Goal: Task Accomplishment & Management: Complete application form

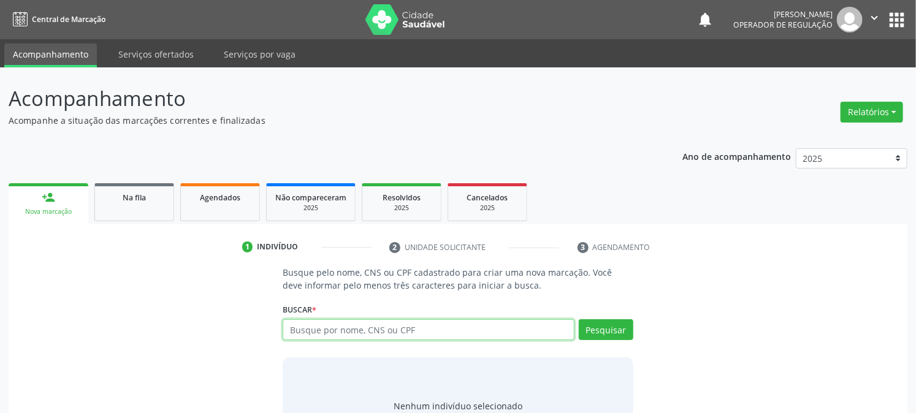
click at [315, 322] on input "text" at bounding box center [428, 329] width 291 height 21
type input "702605717380149"
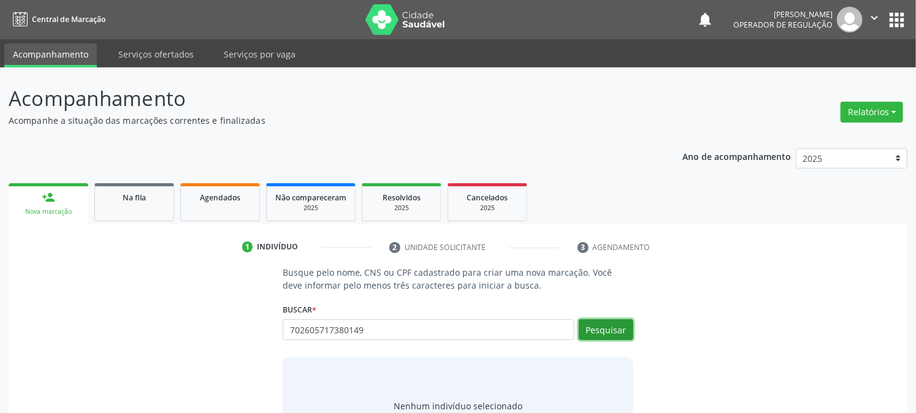
click at [599, 330] on button "Pesquisar" at bounding box center [606, 329] width 55 height 21
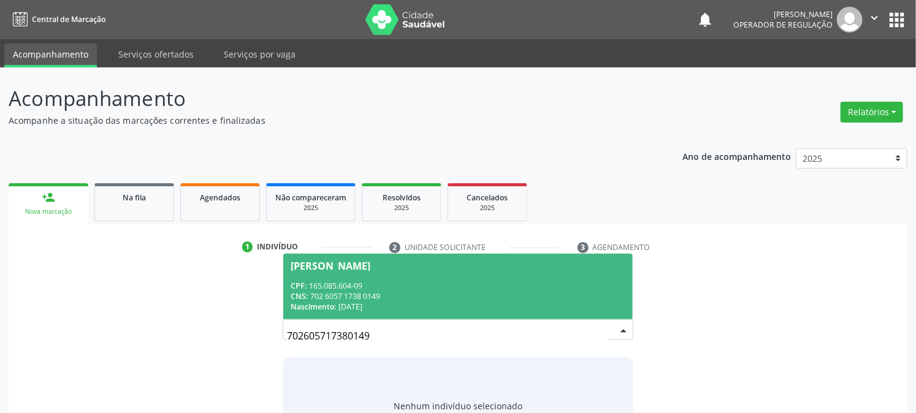
click at [353, 283] on div "CPF: 165.085.604-09" at bounding box center [458, 286] width 334 height 10
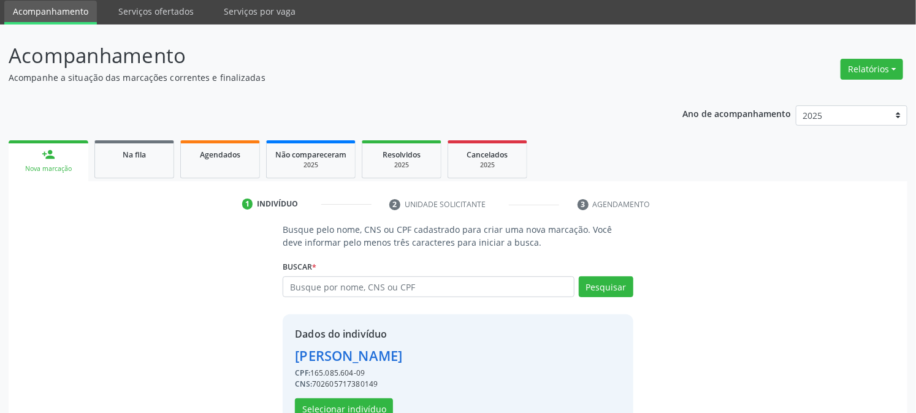
scroll to position [77, 0]
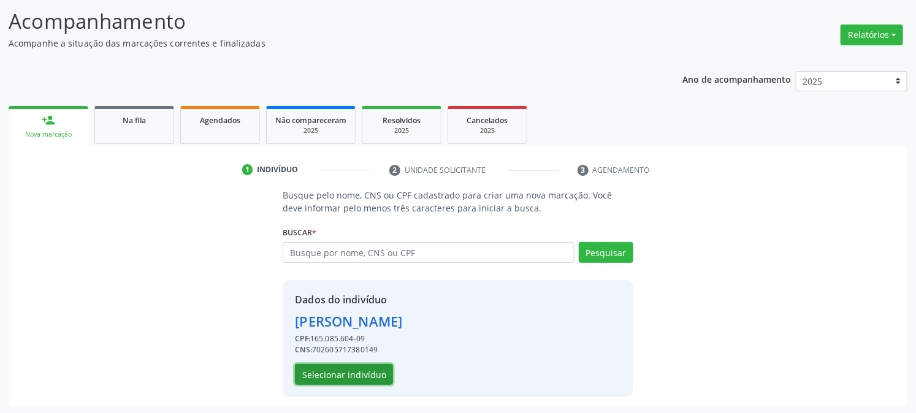
click at [362, 379] on button "Selecionar indivíduo" at bounding box center [344, 374] width 98 height 21
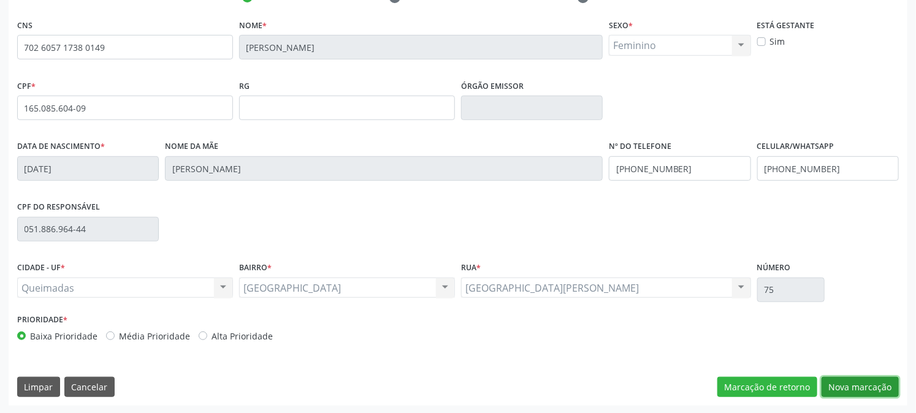
drag, startPoint x: 860, startPoint y: 384, endPoint x: 841, endPoint y: 384, distance: 18.4
click at [859, 384] on button "Nova marcação" at bounding box center [860, 387] width 77 height 21
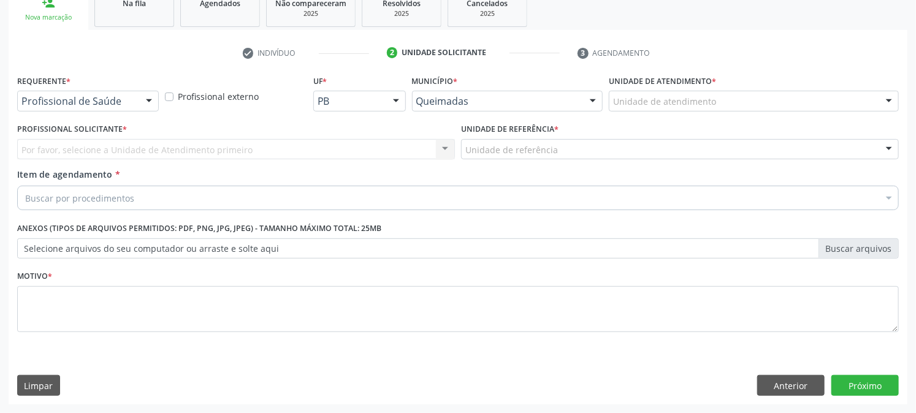
scroll to position [194, 0]
click at [88, 111] on div "Profissional de Saúde Profissional de Saúde Paciente Nenhum resultado encontrad…" at bounding box center [88, 101] width 142 height 21
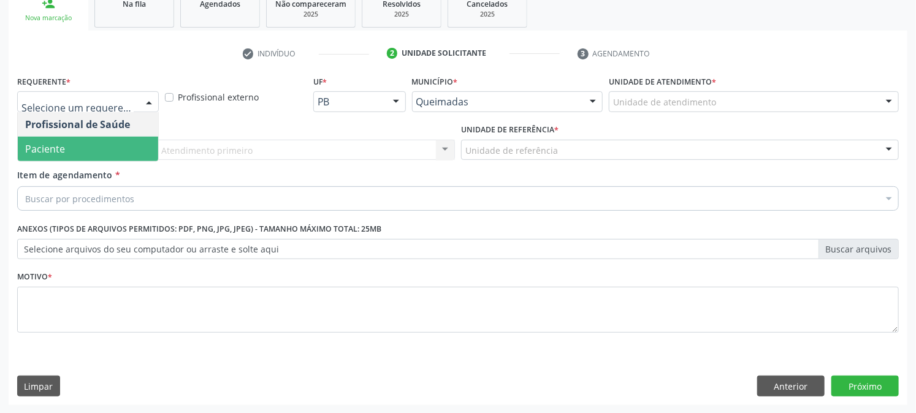
click at [94, 152] on span "Paciente" at bounding box center [88, 149] width 140 height 25
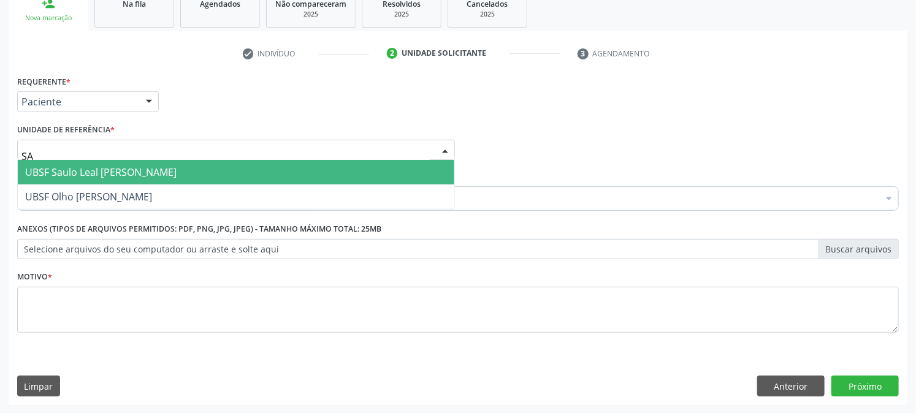
type input "SAU"
click at [101, 174] on span "UBSF Saulo Leal [PERSON_NAME]" at bounding box center [100, 172] width 151 height 13
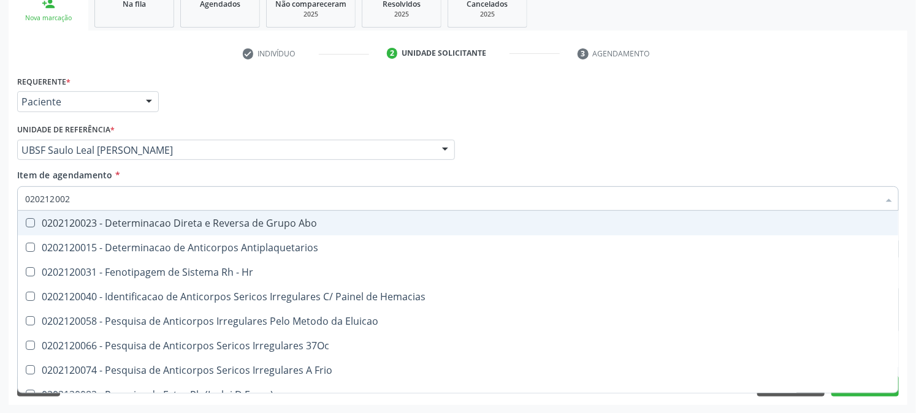
type input "0202120023"
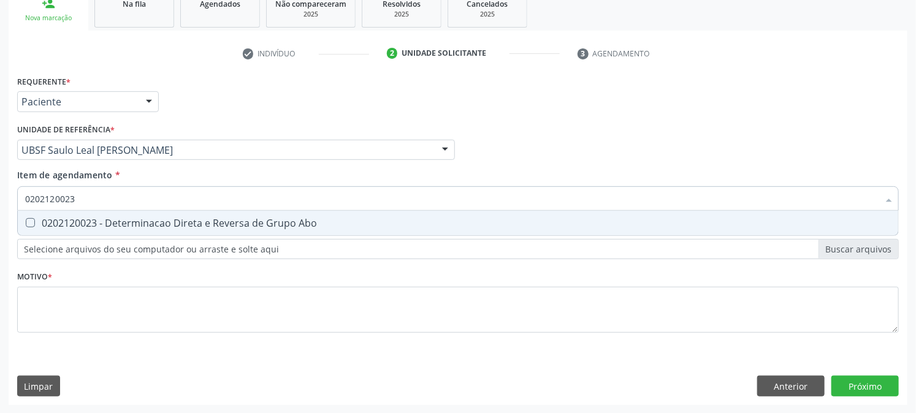
click at [53, 218] on div "0202120023 - Determinacao Direta e Reversa de Grupo Abo" at bounding box center [458, 223] width 866 height 10
checkbox Abo "true"
drag, startPoint x: 108, startPoint y: 188, endPoint x: 0, endPoint y: 235, distance: 117.8
click at [0, 235] on div "Acompanhamento Acompanhe a situação das marcações correntes e finalizadas Relat…" at bounding box center [458, 144] width 916 height 540
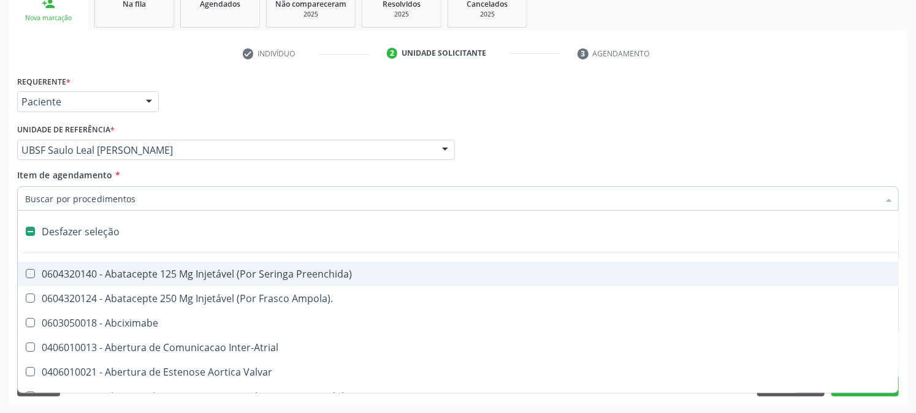
checkbox Preenchida\) "false"
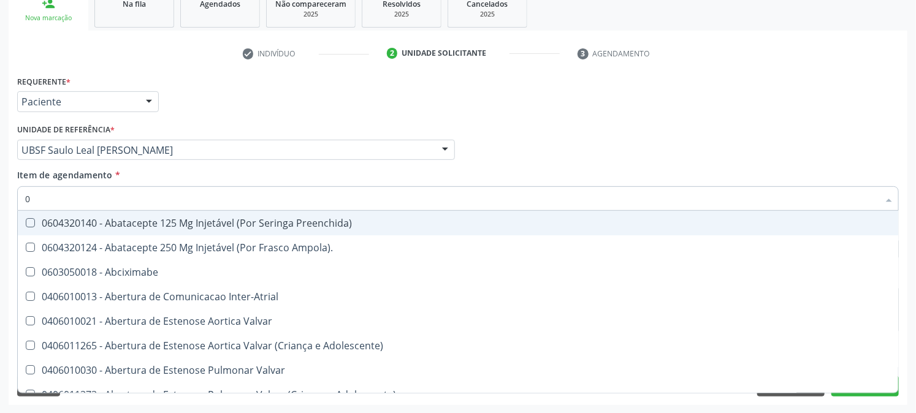
type input "02"
checkbox Ativa "true"
type input "020"
checkbox População "true"
checkbox Ativa "false"
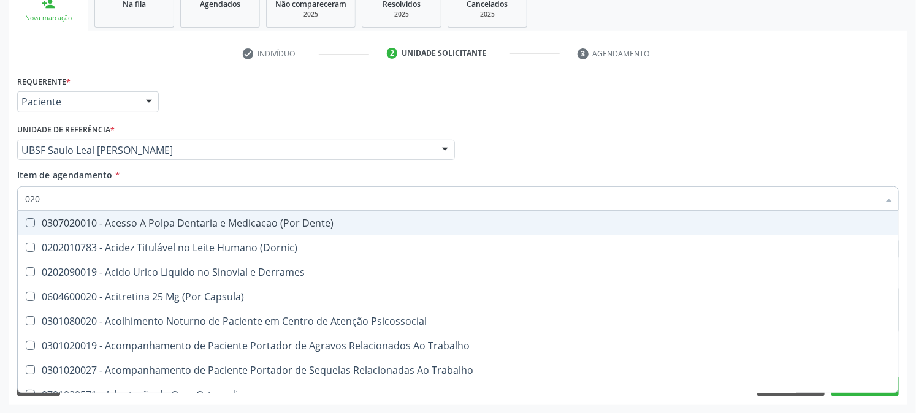
type input "0202"
checkbox Coagulacao "true"
checkbox Abo "false"
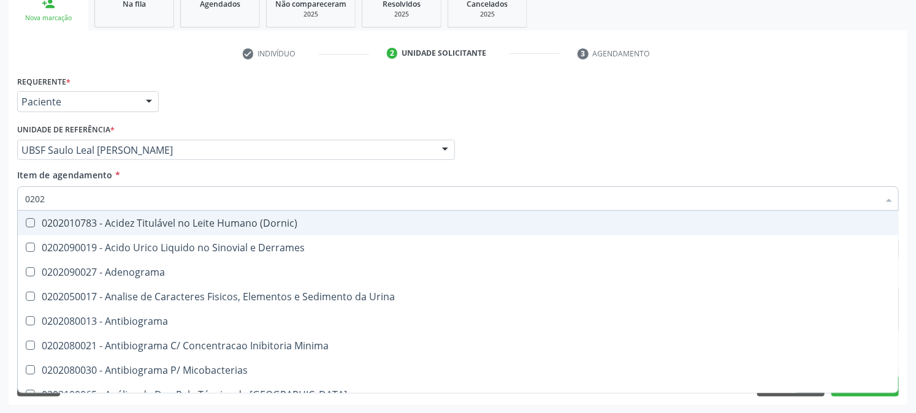
type input "02020"
checkbox Abo "false"
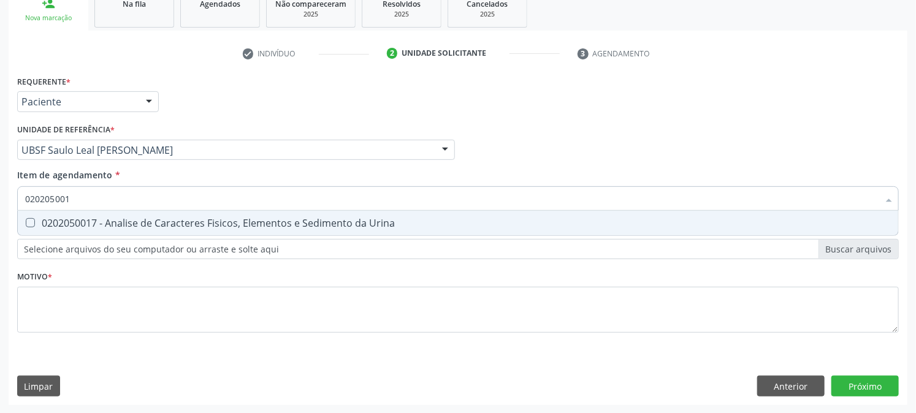
type input "0202050017"
click at [29, 223] on Urina at bounding box center [30, 222] width 9 height 9
click at [26, 223] on Urina "checkbox" at bounding box center [22, 223] width 8 height 8
checkbox Urina "true"
drag, startPoint x: 106, startPoint y: 190, endPoint x: 0, endPoint y: 223, distance: 110.9
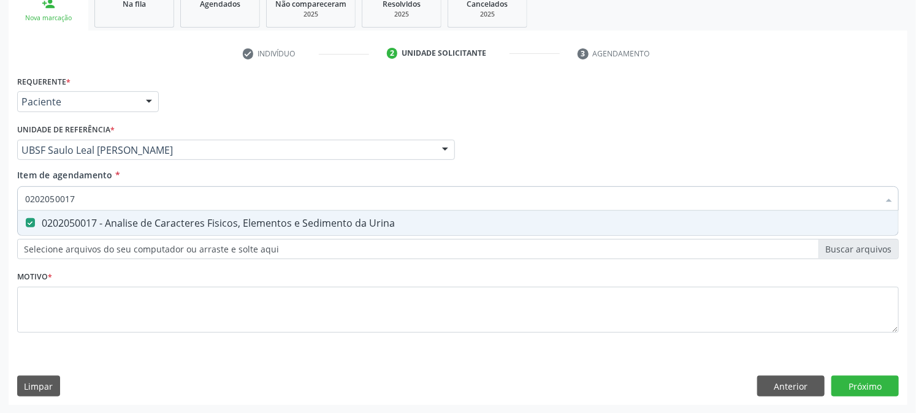
click at [0, 223] on div "Acompanhamento Acompanhe a situação das marcações correntes e finalizadas Relat…" at bounding box center [458, 144] width 916 height 540
checkbox Urina "false"
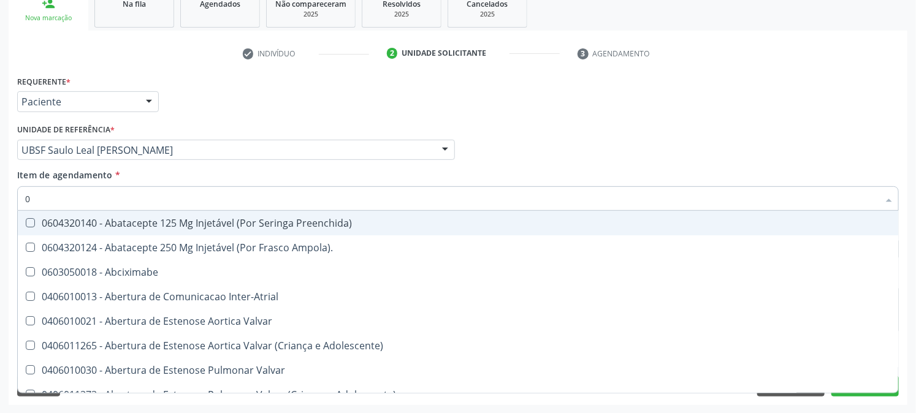
type input "02"
checkbox Psicossocial "true"
checkbox Urina "false"
checkbox Ativa "true"
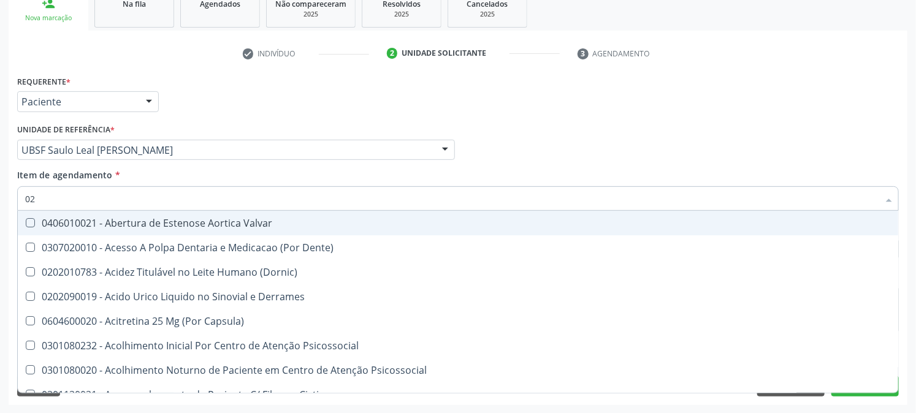
type input "020"
checkbox Frasco-Ampola\) "true"
checkbox Urina "false"
checkbox Creatinina "true"
checkbox Abo "false"
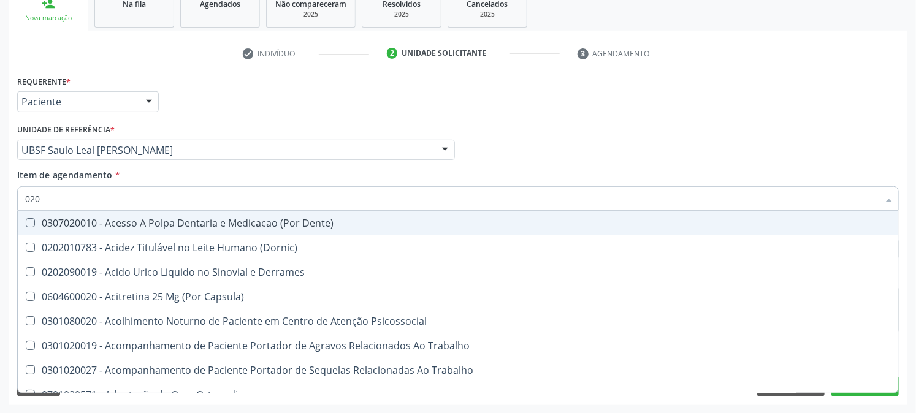
type input "0202"
checkbox Capsula\) "true"
checkbox Urina "false"
checkbox Coagulacao "true"
checkbox Abo "false"
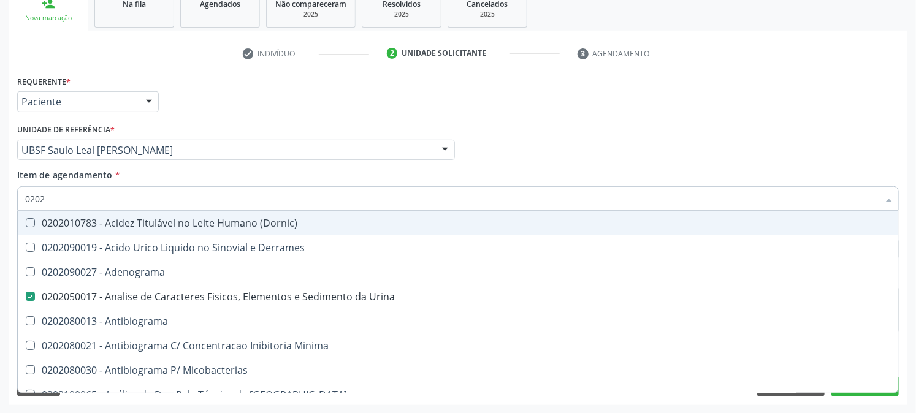
type input "02020"
checkbox Abo "false"
type input "020201"
checkbox Urina "false"
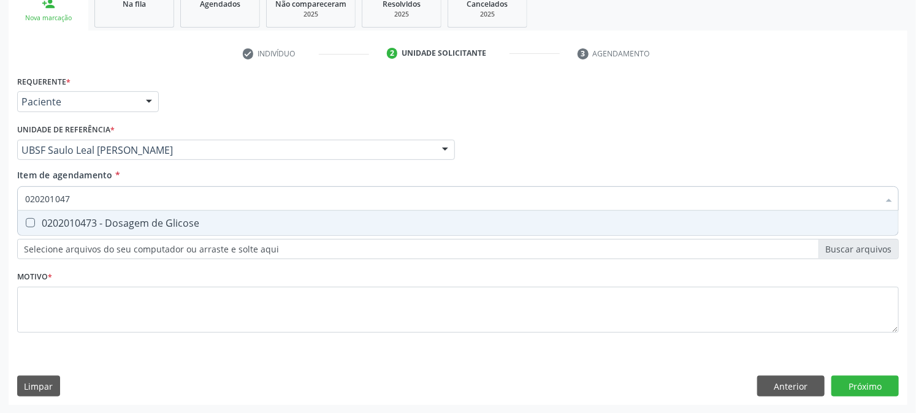
type input "0202010473"
click at [101, 223] on div "0202010473 - Dosagem de Glicose" at bounding box center [458, 223] width 866 height 10
checkbox Glicose "true"
drag, startPoint x: 76, startPoint y: 202, endPoint x: 2, endPoint y: 210, distance: 73.9
click at [34, 204] on input "0202010473" at bounding box center [452, 198] width 854 height 25
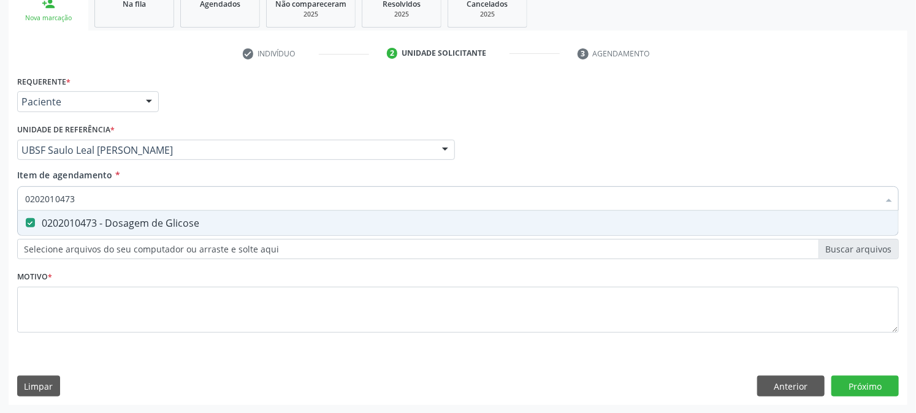
type input "0202010473"
click at [1, 209] on div "Acompanhamento Acompanhe a situação das marcações correntes e finalizadas Relat…" at bounding box center [458, 144] width 916 height 540
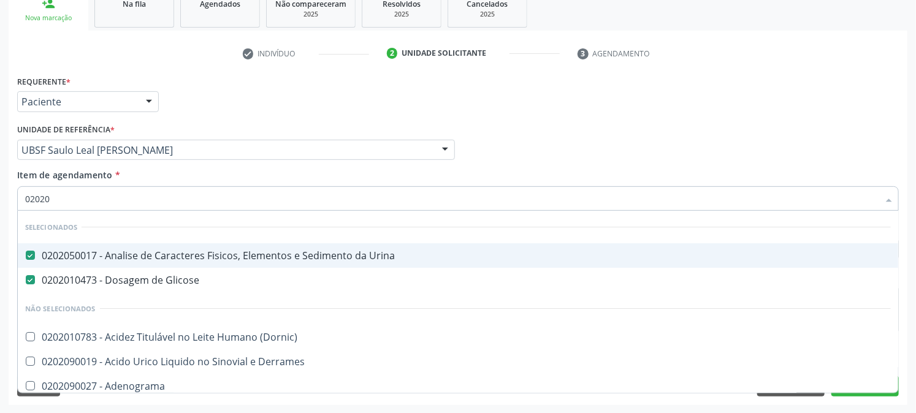
type input "020202"
checkbox Urina "false"
checkbox Glicose "false"
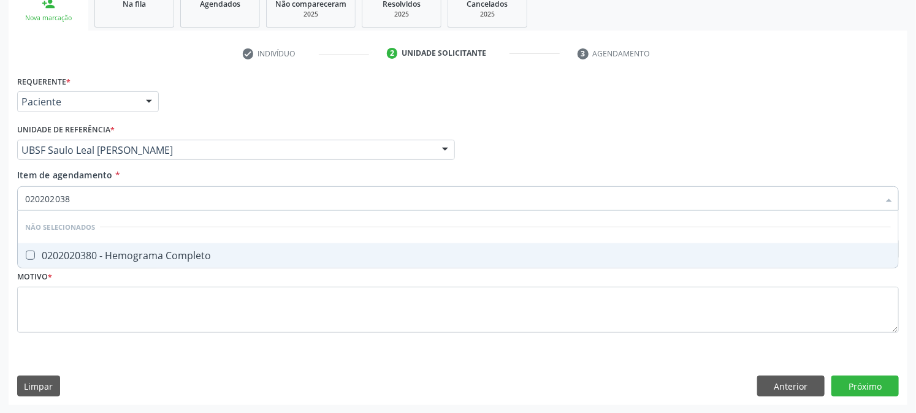
type input "0202020380"
click at [45, 253] on div "0202020380 - Hemograma Completo" at bounding box center [458, 256] width 866 height 10
checkbox Completo "true"
drag, startPoint x: 48, startPoint y: 194, endPoint x: 0, endPoint y: 210, distance: 50.6
click at [0, 210] on div "Acompanhamento Acompanhe a situação das marcações correntes e finalizadas Relat…" at bounding box center [458, 144] width 916 height 540
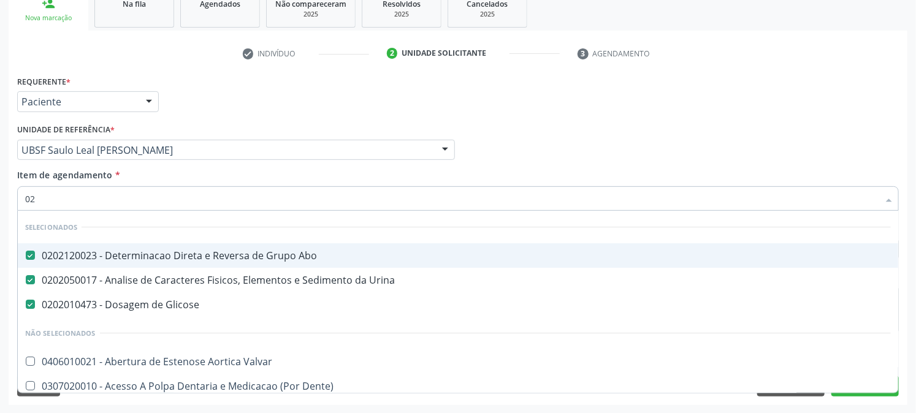
type input "020"
checkbox Eletro-Oculografia "true"
type input "0202"
checkbox Colostomia "true"
type input "02020"
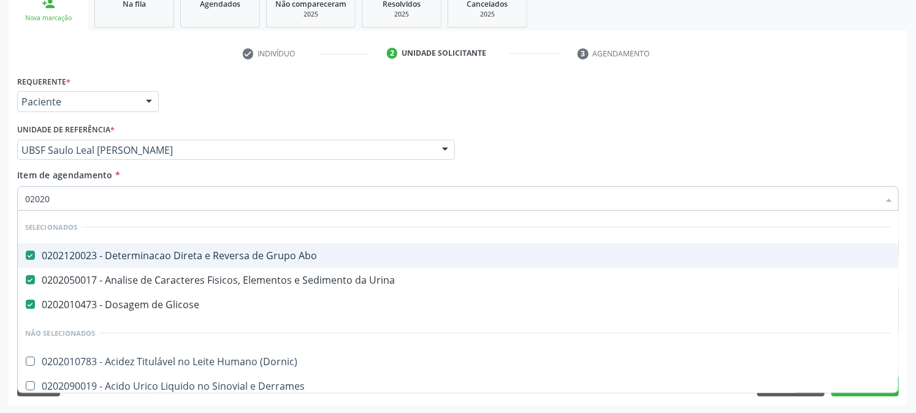
checkbox Zinco "true"
checkbox Completo "false"
type input "020203"
checkbox Abo "false"
checkbox Urina "false"
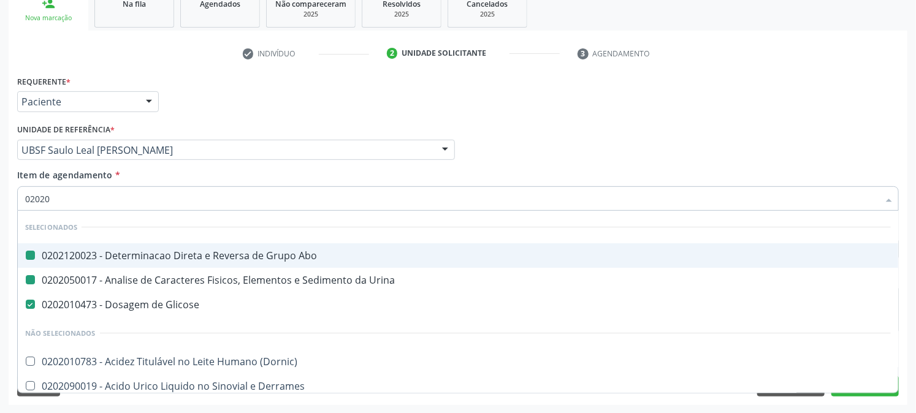
checkbox Fungos "true"
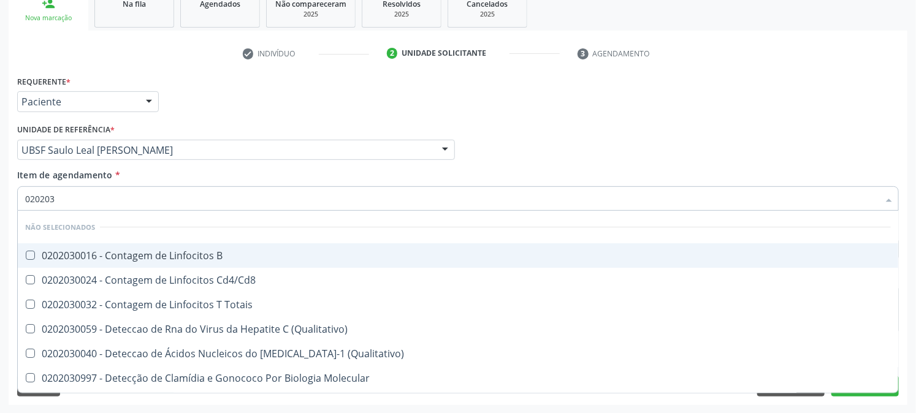
type input "0202030"
checkbox Completo "false"
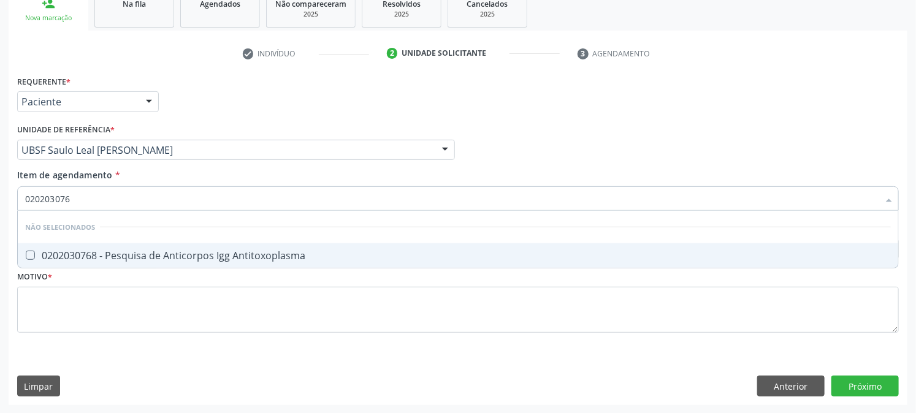
type input "0202030768"
click at [44, 254] on div "0202030768 - Pesquisa de Anticorpos Igg Antitoxoplasma" at bounding box center [458, 256] width 866 height 10
checkbox Antitoxoplasma "true"
drag, startPoint x: 65, startPoint y: 193, endPoint x: 11, endPoint y: 204, distance: 55.1
click at [12, 202] on div "Requerente * Paciente Profissional de Saúde Paciente Nenhum resultado encontrad…" at bounding box center [458, 238] width 899 height 333
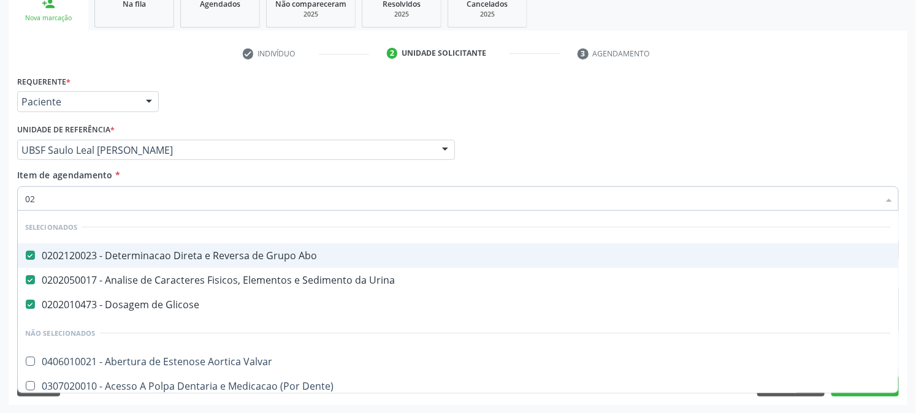
type input "020"
checkbox Eletro-Oculografia "true"
type input "0202"
checkbox Colostomia "true"
checkbox Bandas\) "true"
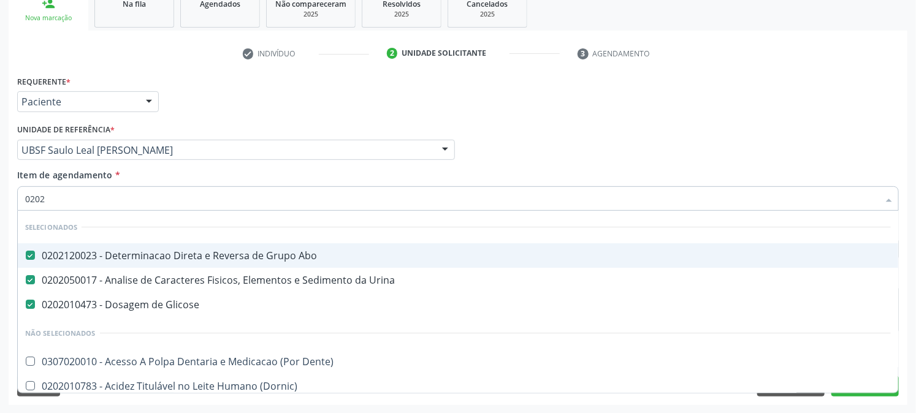
type input "02020"
checkbox Captacao "true"
checkbox Colostomia "false"
checkbox \(Neonatal\) "true"
checkbox Bandas\) "false"
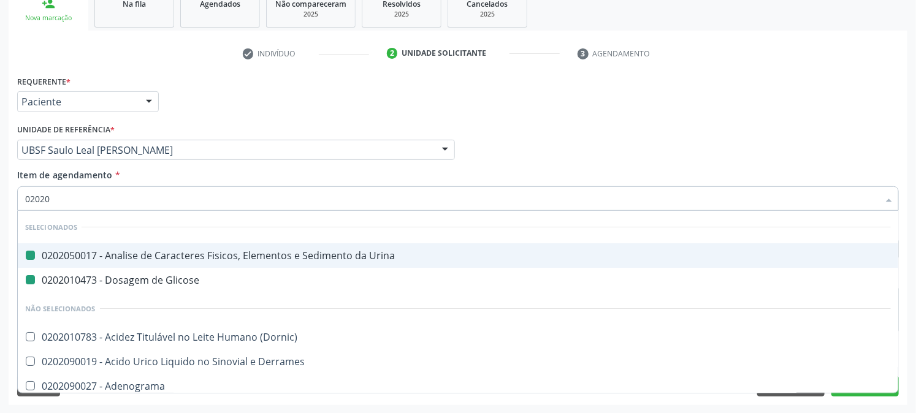
type input "020203"
checkbox Urina "false"
checkbox Glicose "false"
checkbox \(Qualitativo\) "true"
checkbox Alfa-2-Macroglobulina "true"
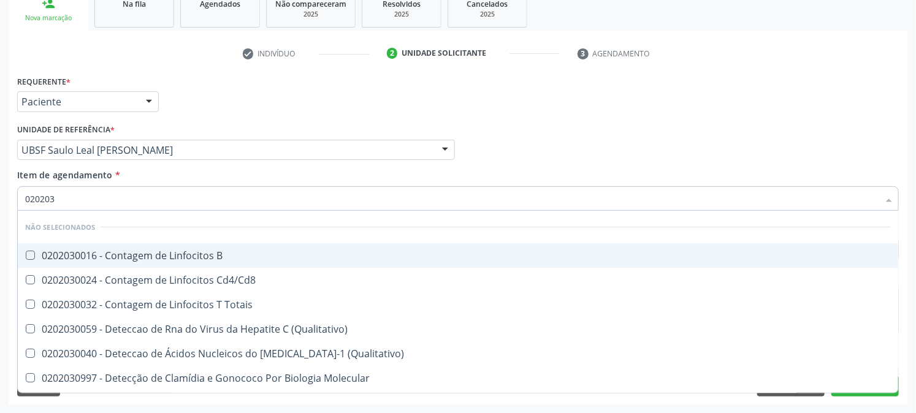
type input "0202030"
checkbox Completo "false"
checkbox Liso "true"
checkbox Antitoxoplasma "false"
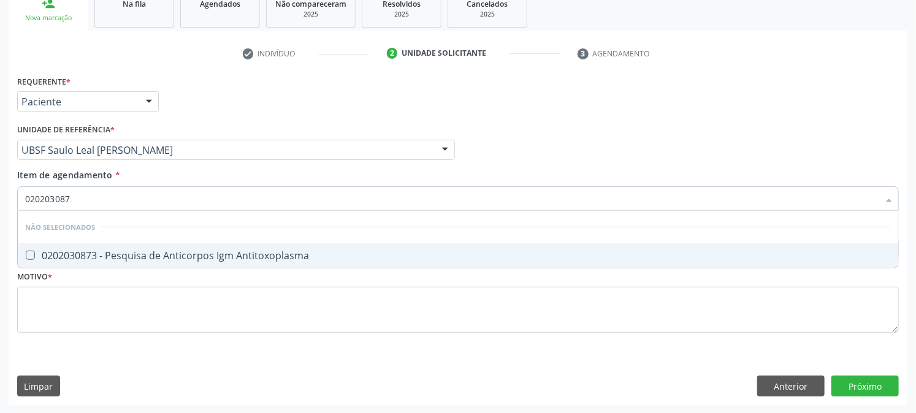
type input "0202030873"
drag, startPoint x: 44, startPoint y: 243, endPoint x: 49, endPoint y: 250, distance: 7.9
click at [44, 244] on span "0202030873 - Pesquisa de Anticorpos Igm Antitoxoplasma" at bounding box center [458, 255] width 880 height 25
checkbox Antitoxoplasma "true"
drag, startPoint x: 109, startPoint y: 193, endPoint x: 0, endPoint y: 216, distance: 111.0
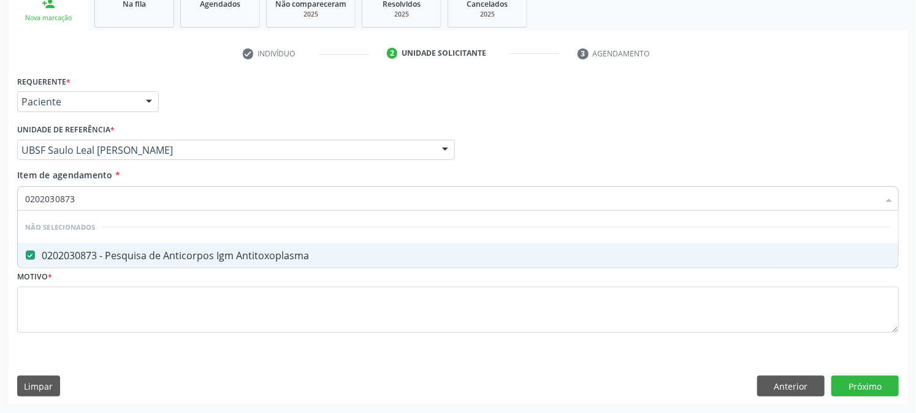
click at [0, 215] on div "Acompanhamento Acompanhe a situação das marcações correntes e finalizadas Relat…" at bounding box center [458, 144] width 916 height 540
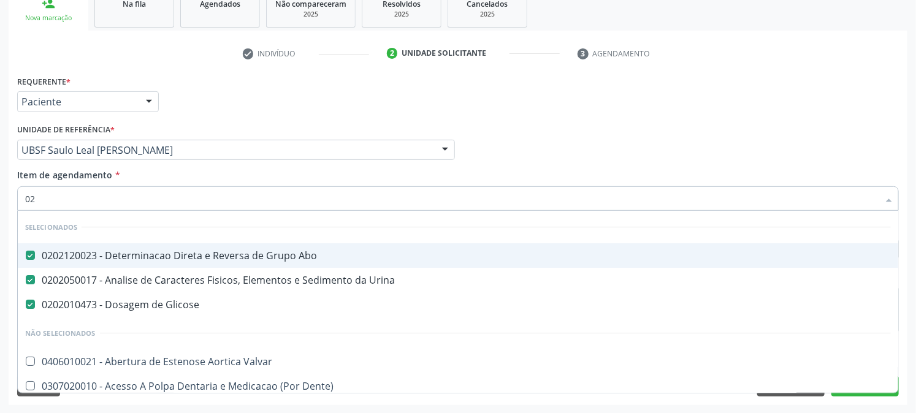
type input "020"
checkbox Eletro-Oculografia "true"
type input "0202"
checkbox Percutanea "true"
checkbox Temporário "true"
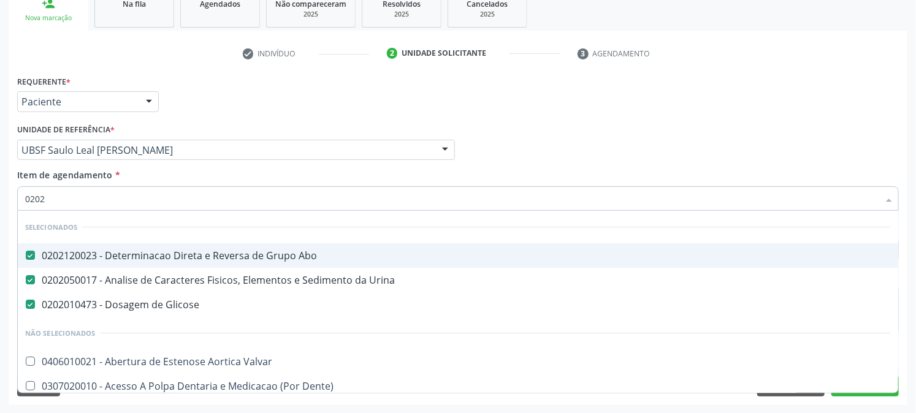
checkbox Transcutanea "true"
type input "02021"
checkbox Glicose "false"
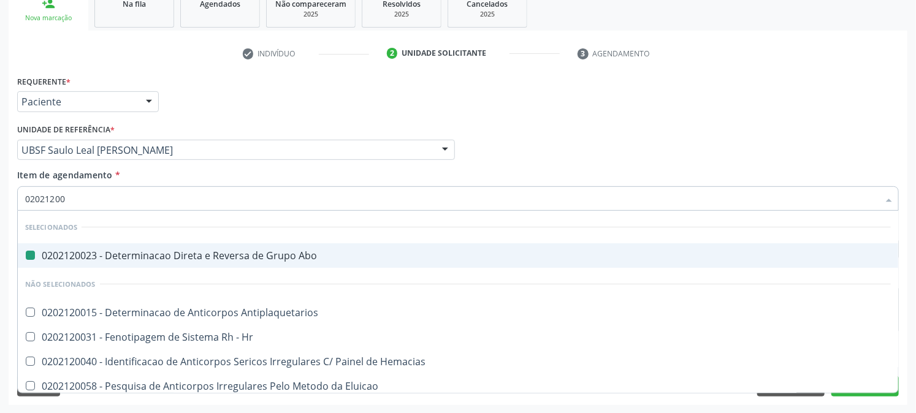
type input "020212008"
checkbox Abo "false"
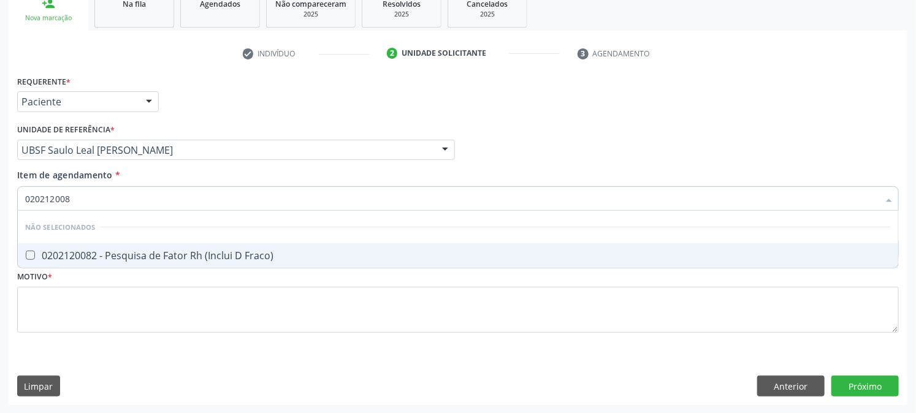
type input "0202120082"
click at [58, 259] on div "0202120082 - Pesquisa de Fator Rh (Inclui D Fraco)" at bounding box center [458, 256] width 866 height 10
checkbox Fraco\) "true"
drag, startPoint x: 110, startPoint y: 199, endPoint x: 0, endPoint y: 222, distance: 112.7
click at [0, 216] on div "Acompanhamento Acompanhe a situação das marcações correntes e finalizadas Relat…" at bounding box center [458, 144] width 916 height 540
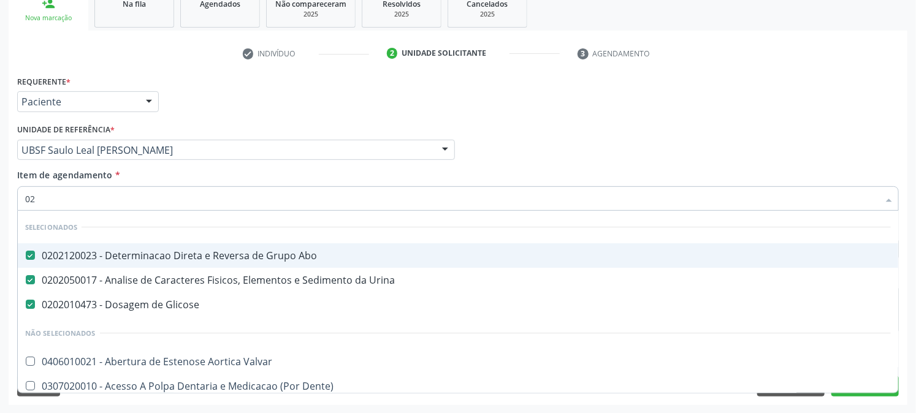
type input "020"
checkbox Eletro-Oculografia "true"
type input "0202"
checkbox Colostomia "true"
checkbox Bandas\) "true"
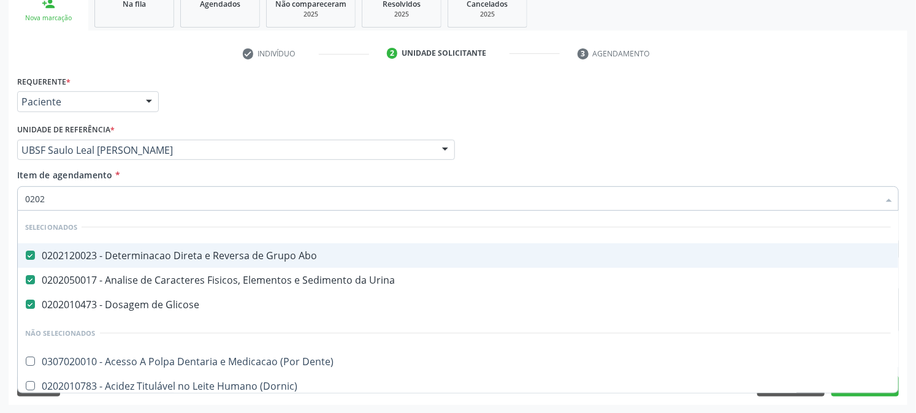
checkbox Reumatoide "true"
checkbox Iii\) "true"
type input "02020"
checkbox Zinco "true"
checkbox Completo "false"
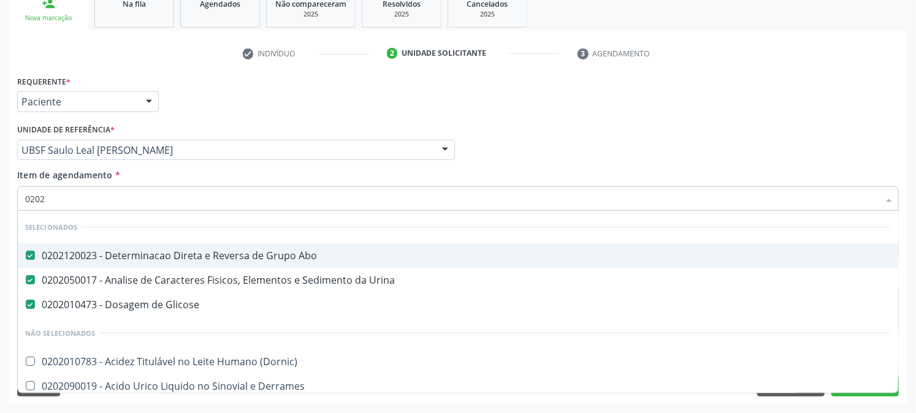
checkbox Oncologia "true"
checkbox Anticardiolipina "true"
checkbox Antitoxoplasma "false"
checkbox Fraco\) "false"
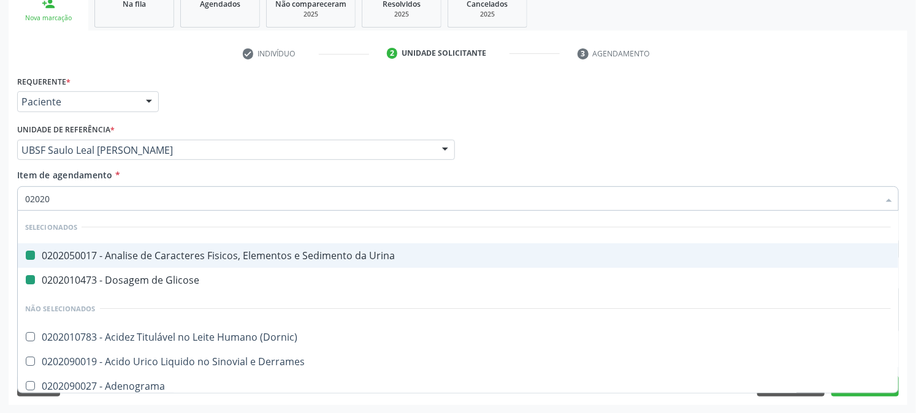
type input "020203"
checkbox Urina "false"
checkbox Glicose "false"
checkbox \(Qualitativo\) "true"
checkbox Alfa-2-Macroglobulina "true"
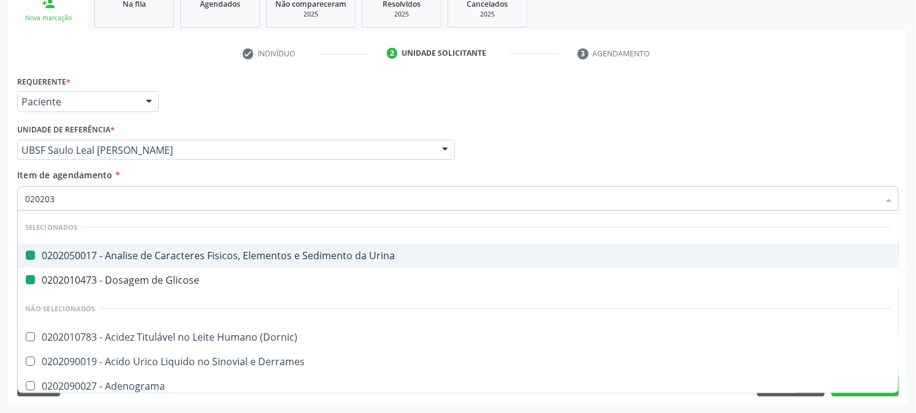
checkbox Triciclicos "true"
type input "0202030"
checkbox \(Qualitativo\) "false"
checkbox 5-Nucleotidase "true"
checkbox \(Acth\) "true"
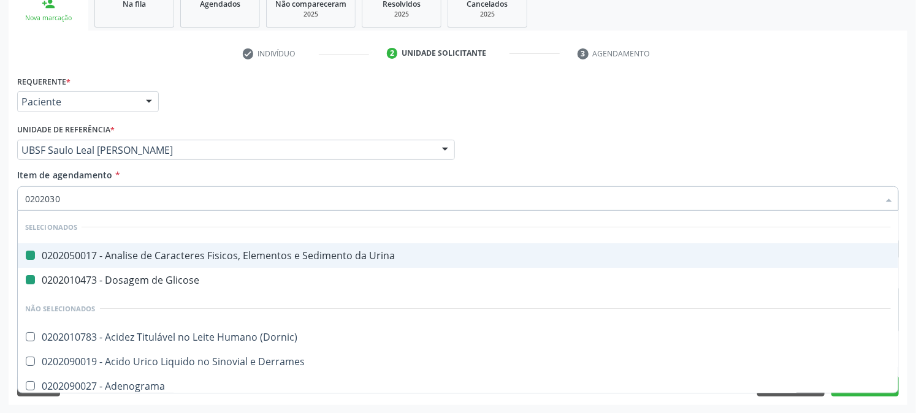
checkbox Alfa-2-Macroglobulina "false"
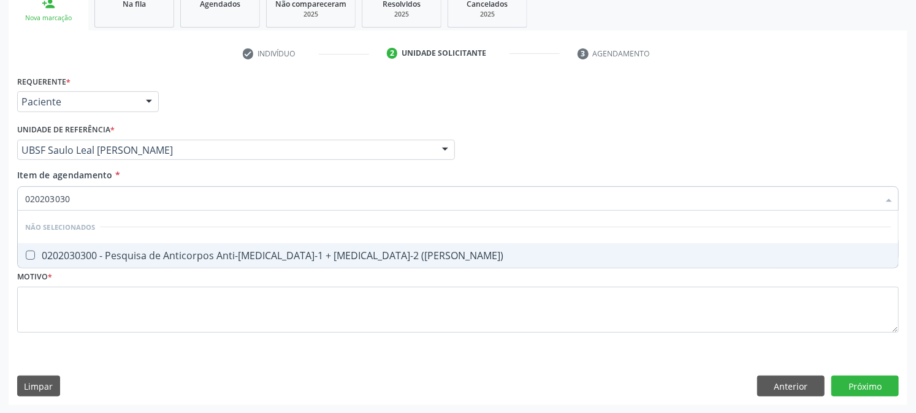
type input "0202030300"
drag, startPoint x: 44, startPoint y: 256, endPoint x: 82, endPoint y: 237, distance: 43.1
click at [43, 256] on div "0202030300 - Pesquisa de Anticorpos Anti-Hiv-1 + Hiv-2 (Elisa)" at bounding box center [458, 256] width 866 height 10
checkbox \(Elisa\) "true"
drag, startPoint x: 126, startPoint y: 193, endPoint x: 0, endPoint y: 197, distance: 125.8
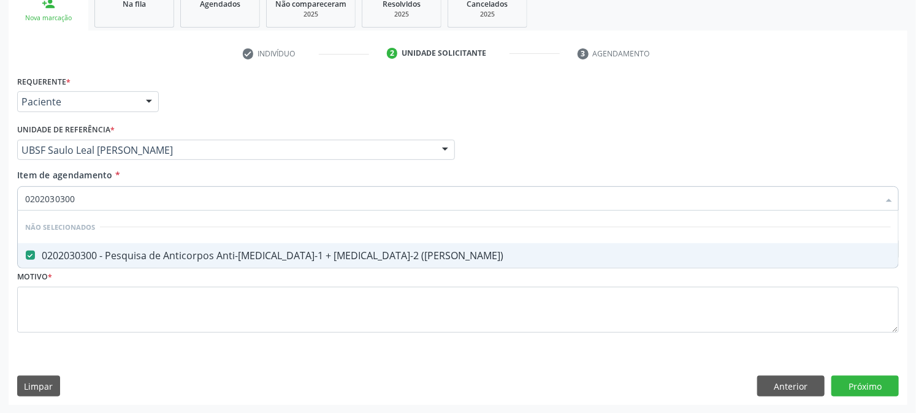
click at [20, 193] on div "0202030300" at bounding box center [458, 198] width 882 height 25
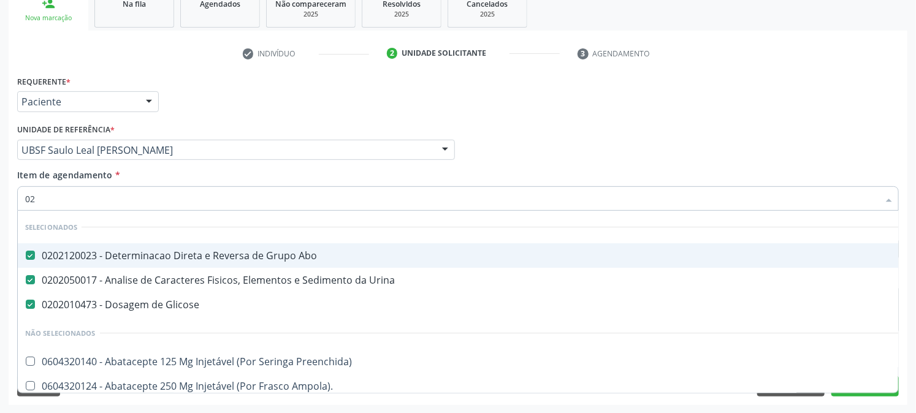
type input "020"
checkbox Completo "true"
type input "0202"
checkbox Colostomia "true"
checkbox Reticulocitos "true"
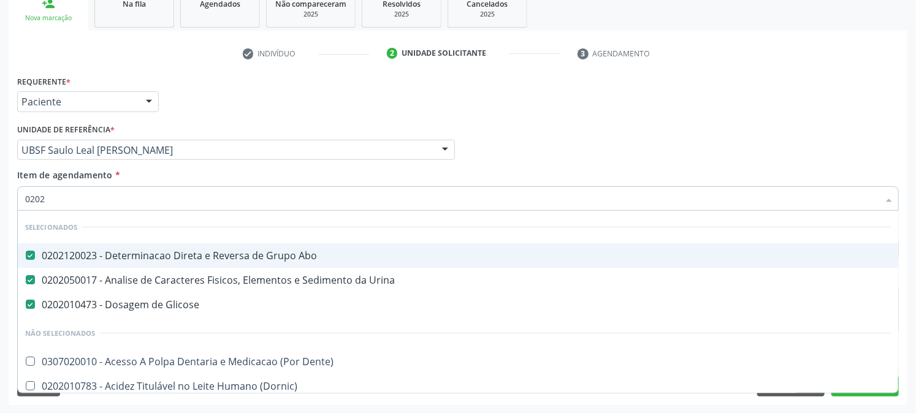
checkbox Bandas\) "true"
checkbox Reumatoide "true"
checkbox Iii\) "true"
type input "02021"
checkbox Glicose "false"
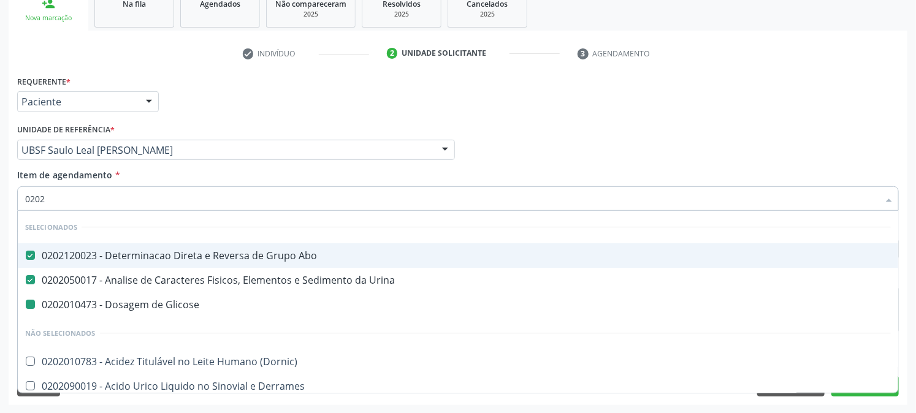
checkbox Biotinidase "true"
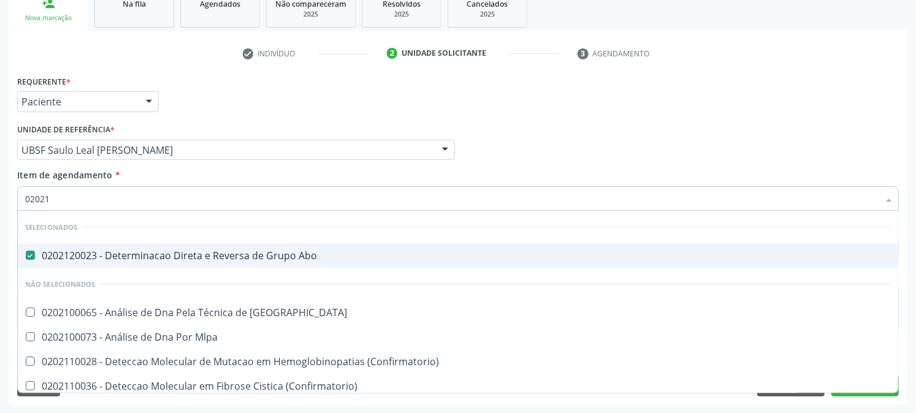
type input "020212"
checkbox Congênita "true"
type input "020212009"
checkbox Abo "false"
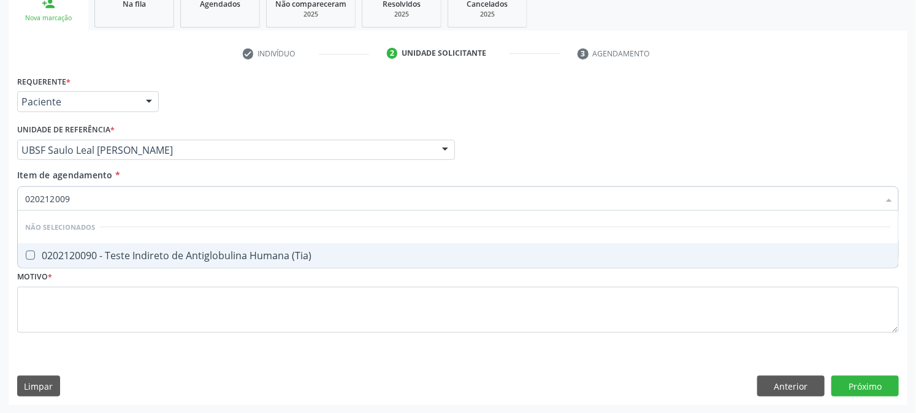
type input "0202120090"
click at [28, 255] on \(Tia\) at bounding box center [30, 255] width 9 height 9
click at [26, 255] on \(Tia\) "checkbox" at bounding box center [22, 255] width 8 height 8
checkbox \(Tia\) "true"
drag, startPoint x: 51, startPoint y: 191, endPoint x: 0, endPoint y: 206, distance: 53.2
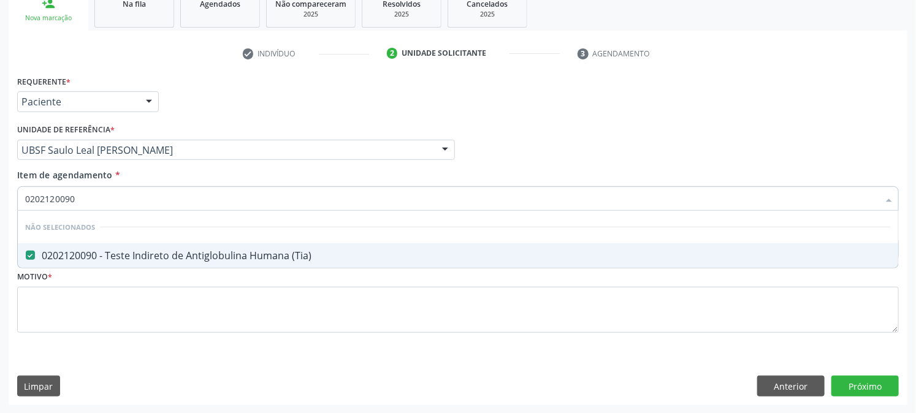
click at [21, 198] on div "0202120090" at bounding box center [458, 198] width 882 height 25
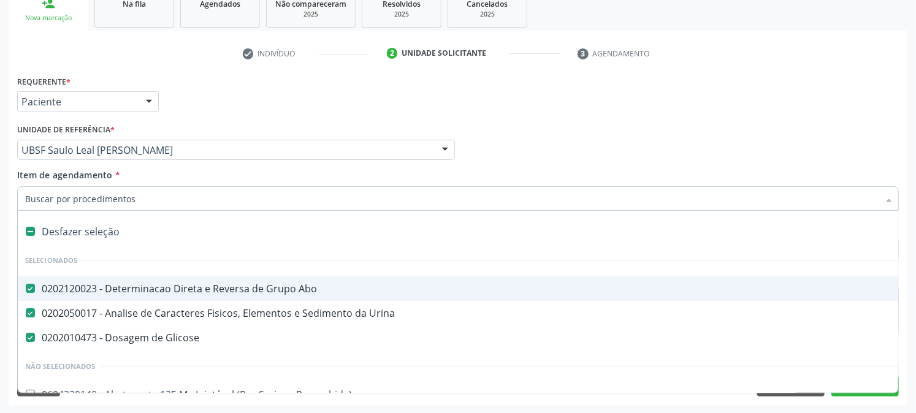
click at [0, 238] on div "Acompanhamento Acompanhe a situação das marcações correntes e finalizadas Relat…" at bounding box center [458, 144] width 916 height 540
checkbox Preenchida\) "true"
checkbox Ampola\)\ "true"
checkbox Abciximabe "true"
checkbox Inter-Atrial "true"
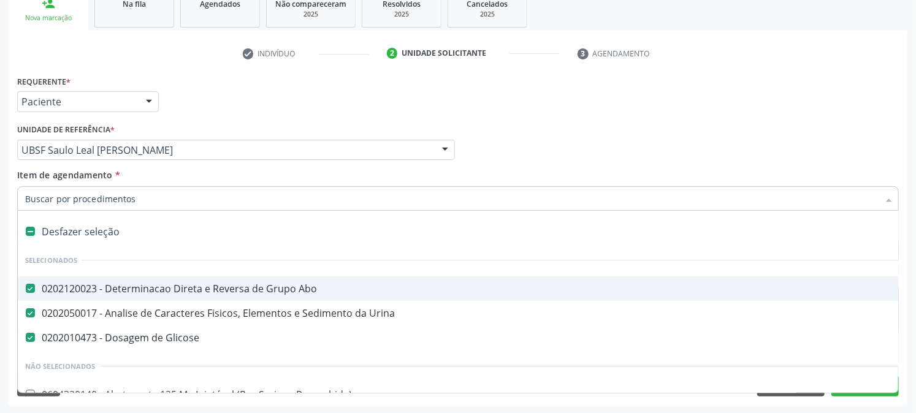
checkbox Valvar "true"
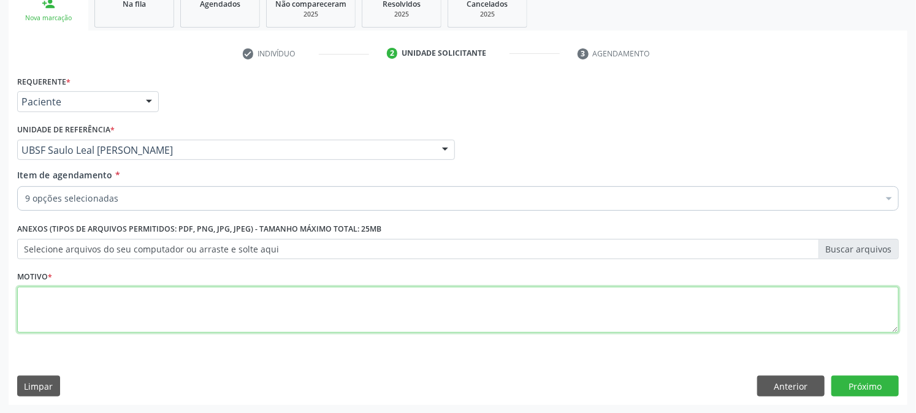
click at [67, 320] on textarea at bounding box center [458, 310] width 882 height 47
paste textarea "PRÉ NATAL"
type textarea "PRÉ NATAL"
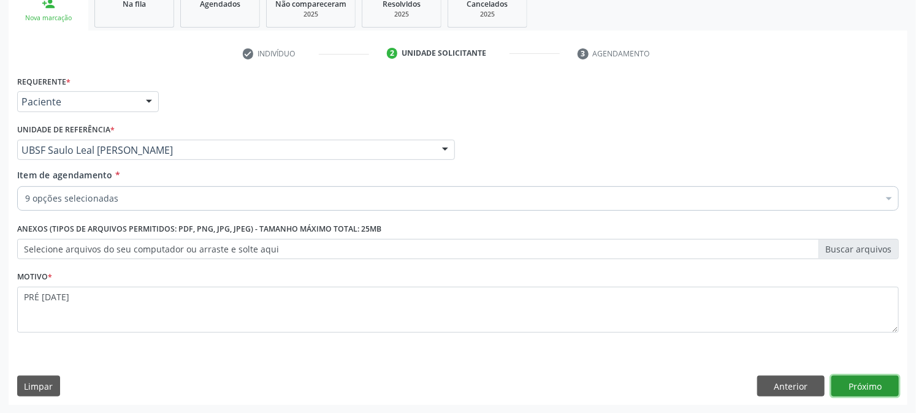
click at [875, 387] on button "Próximo" at bounding box center [864, 386] width 67 height 21
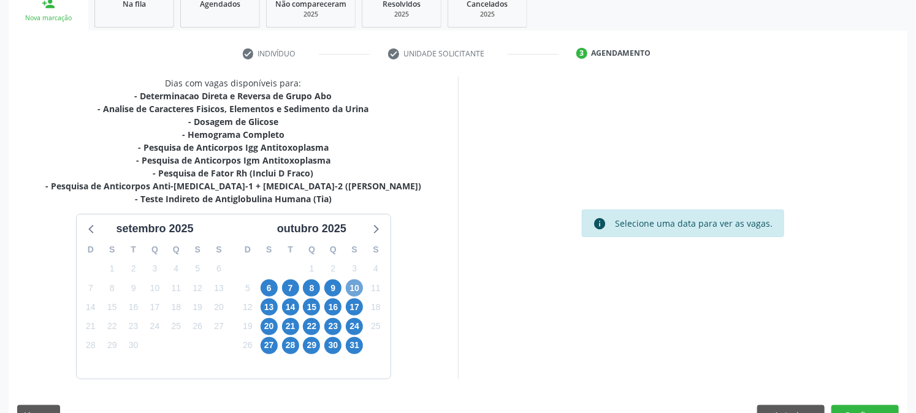
click at [351, 286] on span "10" at bounding box center [354, 288] width 17 height 17
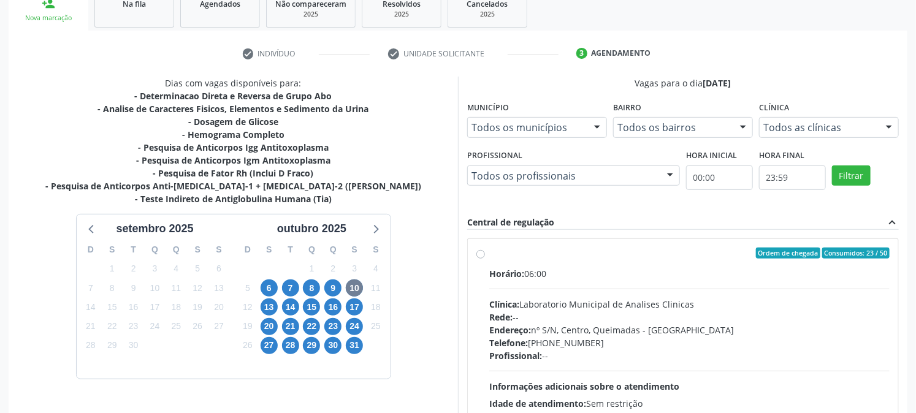
click at [506, 261] on label "Ordem de chegada Consumidos: 23 / 50 Horário: 06:00 Clínica: Laboratorio Munici…" at bounding box center [689, 342] width 400 height 188
click at [485, 259] on input "Ordem de chegada Consumidos: 23 / 50 Horário: 06:00 Clínica: Laboratorio Munici…" at bounding box center [480, 253] width 9 height 11
radio input "true"
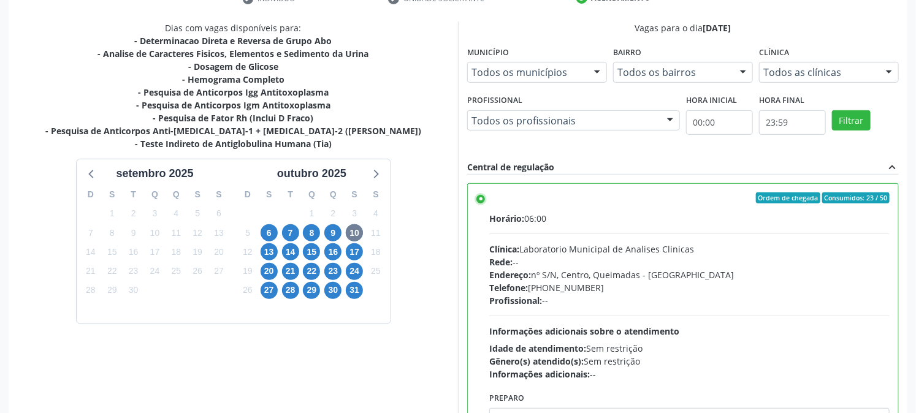
scroll to position [319, 0]
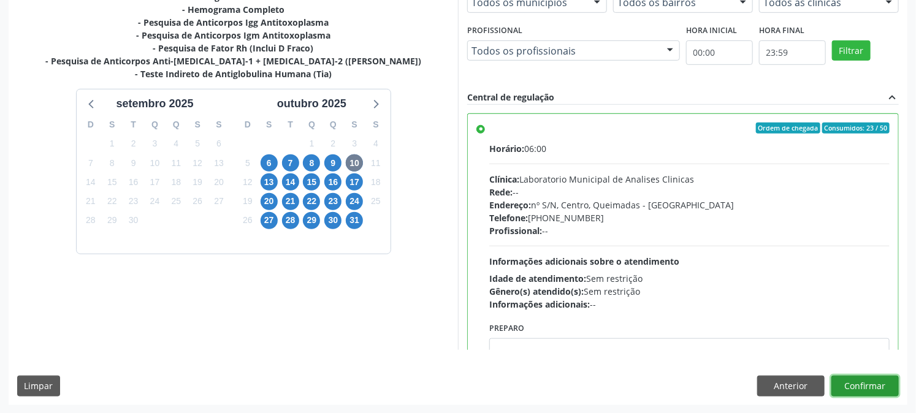
click at [866, 383] on button "Confirmar" at bounding box center [864, 386] width 67 height 21
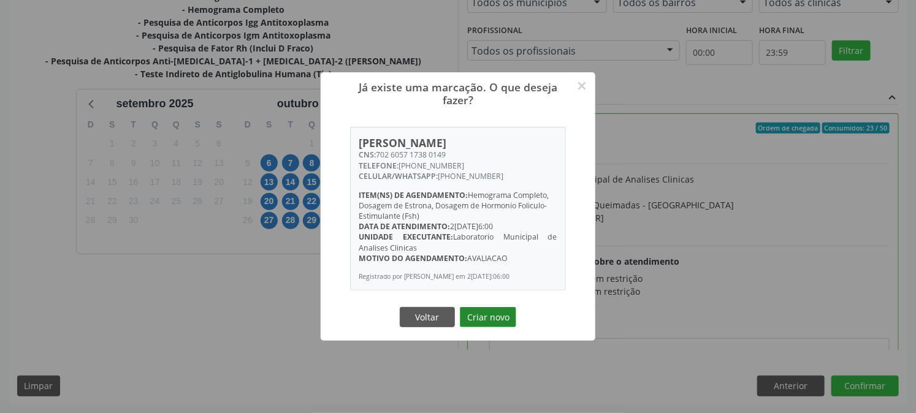
click at [481, 321] on button "Criar novo" at bounding box center [488, 317] width 56 height 21
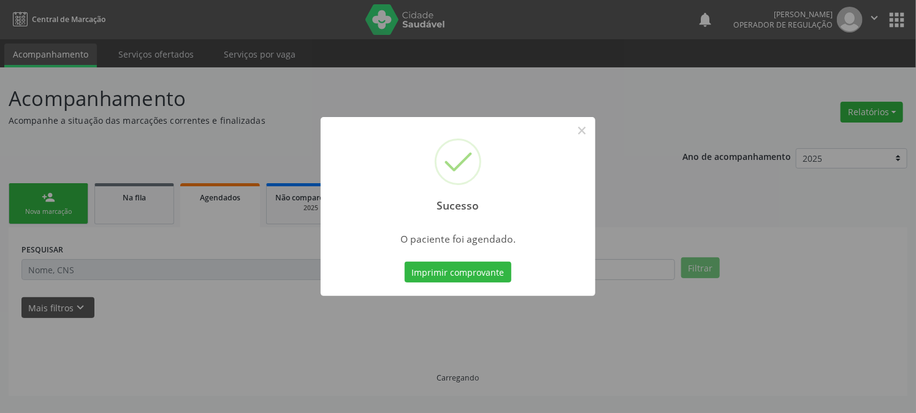
scroll to position [0, 0]
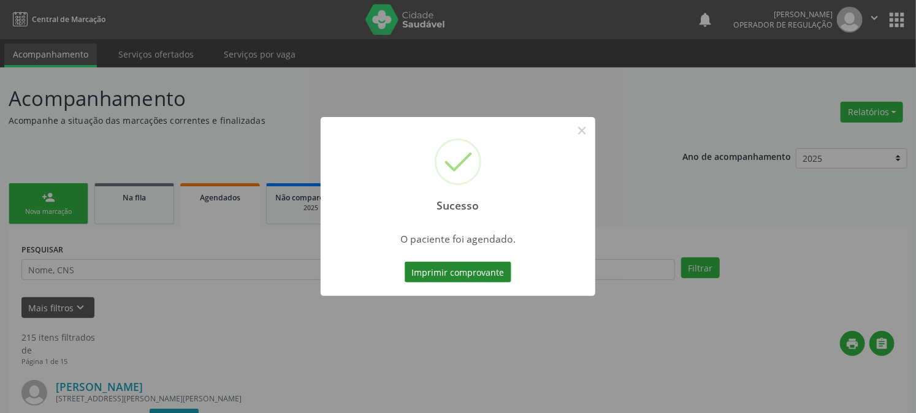
click at [483, 276] on button "Imprimir comprovante" at bounding box center [458, 272] width 107 height 21
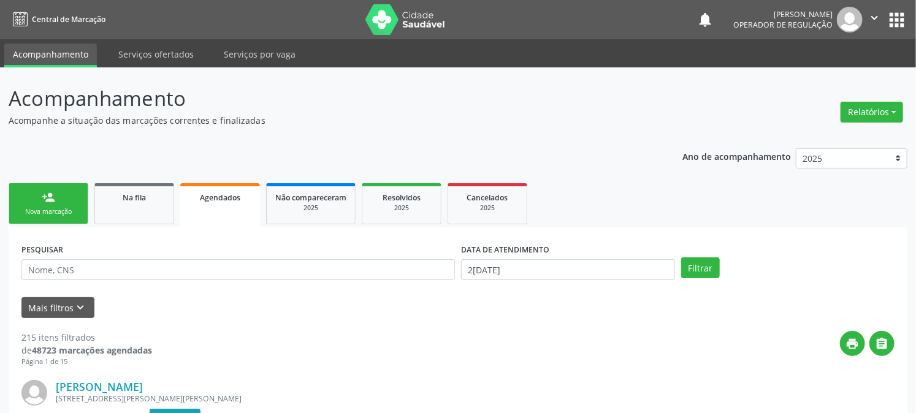
click at [39, 213] on div "Nova marcação" at bounding box center [48, 211] width 61 height 9
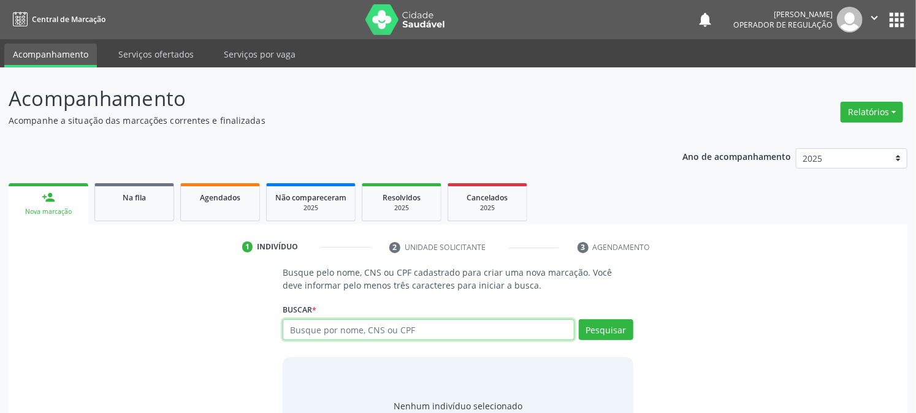
drag, startPoint x: 331, startPoint y: 320, endPoint x: 320, endPoint y: 334, distance: 17.4
click at [330, 322] on input "text" at bounding box center [428, 329] width 291 height 21
type input "700003192277208"
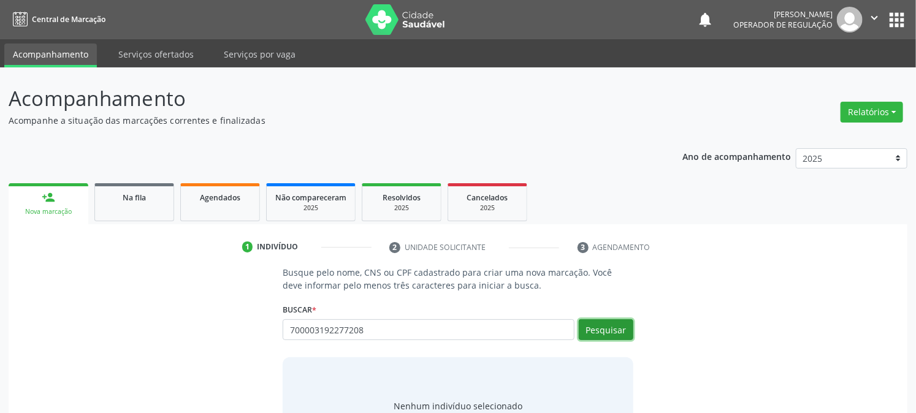
click at [603, 332] on button "Pesquisar" at bounding box center [606, 329] width 55 height 21
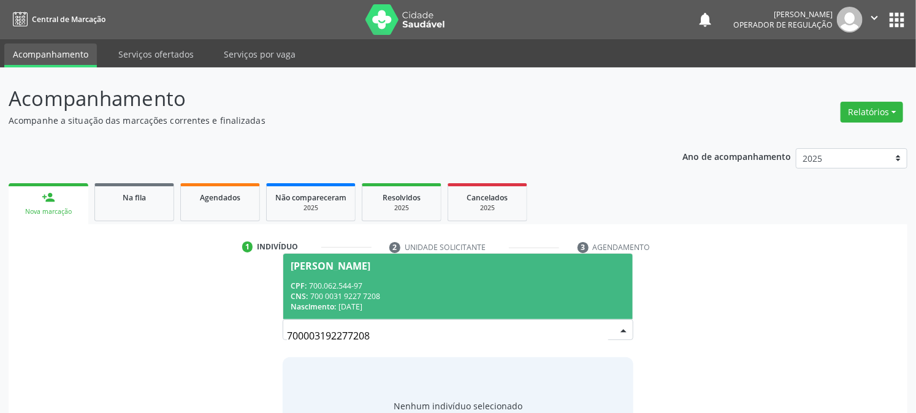
click at [327, 297] on div "CNS: 700 0031 9227 7208" at bounding box center [458, 296] width 334 height 10
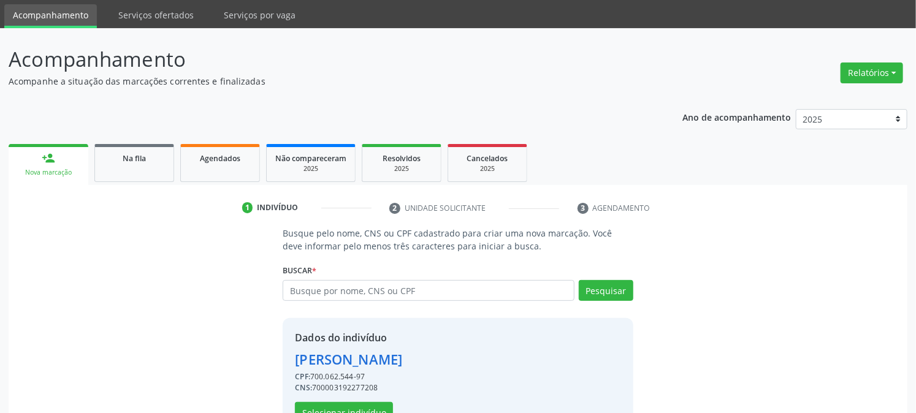
scroll to position [77, 0]
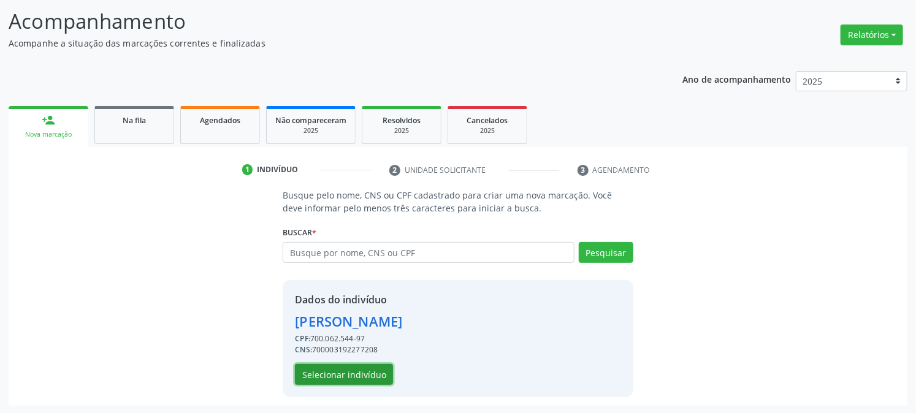
click at [330, 377] on button "Selecionar indivíduo" at bounding box center [344, 374] width 98 height 21
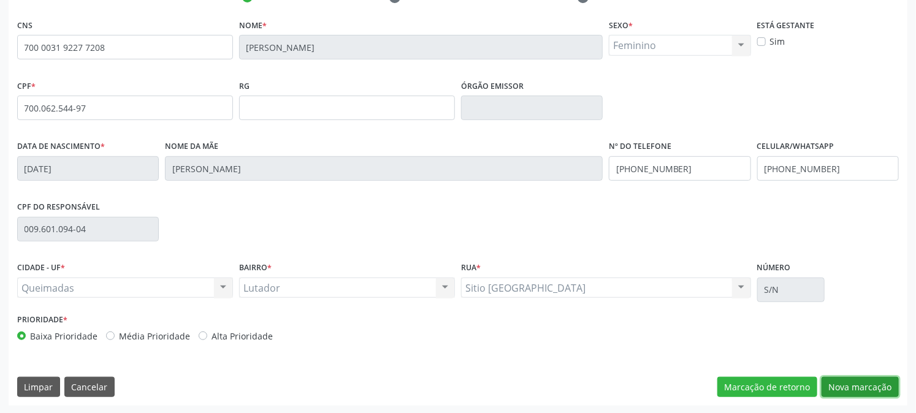
click at [847, 389] on button "Nova marcação" at bounding box center [860, 387] width 77 height 21
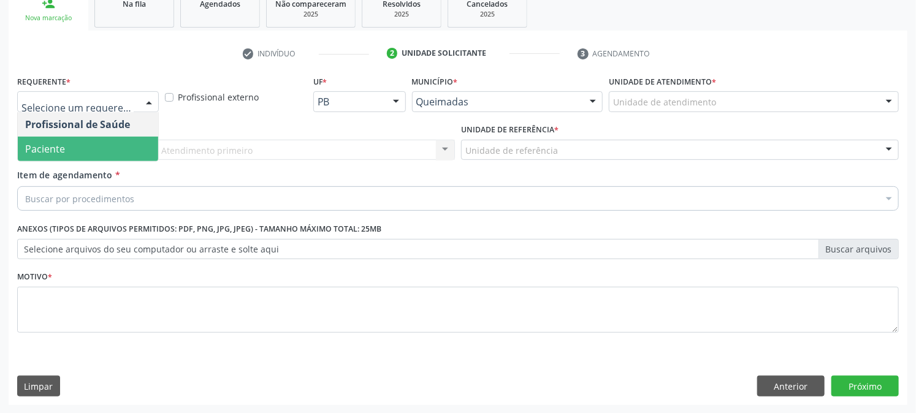
click at [93, 142] on span "Paciente" at bounding box center [88, 149] width 140 height 25
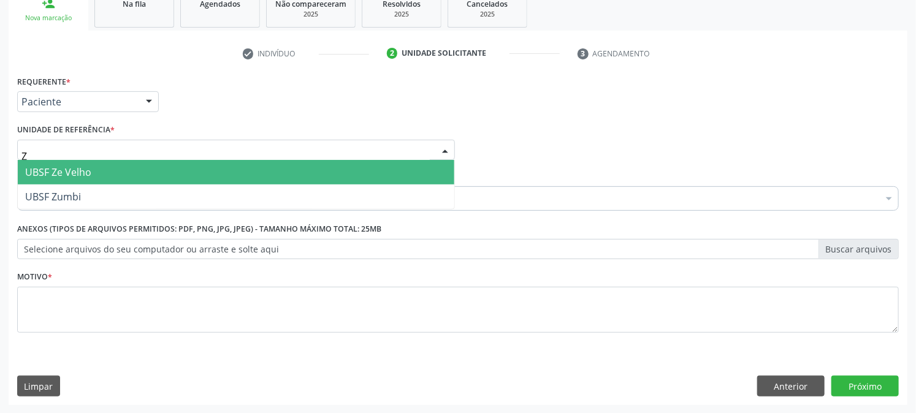
type input "ZE"
click at [87, 175] on span "UBSF Ze Velho" at bounding box center [58, 172] width 66 height 13
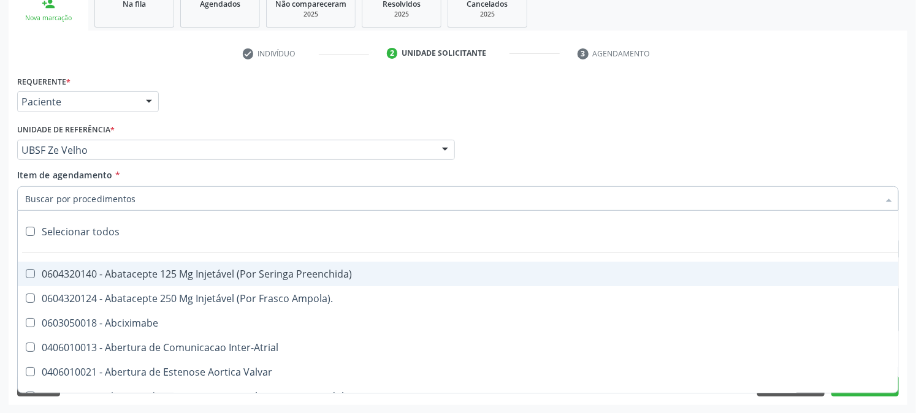
click at [90, 201] on input "Item de agendamento *" at bounding box center [452, 198] width 854 height 25
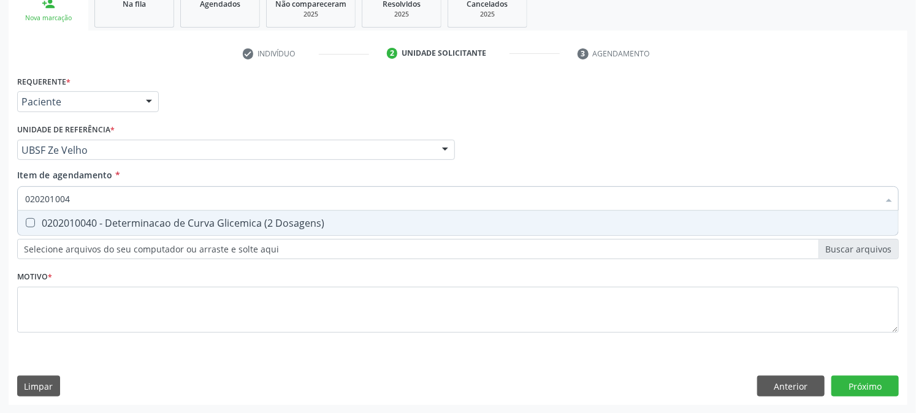
type input "0202010040"
click at [32, 213] on span "0202010040 - Determinacao de Curva Glicemica (2 Dosagens)" at bounding box center [458, 223] width 880 height 25
checkbox Dosagens\) "true"
drag, startPoint x: 87, startPoint y: 204, endPoint x: 0, endPoint y: 225, distance: 89.7
click at [0, 224] on div "Acompanhamento Acompanhe a situação das marcações correntes e finalizadas Relat…" at bounding box center [458, 144] width 916 height 540
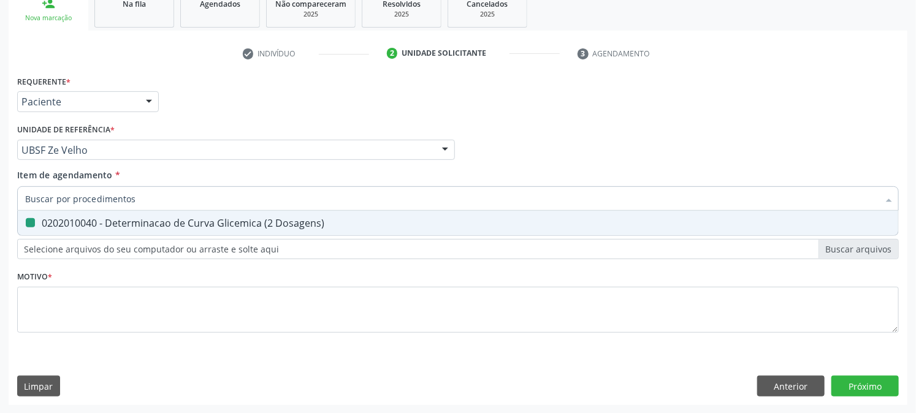
checkbox Dosagens\) "false"
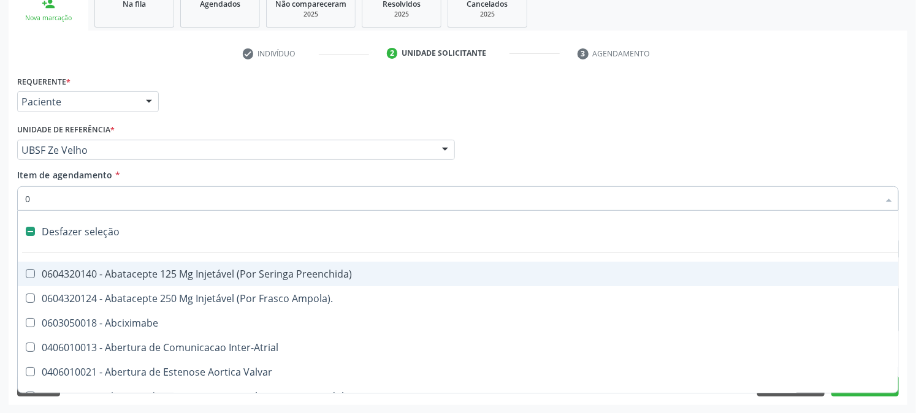
type input "02"
checkbox Alimentação "true"
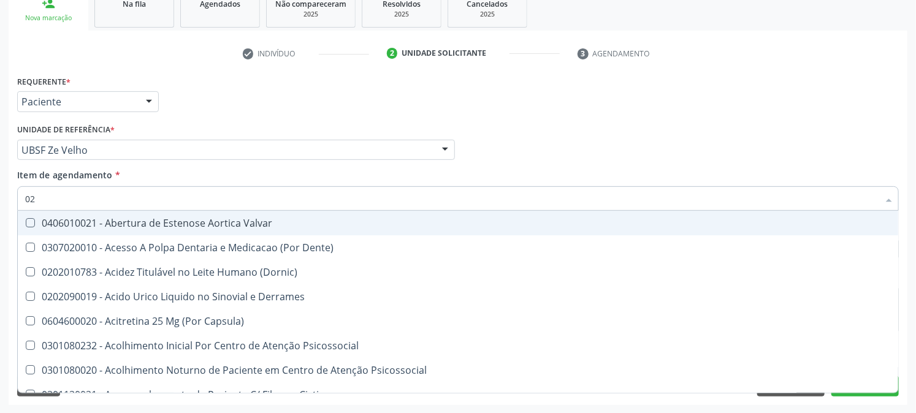
type input "020"
checkbox Tirofibana "true"
checkbox Dosagens\) "false"
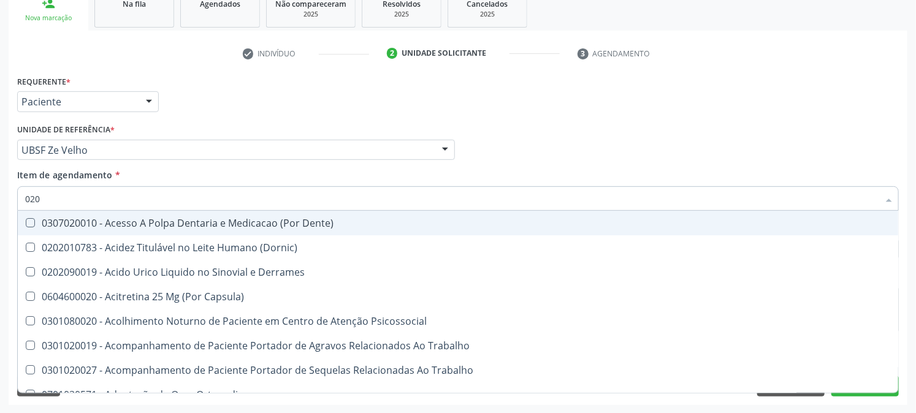
type input "0202"
checkbox Coluna "true"
checkbox Dosagens\) "false"
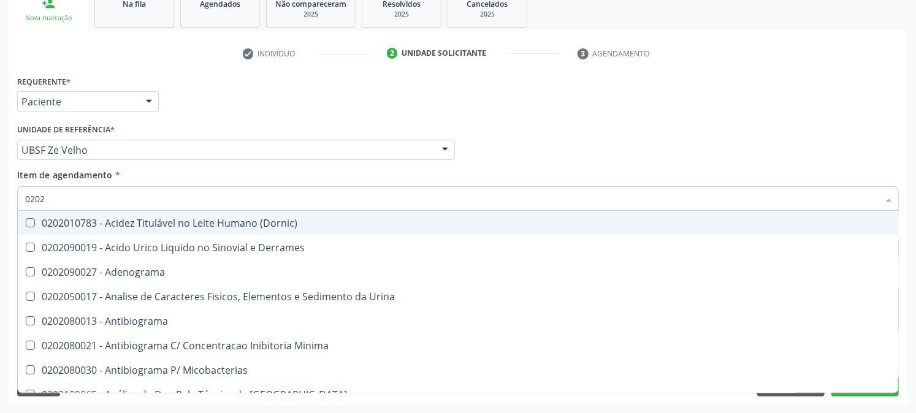
type input "02020"
checkbox Congênita "true"
checkbox Dosagens\) "false"
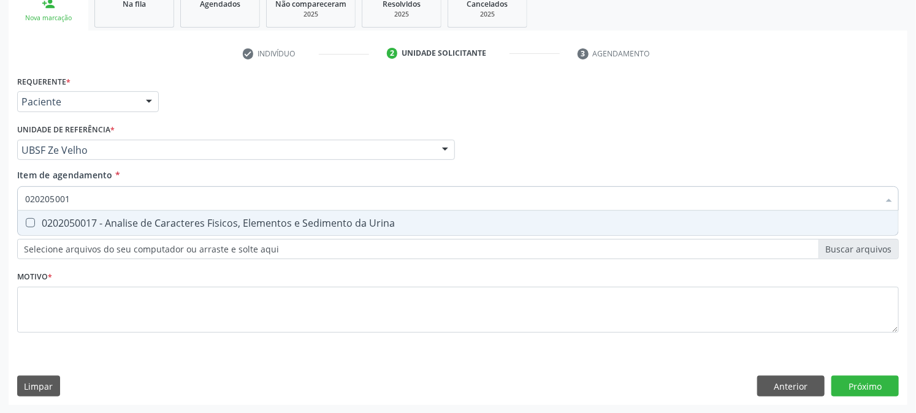
type input "0202050017"
click at [29, 215] on span "0202050017 - Analise de Caracteres Fisicos, Elementos e Sedimento da Urina" at bounding box center [458, 223] width 880 height 25
checkbox Urina "true"
drag, startPoint x: 113, startPoint y: 195, endPoint x: 9, endPoint y: 218, distance: 107.4
click at [10, 217] on div "Requerente * Paciente Profissional de Saúde Paciente Nenhum resultado encontrad…" at bounding box center [458, 238] width 899 height 333
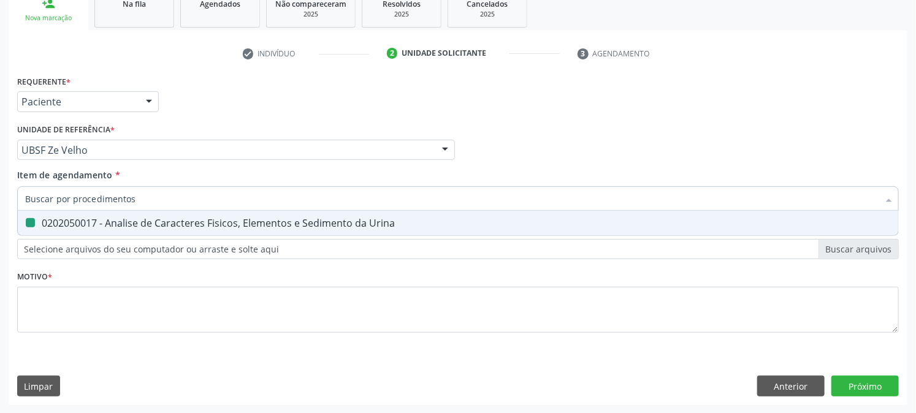
checkbox Urina "false"
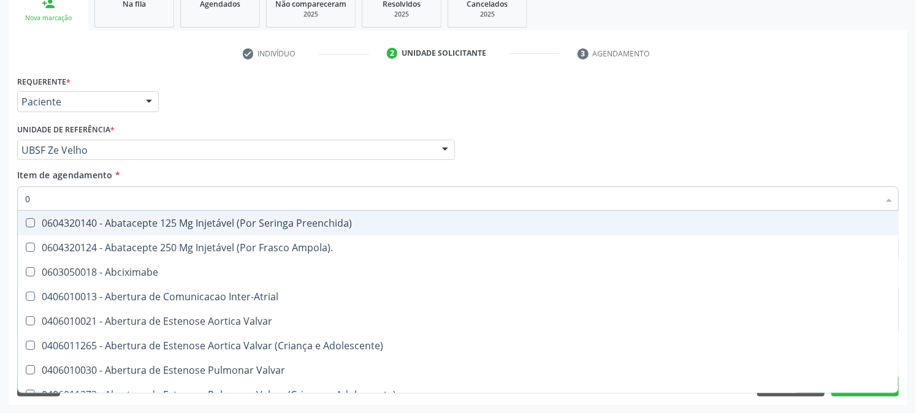
type input "02"
checkbox Psicossocial "true"
checkbox Urina "false"
checkbox Alimentação "true"
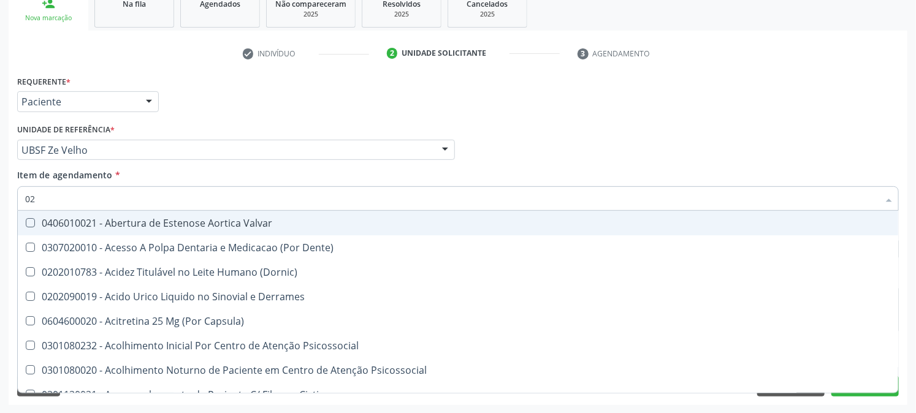
type input "020"
checkbox Frasco-Ampola\) "true"
checkbox Urina "false"
checkbox Tirofibana "true"
checkbox Dosagens\) "false"
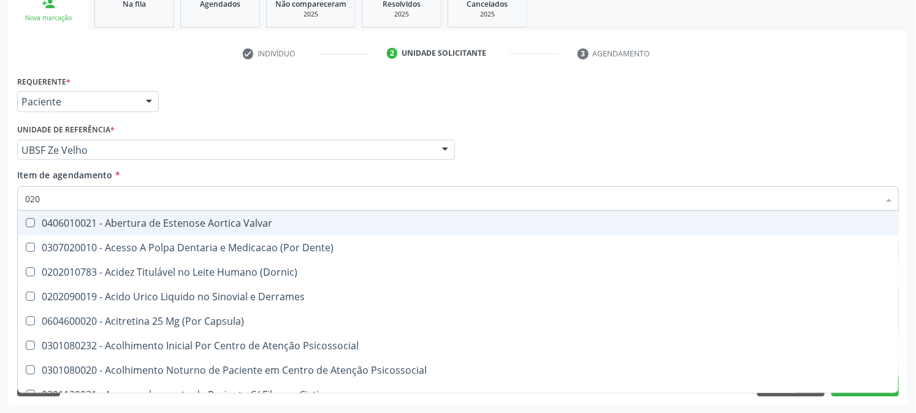
type input "0202"
checkbox Derrames "true"
checkbox Frasco-Ampola\) "false"
checkbox Valvular "true"
checkbox Tirofibana "false"
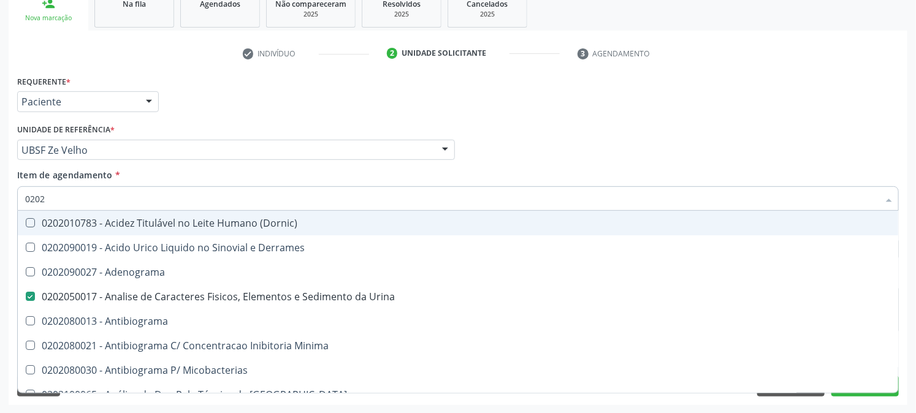
type input "02020"
checkbox Congênita "true"
checkbox Dosagens\) "false"
type input "020202"
checkbox Urina "false"
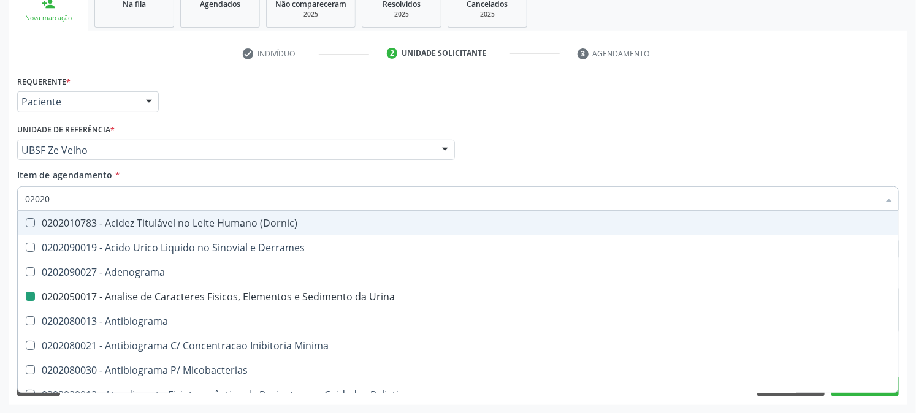
checkbox Dosagens\) "false"
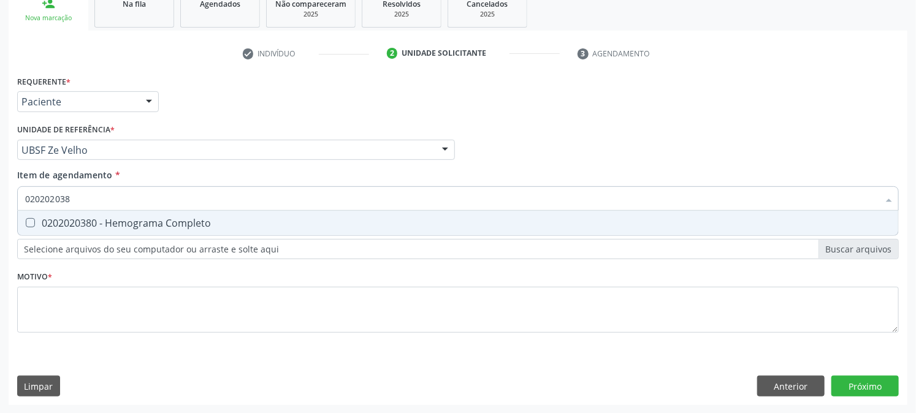
type input "0202020380"
click at [38, 218] on div "0202020380 - Hemograma Completo" at bounding box center [458, 223] width 866 height 10
checkbox Completo "true"
drag, startPoint x: 86, startPoint y: 199, endPoint x: 0, endPoint y: 205, distance: 86.7
click at [0, 204] on div "Acompanhamento Acompanhe a situação das marcações correntes e finalizadas Relat…" at bounding box center [458, 144] width 916 height 540
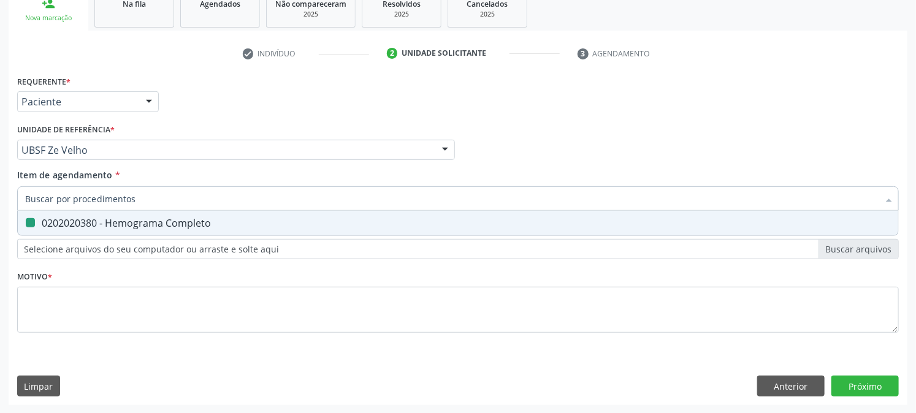
checkbox Completo "false"
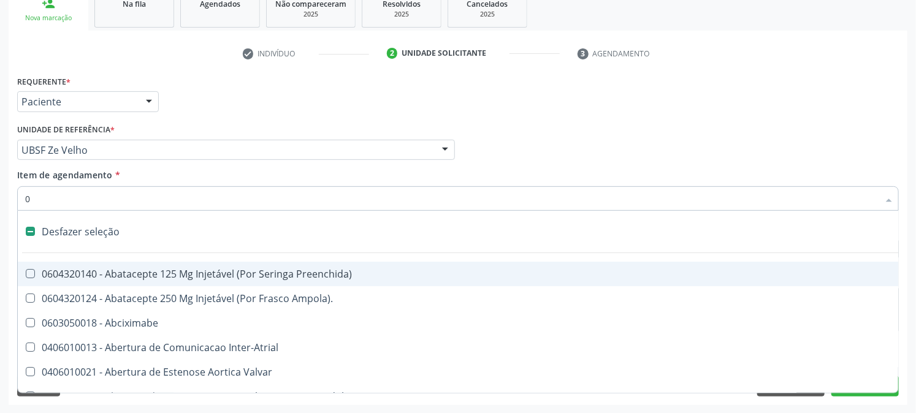
type input "02"
checkbox Psicossocial "true"
checkbox Urina "false"
checkbox Alimentação "true"
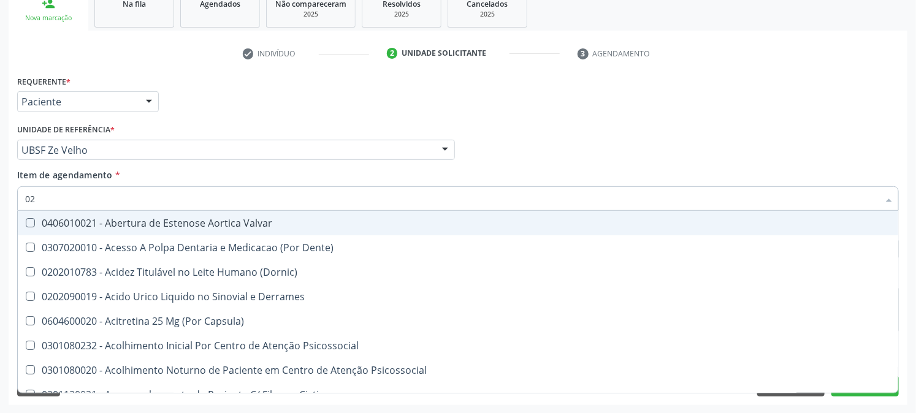
type input "020"
checkbox Frasco-Ampola\) "true"
checkbox Urina "false"
checkbox Tirofibana "true"
checkbox Dosagens\) "false"
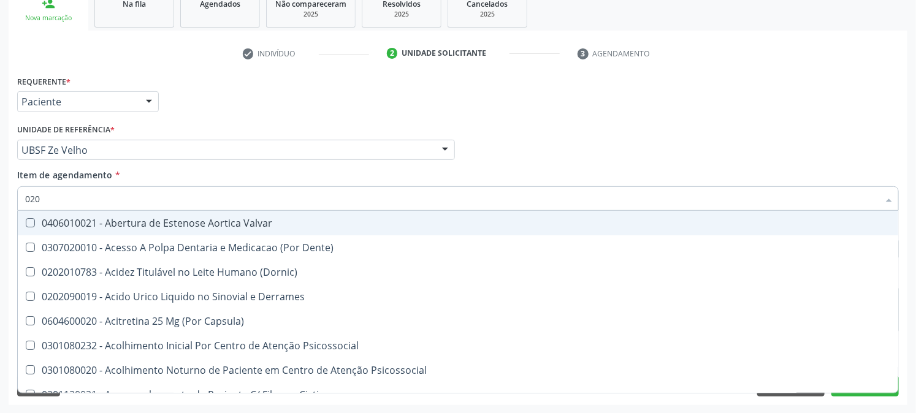
checkbox Eletro-Oculografia "true"
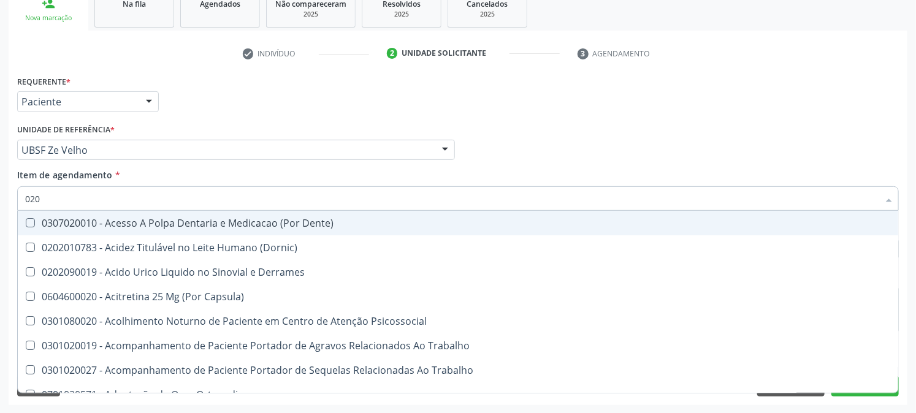
type input "0202"
checkbox Capsula\) "true"
checkbox Urina "false"
checkbox Coluna "true"
checkbox Revisao "true"
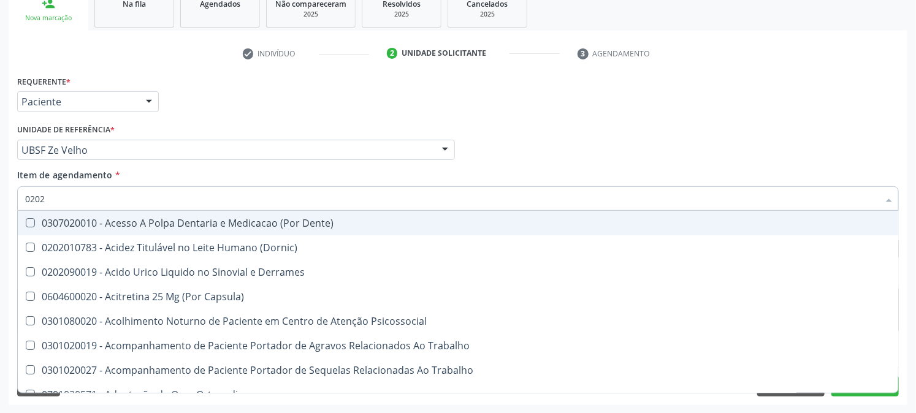
checkbox Dosagens\) "false"
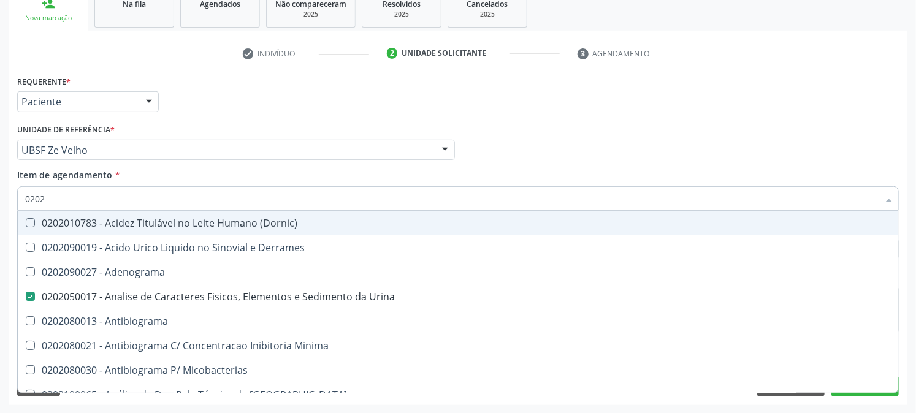
type input "02020"
checkbox Congênita "true"
checkbox Dosagens\) "false"
checkbox Zinco "true"
checkbox Completo "false"
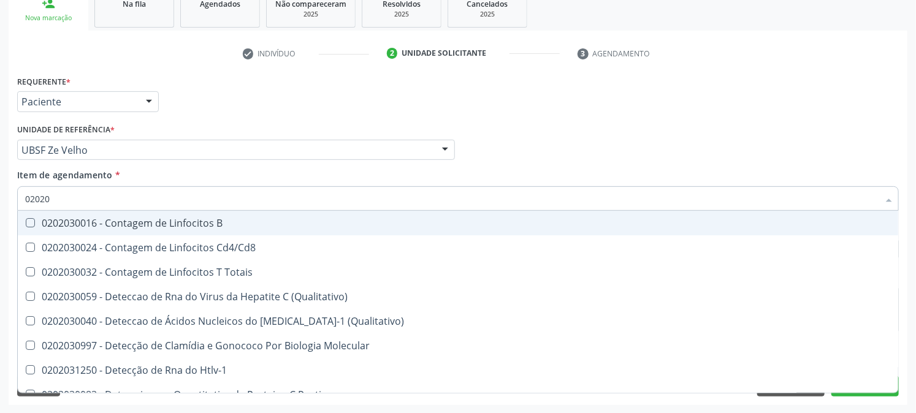
type input "020203"
checkbox \(Qualitativo\) "false"
checkbox Completo "true"
checkbox Anticardiolipina "false"
type input "0202030"
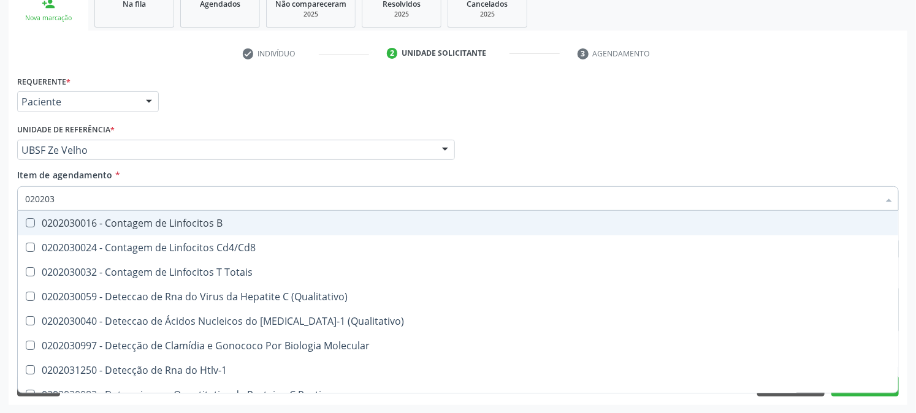
checkbox Completo "false"
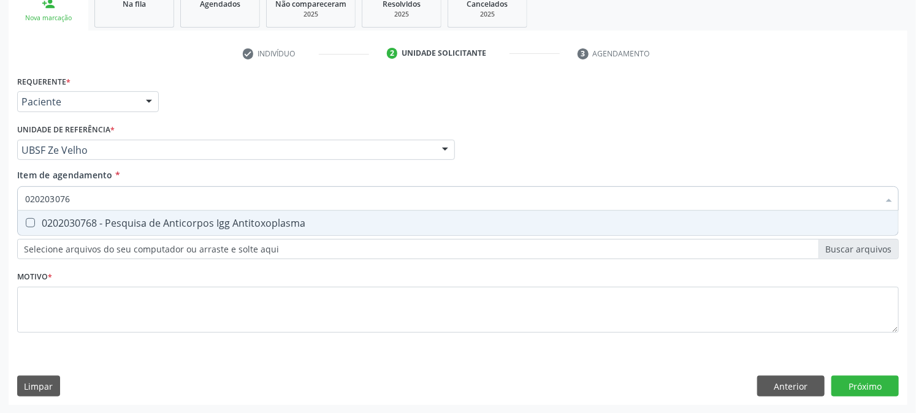
type input "0202030768"
click at [40, 223] on div "0202030768 - Pesquisa de Anticorpos Igg Antitoxoplasma" at bounding box center [458, 223] width 866 height 10
checkbox Antitoxoplasma "true"
drag, startPoint x: 145, startPoint y: 194, endPoint x: 0, endPoint y: 205, distance: 145.1
click at [11, 201] on div "Requerente * Paciente Profissional de Saúde Paciente Nenhum resultado encontrad…" at bounding box center [458, 238] width 899 height 333
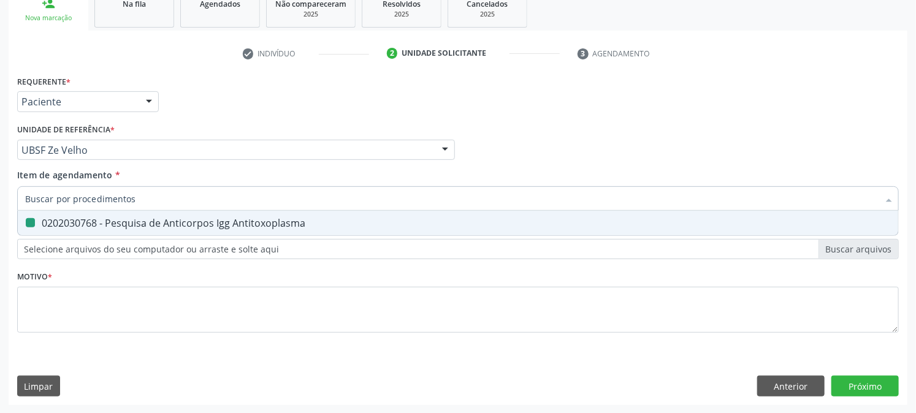
checkbox Antitoxoplasma "false"
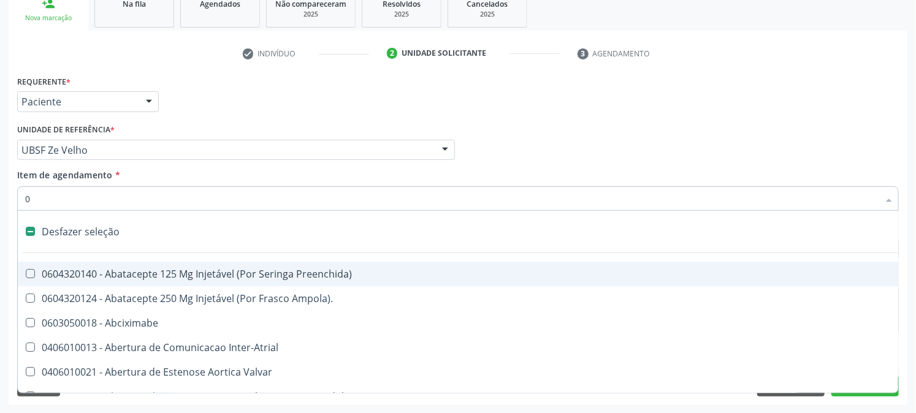
type input "02"
checkbox Psicossocial "true"
checkbox Urina "false"
checkbox Alimentação "true"
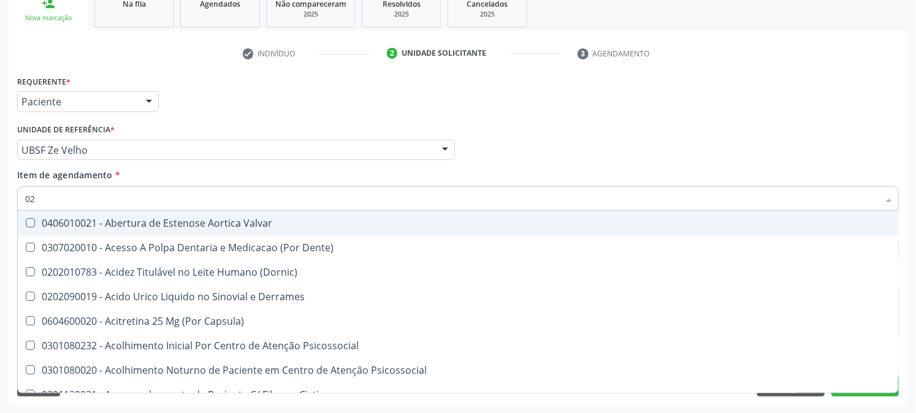
type input "020"
checkbox Frasco-Ampola\) "true"
checkbox Urina "false"
checkbox Tirofibana "true"
checkbox Dosagens\) "false"
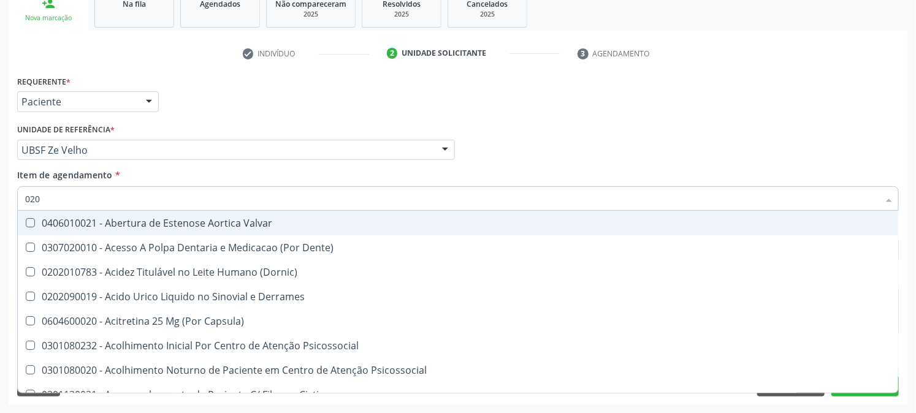
checkbox Eletro-Oculografia "true"
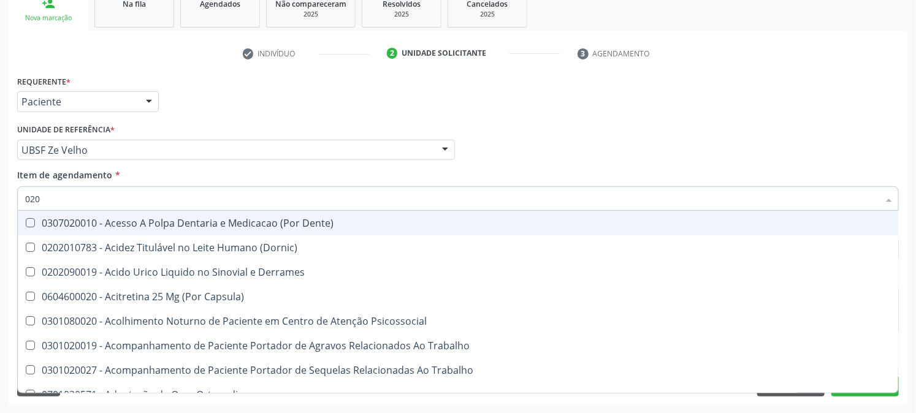
type input "0202"
checkbox Capsula\) "true"
checkbox Urina "false"
checkbox Coluna "true"
checkbox Revisao "true"
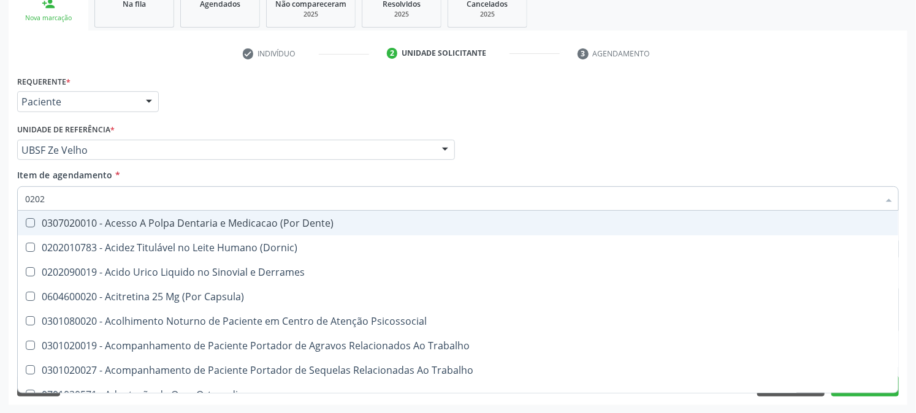
checkbox Bandas\) "true"
checkbox Dosagens\) "false"
type input "02020"
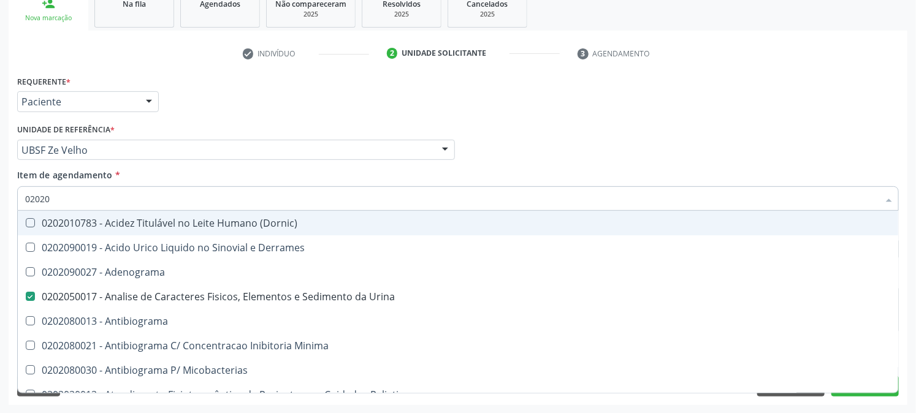
checkbox Dosagens\) "true"
checkbox Sulfo-Hemoglobina "false"
checkbox Completo "true"
checkbox \(Western-Blot\) "false"
checkbox Antitoxoplasma "true"
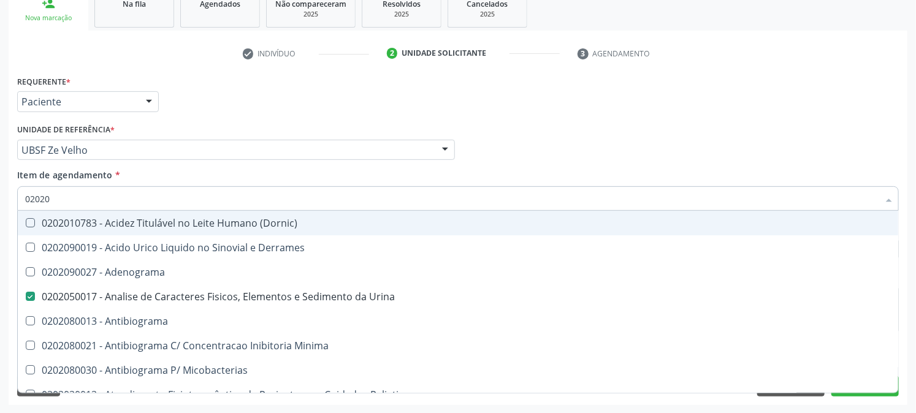
checkbox Urina "false"
type input "020203"
checkbox Urina "false"
checkbox Molecular "true"
checkbox Dosagens\) "false"
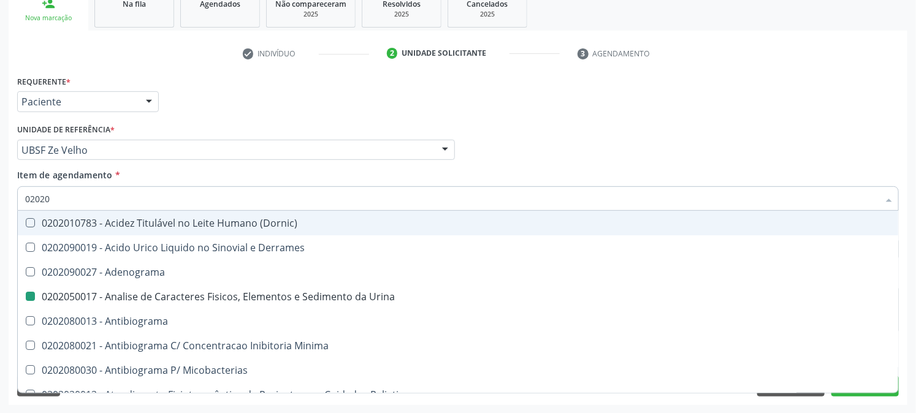
checkbox Aluminio "true"
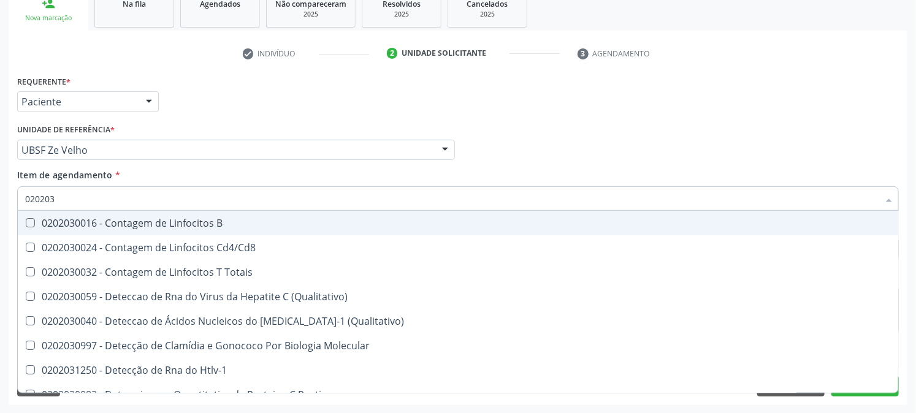
type input "0202030"
checkbox Completo "false"
checkbox Liso "true"
checkbox Antitoxoplasma "false"
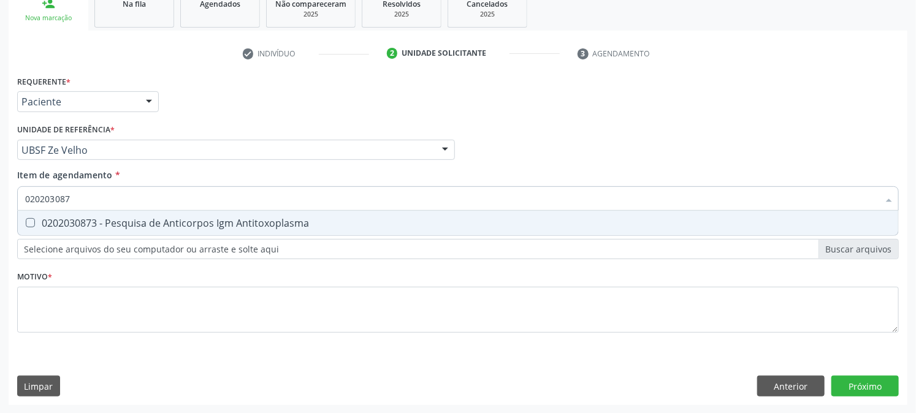
type input "0202030873"
click at [40, 218] on div "0202030873 - Pesquisa de Anticorpos Igm Antitoxoplasma" at bounding box center [458, 223] width 866 height 10
checkbox Antitoxoplasma "true"
drag, startPoint x: 89, startPoint y: 194, endPoint x: 0, endPoint y: 199, distance: 89.0
click at [0, 199] on div "Acompanhamento Acompanhe a situação das marcações correntes e finalizadas Relat…" at bounding box center [458, 144] width 916 height 540
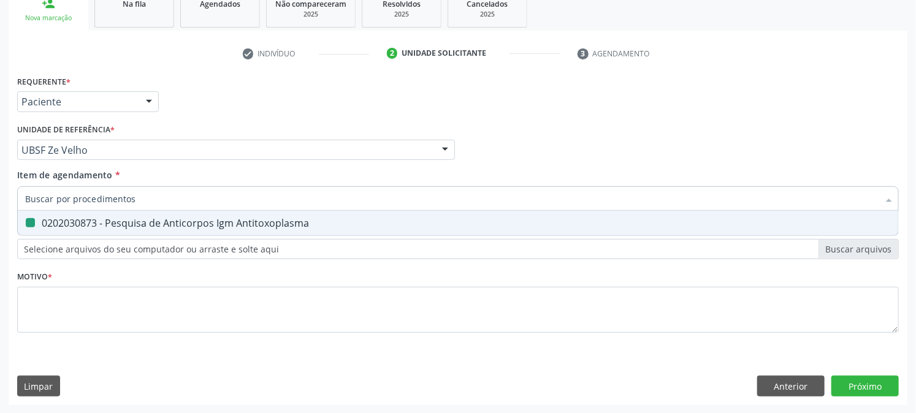
checkbox Antitoxoplasma "false"
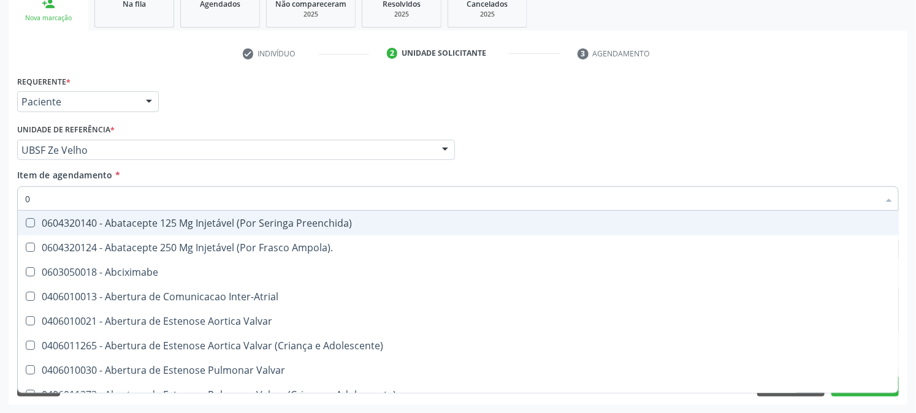
type input "02"
checkbox Psicossocial "true"
checkbox Urina "false"
checkbox Alimentação "true"
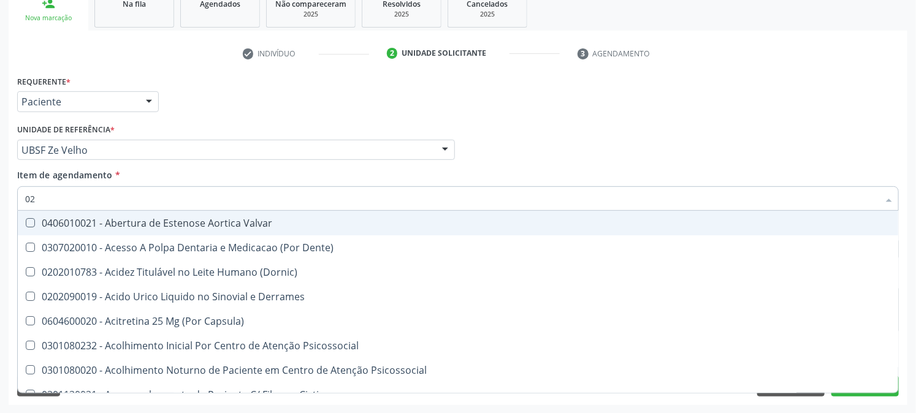
type input "020"
checkbox Frasco-Ampola\) "true"
checkbox Urina "false"
checkbox Tirofibana "true"
checkbox Dosagens\) "false"
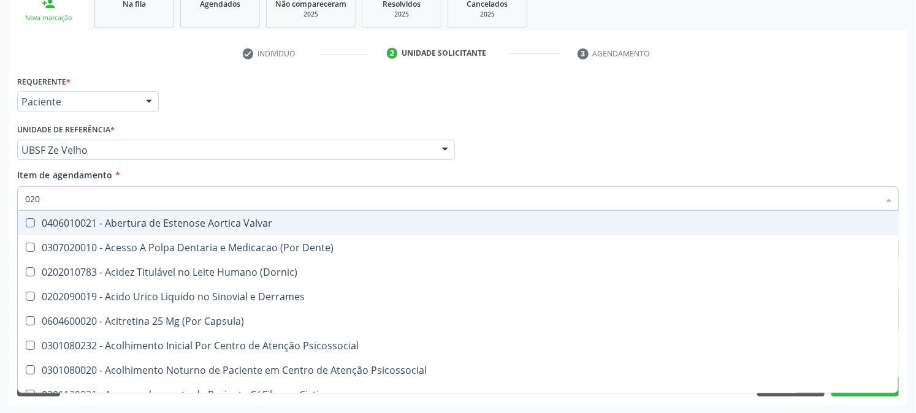
checkbox Eletro-Oculografia "true"
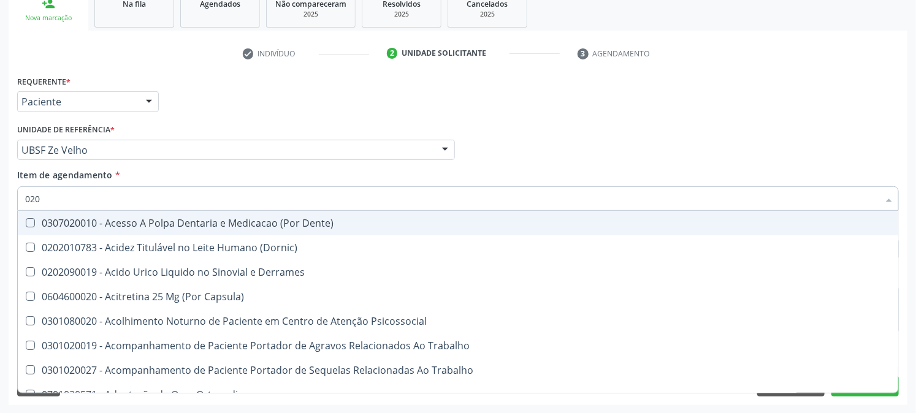
type input "0202"
checkbox Capsula\) "true"
checkbox Urina "false"
checkbox Coluna "true"
checkbox Revisao "true"
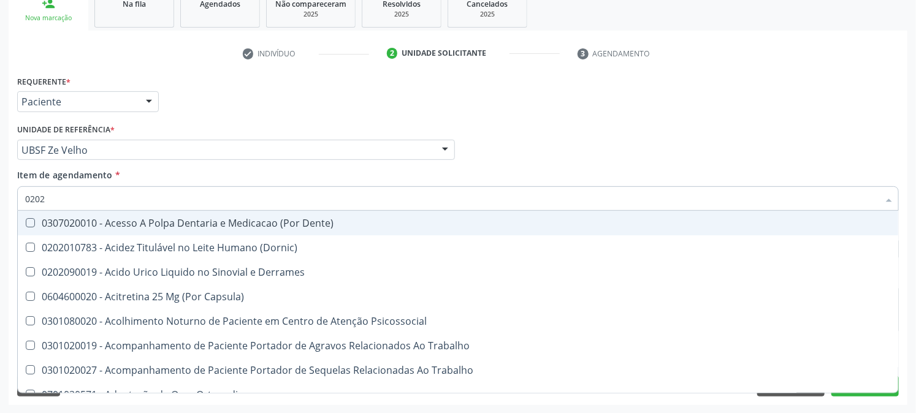
checkbox Bandas\) "true"
checkbox Dosagens\) "false"
checkbox Glomerular "true"
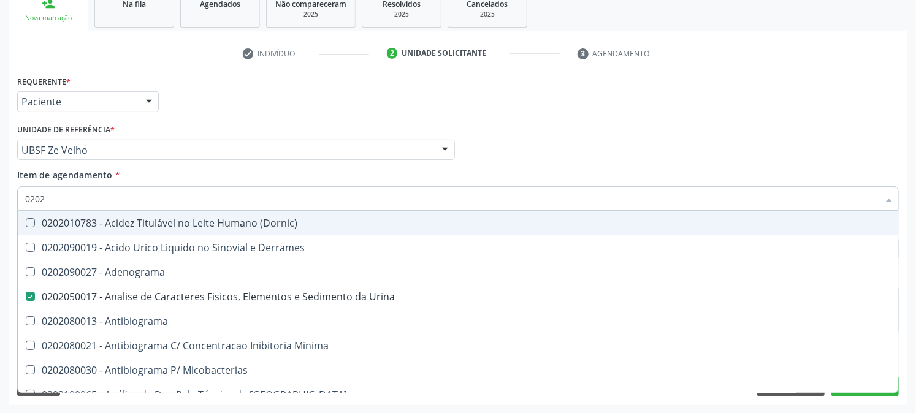
type input "02020"
checkbox Congênita "true"
checkbox Dosagens\) "false"
checkbox Zinco "true"
checkbox Completo "false"
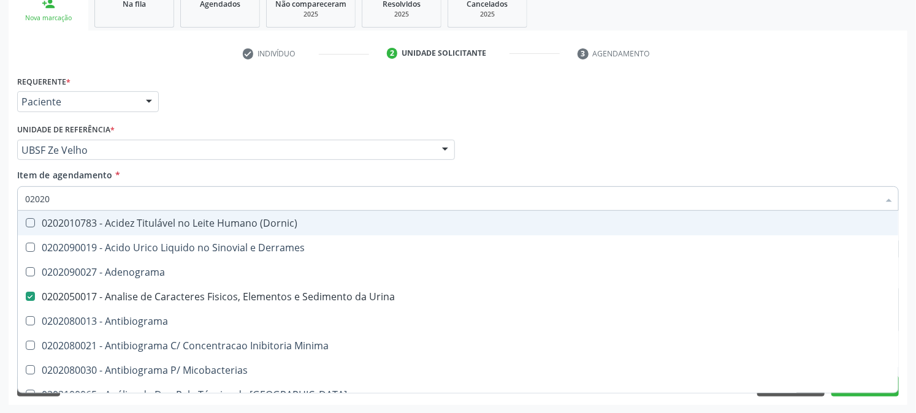
checkbox Oncologia "true"
checkbox Anticardiolipina "true"
checkbox Antitoxoplasma "false"
type input "020203"
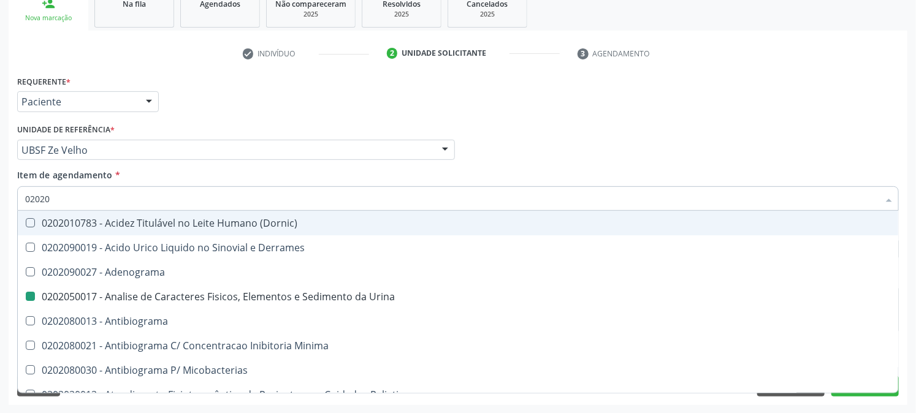
checkbox Urina "false"
checkbox Molecular "true"
checkbox Dosagens\) "false"
checkbox Aluminio "true"
checkbox III "true"
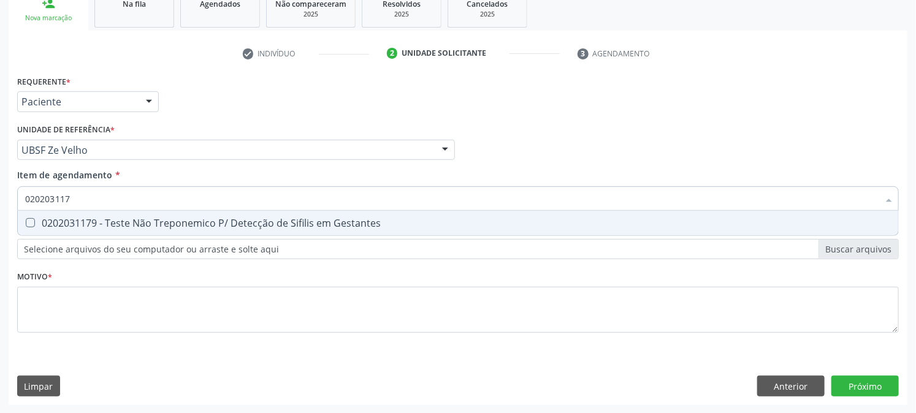
type input "0202031179"
click at [47, 220] on div "0202031179 - Teste Não Treponemico P/ Detecção de Sifilis em Gestantes" at bounding box center [458, 223] width 866 height 10
checkbox Gestantes "false"
click at [69, 342] on div "Requerente * Paciente Profissional de Saúde Paciente Nenhum resultado encontrad…" at bounding box center [458, 211] width 882 height 278
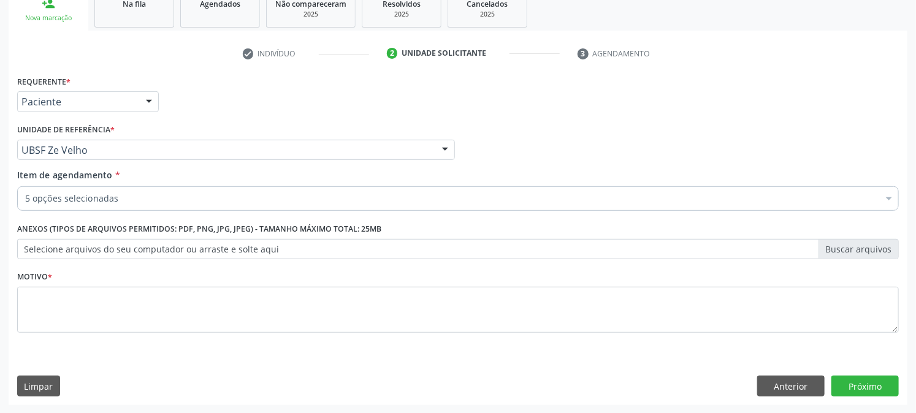
drag, startPoint x: 69, startPoint y: 342, endPoint x: 57, endPoint y: 308, distance: 35.1
click at [57, 308] on div "0202050017 - Analise de Caracteres Fisicos, Elementos e Sedimento da Urina" at bounding box center [502, 313] width 955 height 10
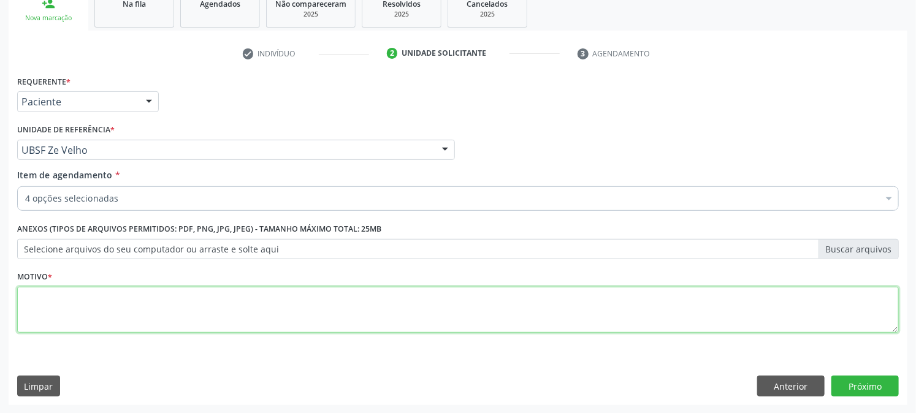
click at [69, 298] on textarea at bounding box center [458, 310] width 882 height 47
paste textarea "PRÉ [DATE]"
type textarea "PRÉ [DATE]"
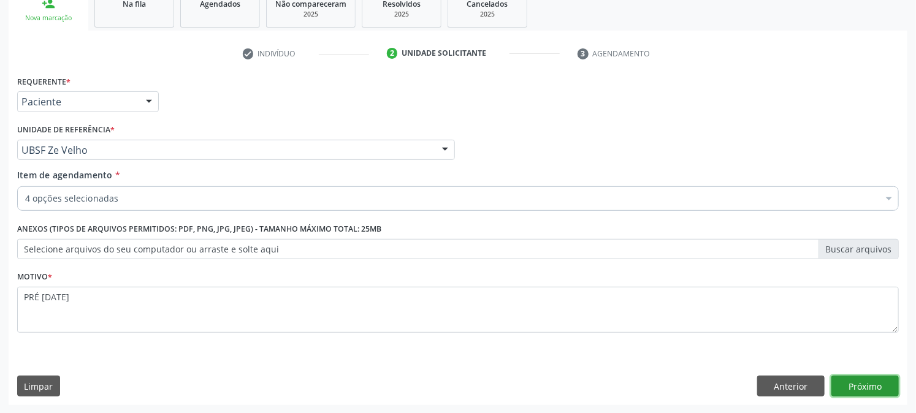
click at [861, 384] on button "Próximo" at bounding box center [864, 386] width 67 height 21
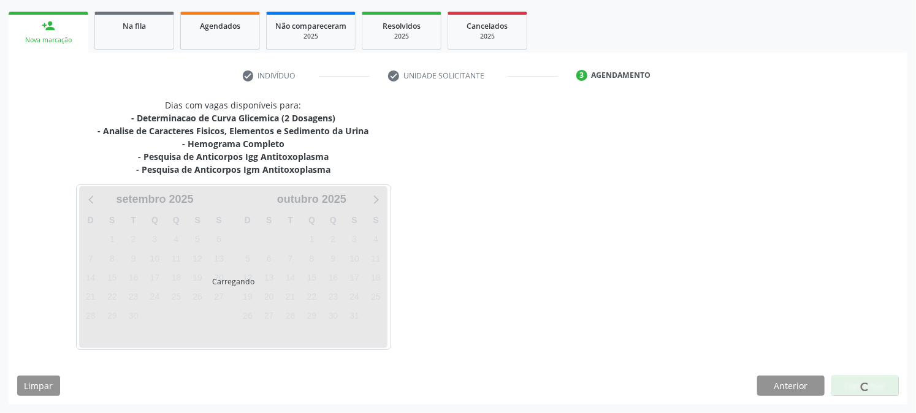
scroll to position [170, 0]
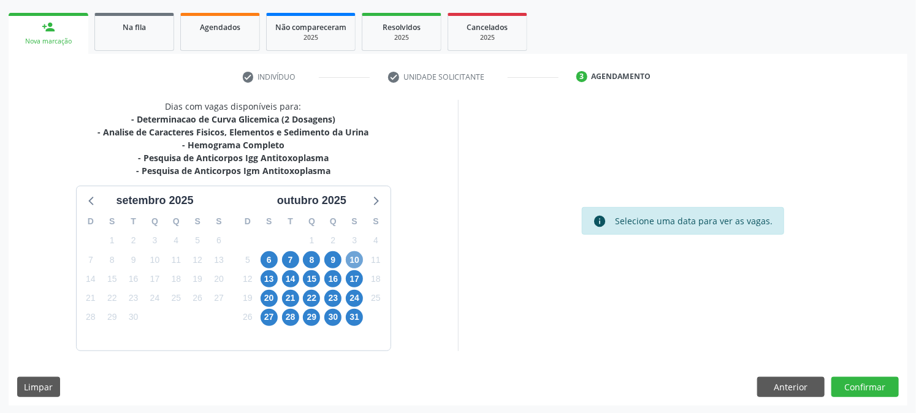
click at [354, 258] on span "10" at bounding box center [354, 259] width 17 height 17
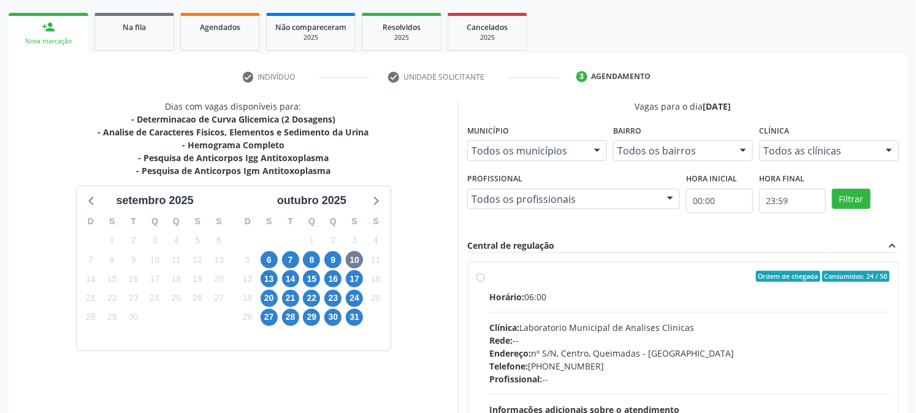
click at [494, 271] on div "Ordem de chegada Consumidos: 24 / 50" at bounding box center [689, 276] width 400 height 11
click at [485, 271] on input "Ordem de chegada Consumidos: 24 / 50 Horário: 06:00 Clínica: Laboratorio Munici…" at bounding box center [480, 276] width 9 height 11
radio input "true"
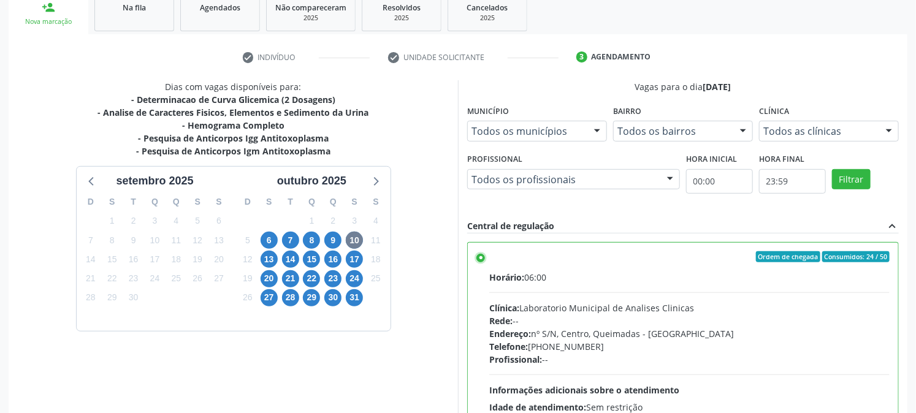
scroll to position [319, 0]
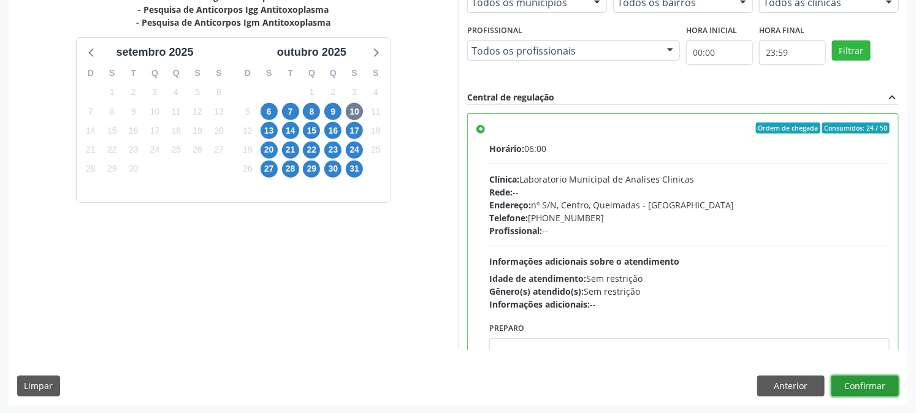
click at [865, 389] on button "Confirmar" at bounding box center [864, 386] width 67 height 21
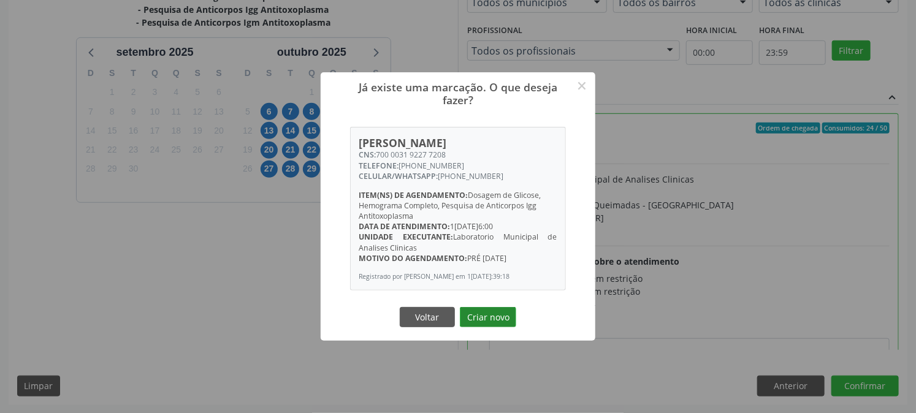
click at [466, 321] on button "Criar novo" at bounding box center [488, 317] width 56 height 21
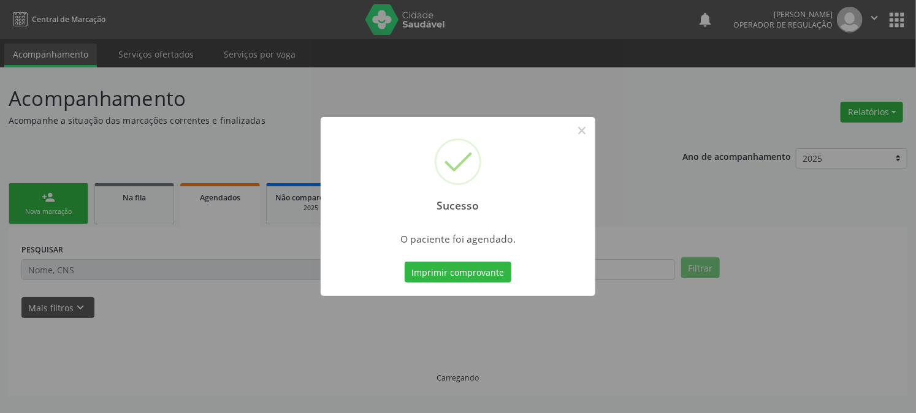
scroll to position [0, 0]
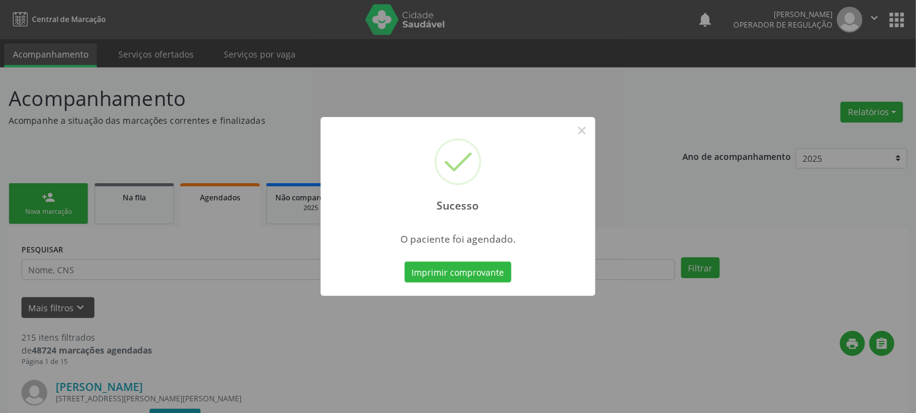
click at [456, 260] on div "Imprimir comprovante Cancel" at bounding box center [458, 272] width 112 height 26
click at [454, 276] on button "Imprimir comprovante" at bounding box center [458, 272] width 107 height 21
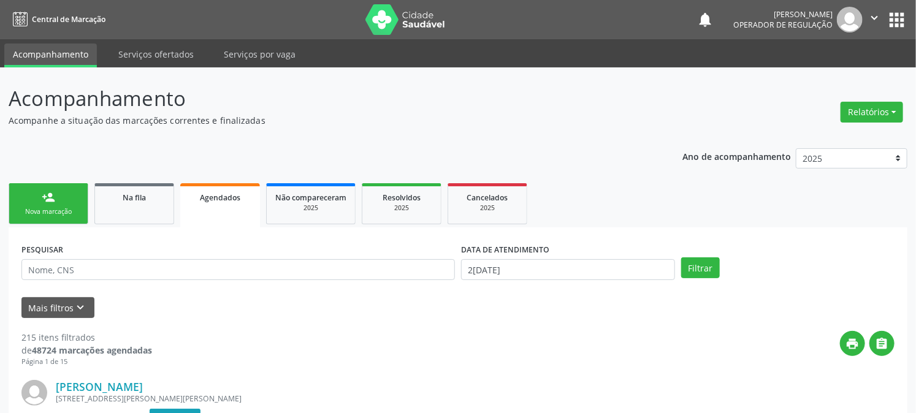
click at [53, 205] on link "person_add Nova marcação" at bounding box center [49, 203] width 80 height 41
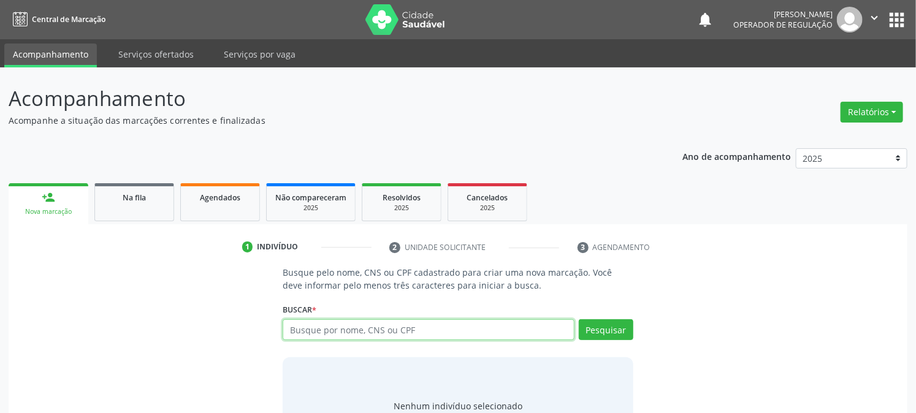
click at [392, 322] on input "text" at bounding box center [428, 329] width 291 height 21
type input "706802746524925"
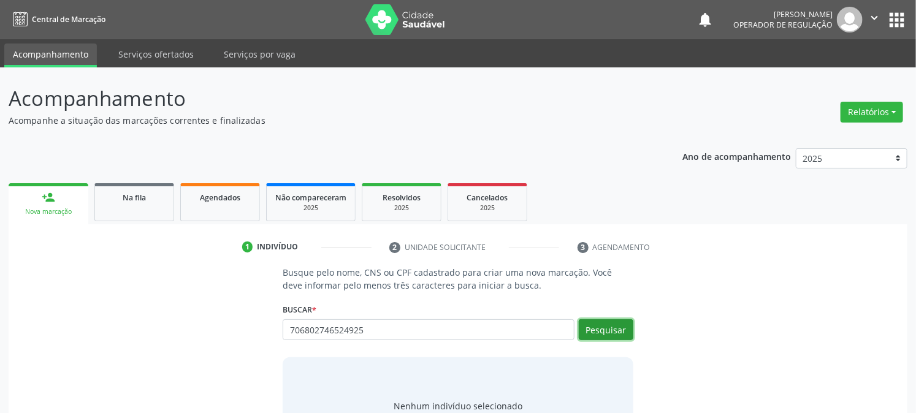
click at [615, 338] on button "Pesquisar" at bounding box center [606, 329] width 55 height 21
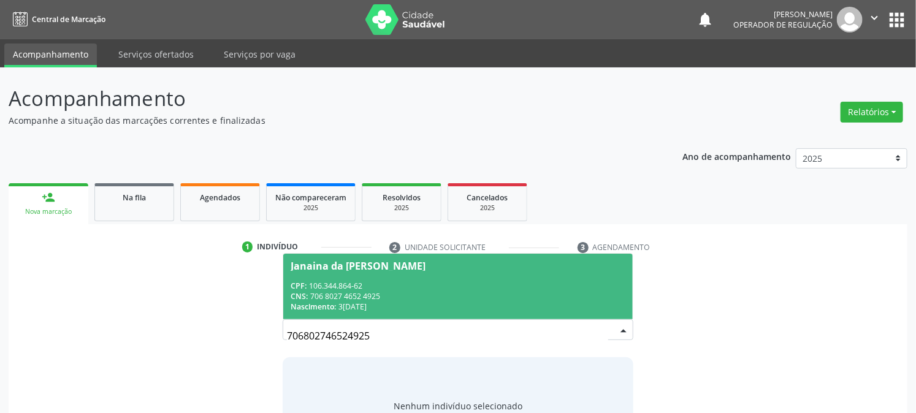
click at [316, 279] on span "Janaina da Conceicao Santos CPF: 106.344.864-62 CNS: 706 8027 4652 4925 Nascime…" at bounding box center [457, 287] width 349 height 66
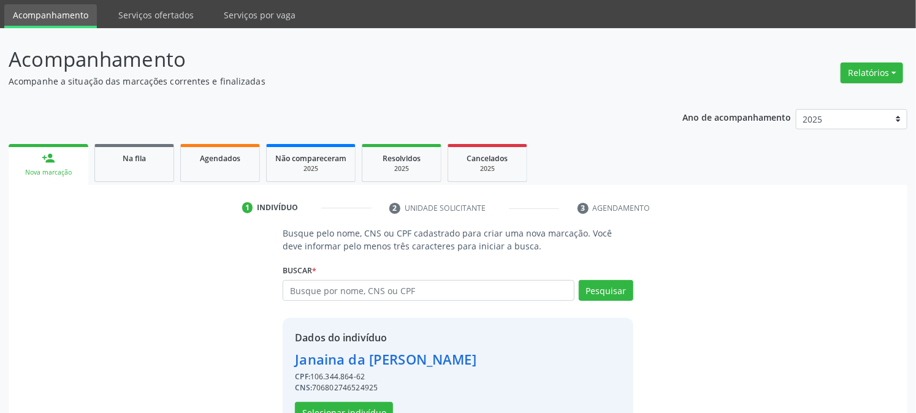
scroll to position [77, 0]
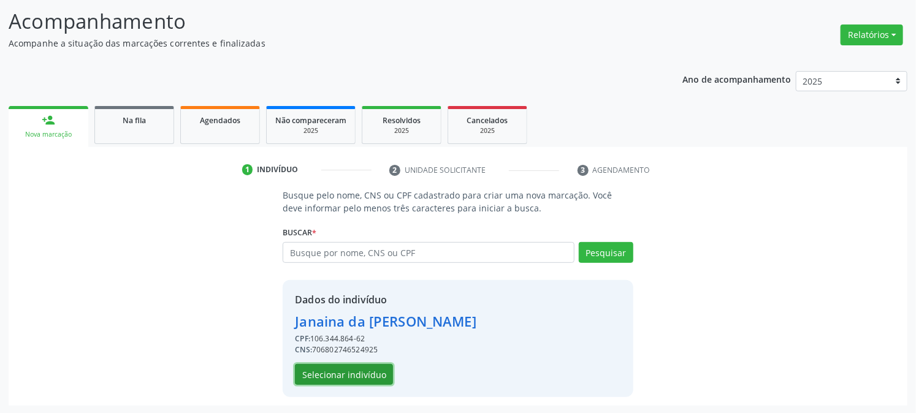
click at [372, 378] on button "Selecionar indivíduo" at bounding box center [344, 374] width 98 height 21
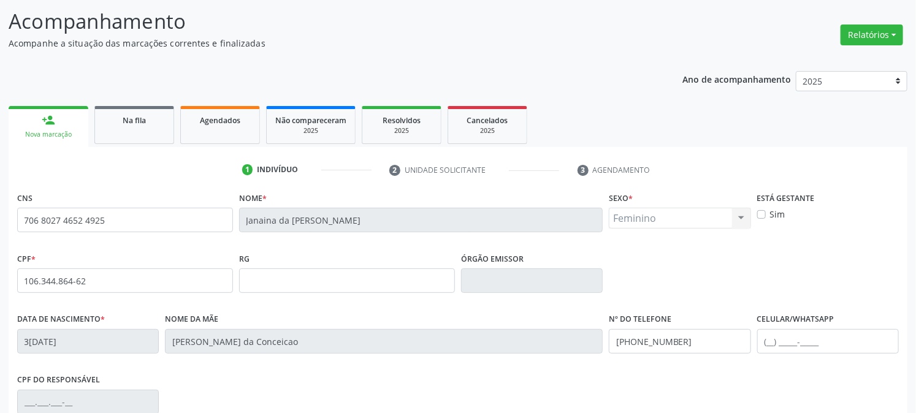
scroll to position [250, 0]
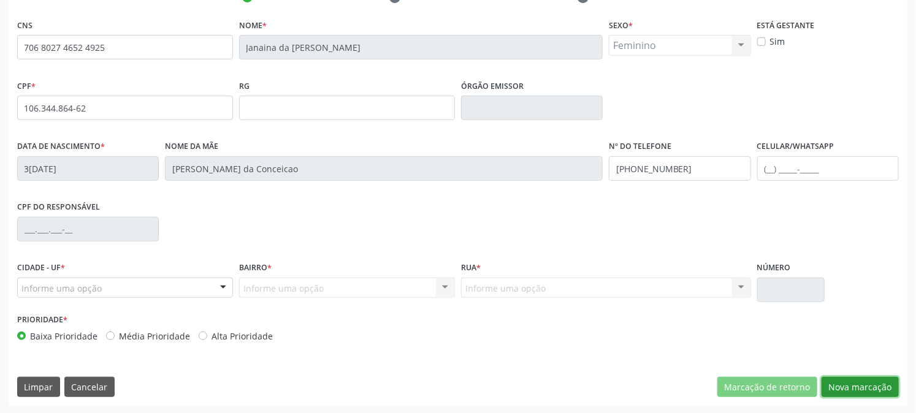
click at [877, 383] on button "Nova marcação" at bounding box center [860, 387] width 77 height 21
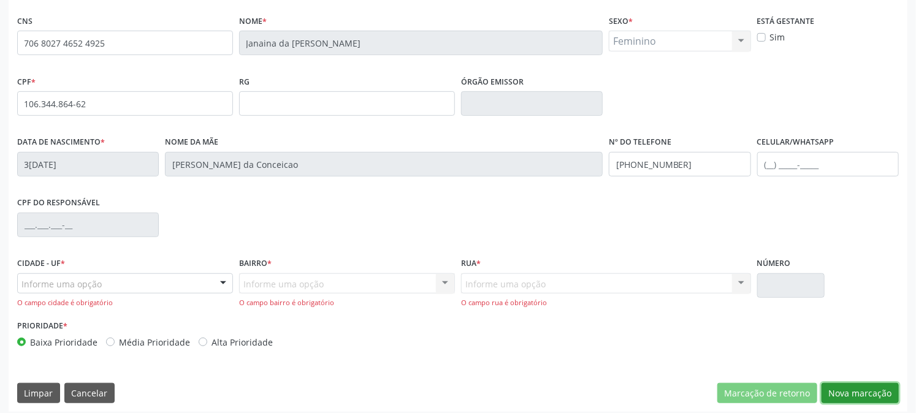
scroll to position [261, 0]
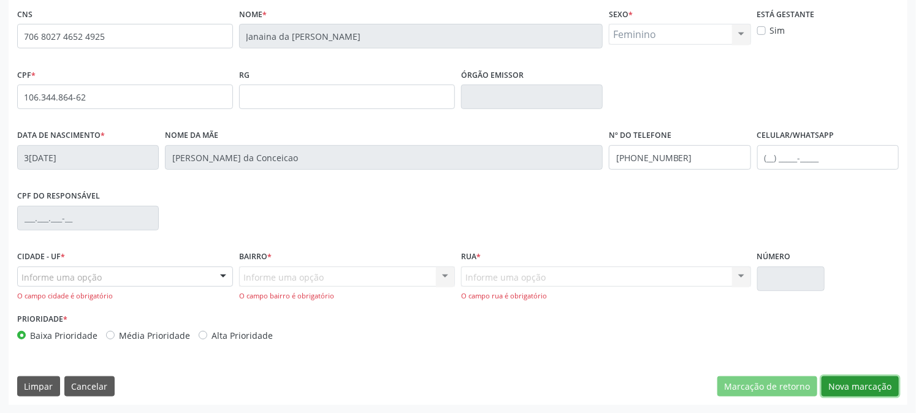
click at [841, 389] on button "Nova marcação" at bounding box center [860, 386] width 77 height 21
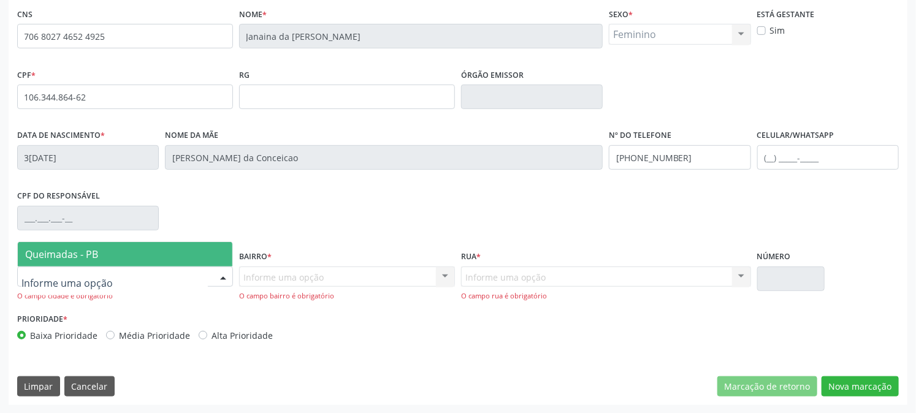
click at [58, 255] on span "Queimadas - PB" at bounding box center [61, 254] width 73 height 13
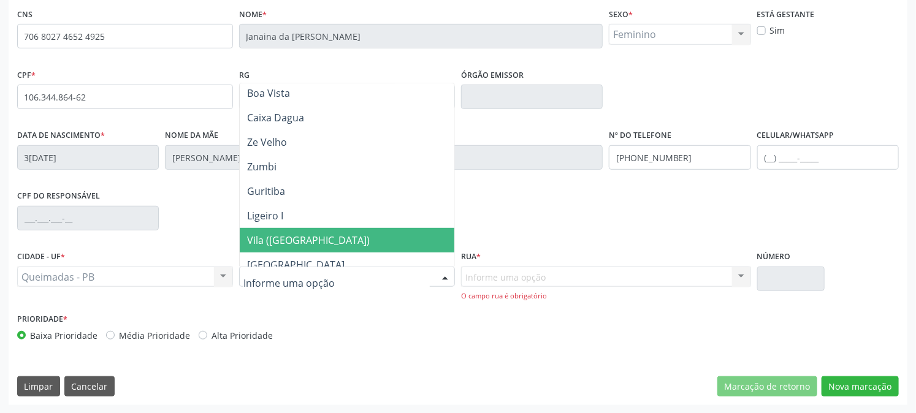
scroll to position [340, 0]
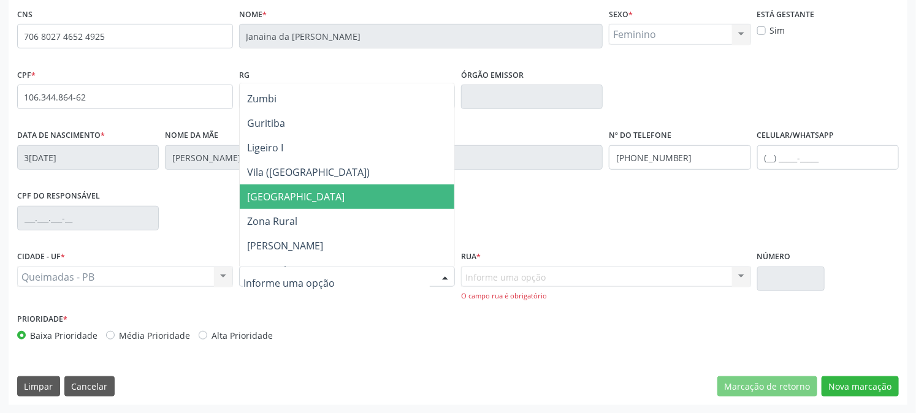
click at [289, 186] on span "Cidade Tião do Rêgo" at bounding box center [347, 197] width 215 height 25
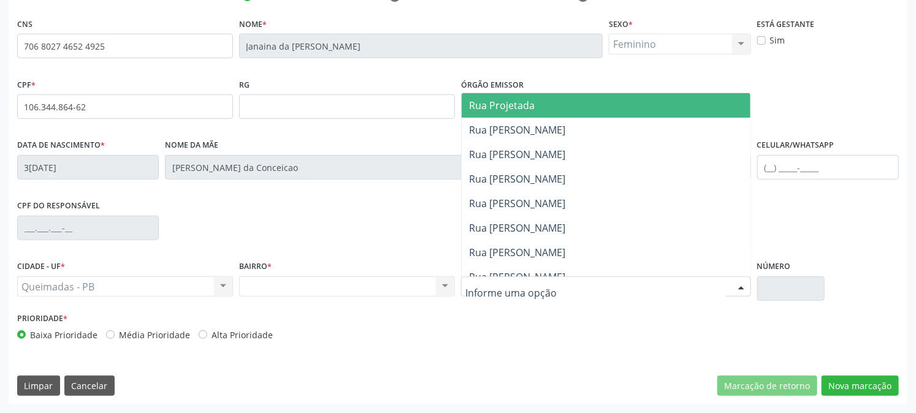
scroll to position [250, 0]
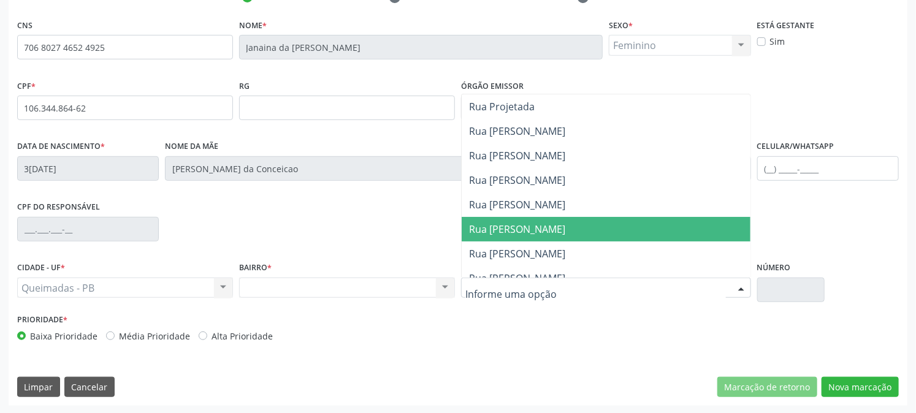
click at [511, 232] on span "Rua Filgueira Gonçalves" at bounding box center [517, 229] width 96 height 13
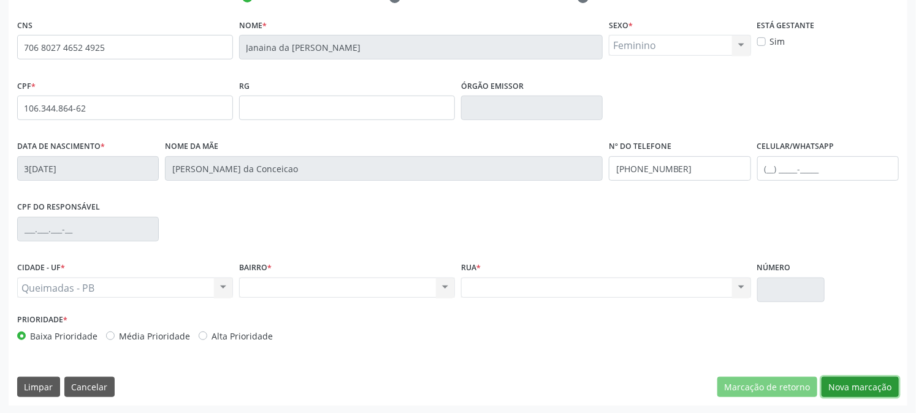
click at [892, 383] on button "Nova marcação" at bounding box center [860, 387] width 77 height 21
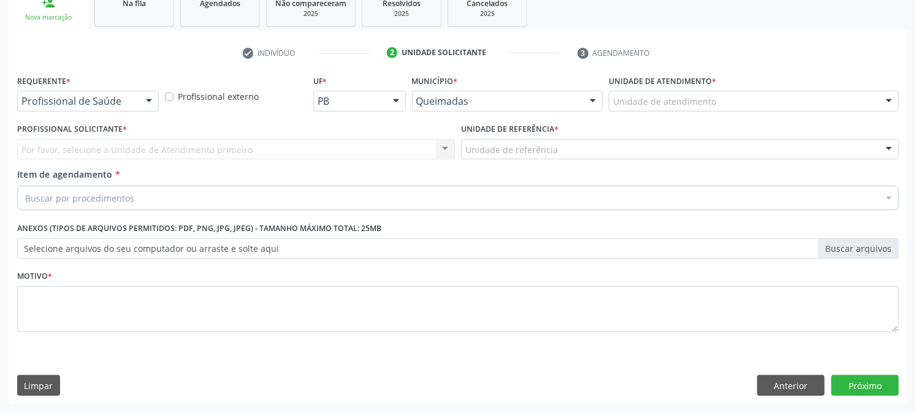
scroll to position [194, 0]
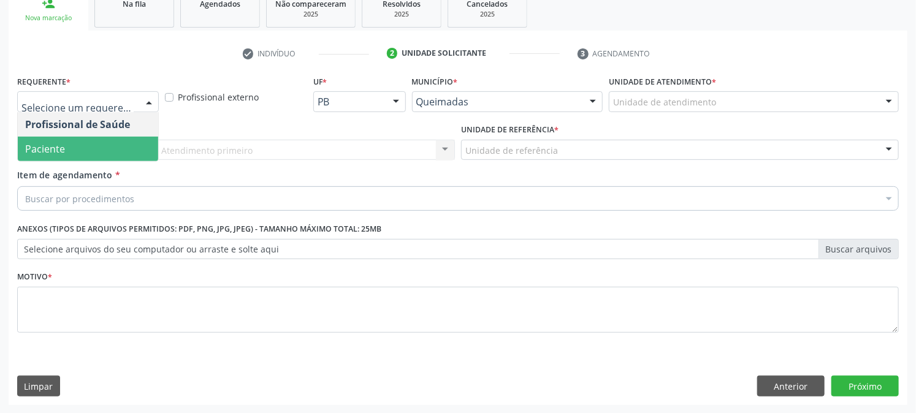
click at [72, 152] on span "Paciente" at bounding box center [88, 149] width 140 height 25
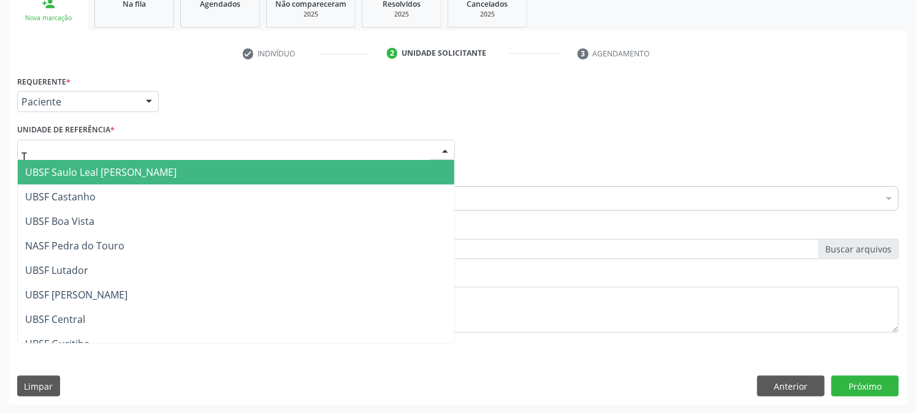
type input "TI"
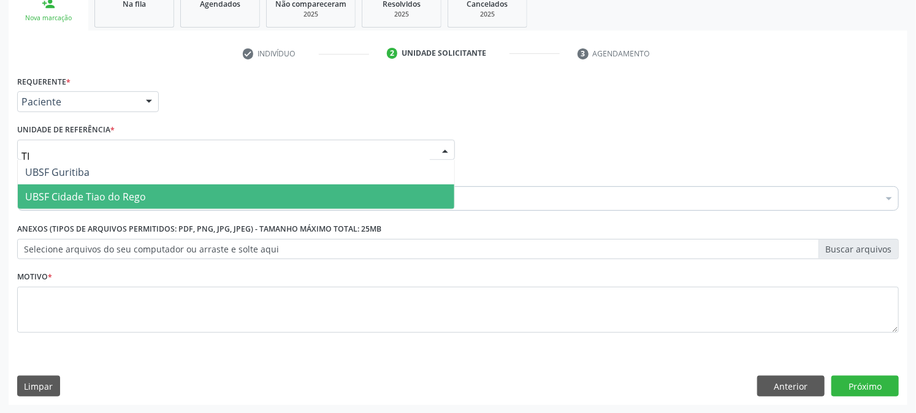
click at [75, 196] on span "UBSF Cidade Tiao do Rego" at bounding box center [85, 196] width 121 height 13
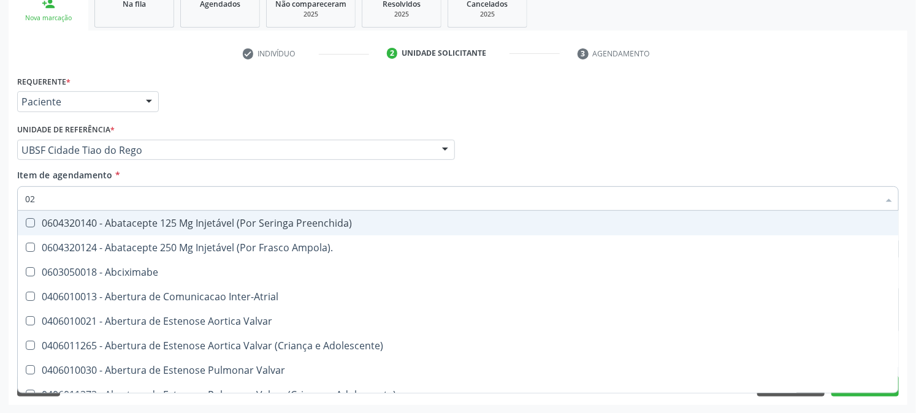
type input "020"
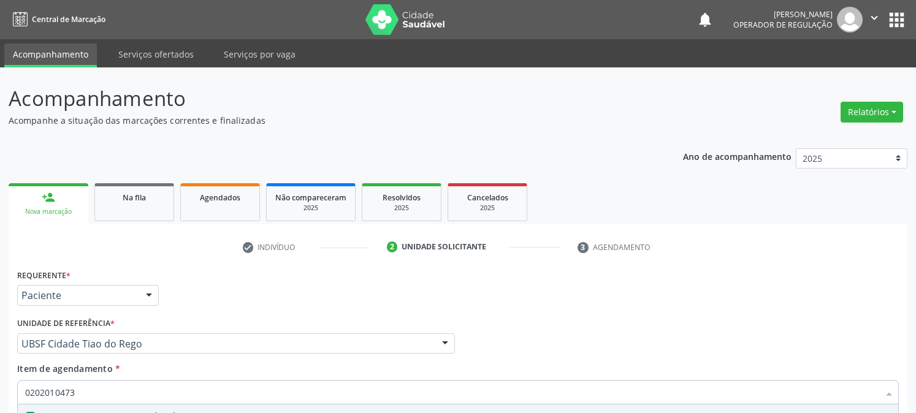
scroll to position [194, 0]
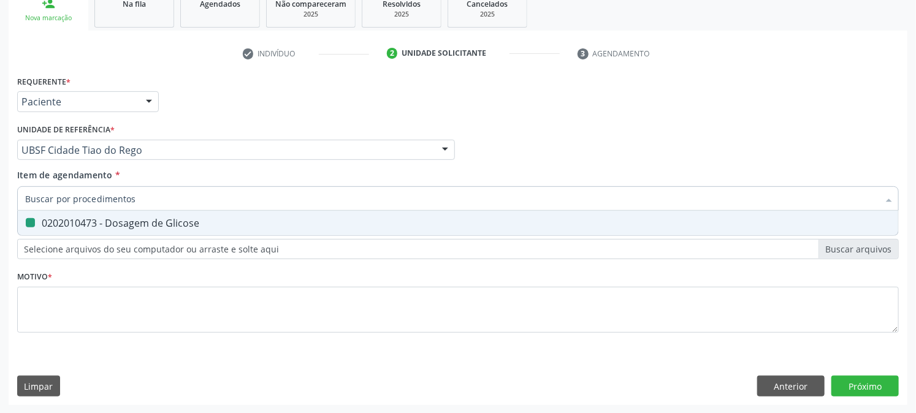
checkbox Glicose "false"
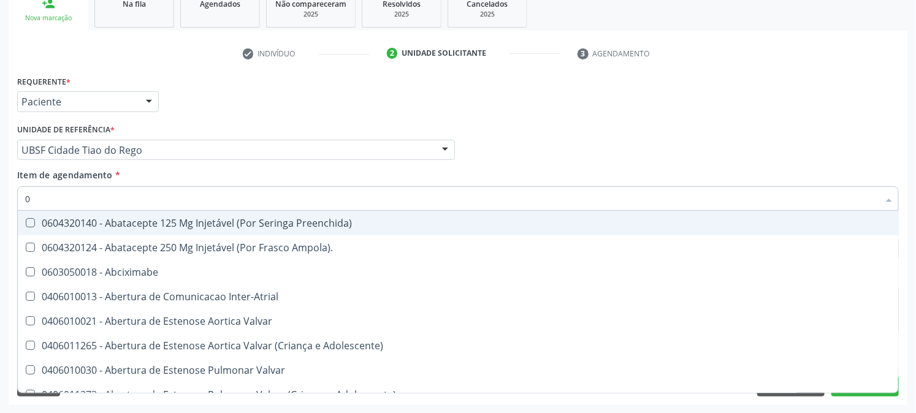
type input "02"
checkbox Psicossocial "true"
checkbox Urina "false"
checkbox Comprimido\) "true"
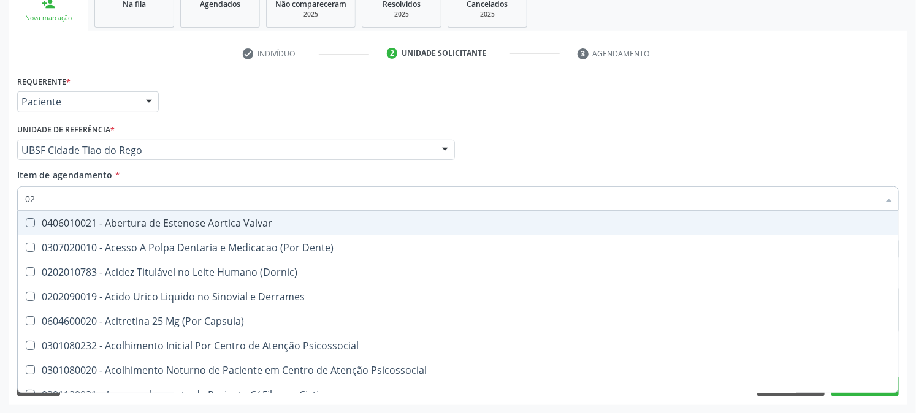
type input "020"
checkbox Frasco-Ampola\) "true"
checkbox Urina "false"
checkbox Osmolaridade "true"
checkbox Glicose "false"
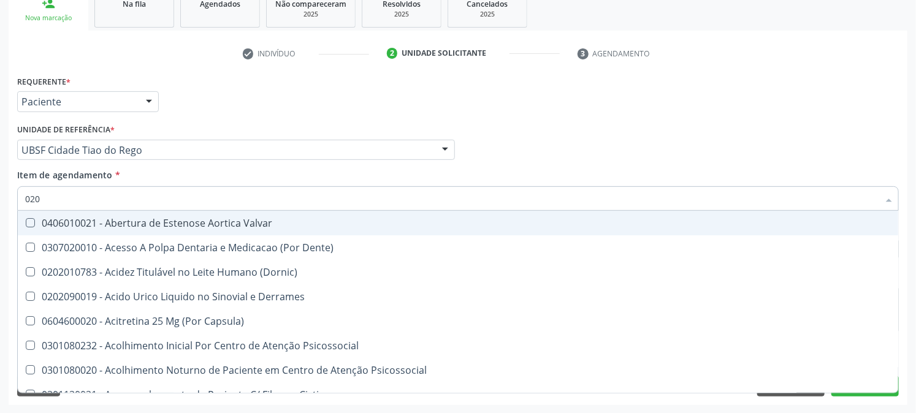
type input "0202"
checkbox Derrames "true"
checkbox Frasco-Ampola\) "false"
checkbox Epidemiológica "true"
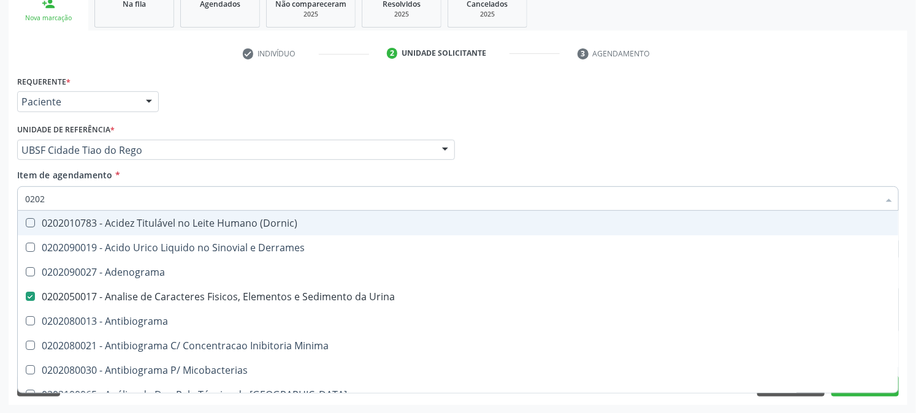
type input "02020"
checkbox Xiii "true"
checkbox Glicose "false"
type input "020203"
checkbox Urina "false"
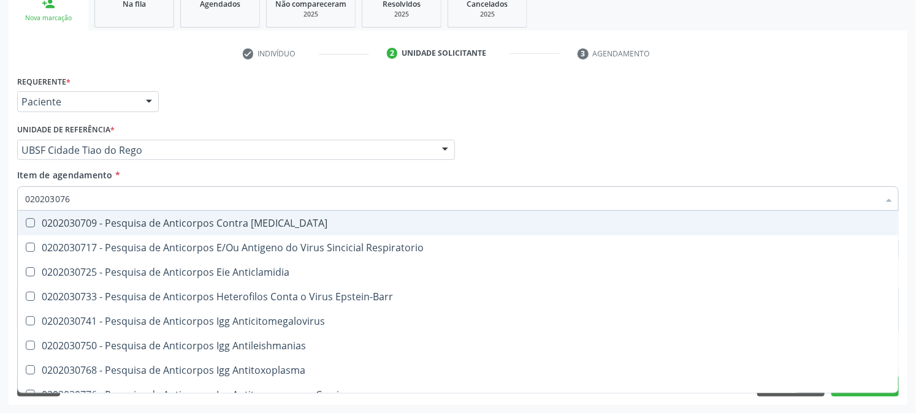
type input "0202030768"
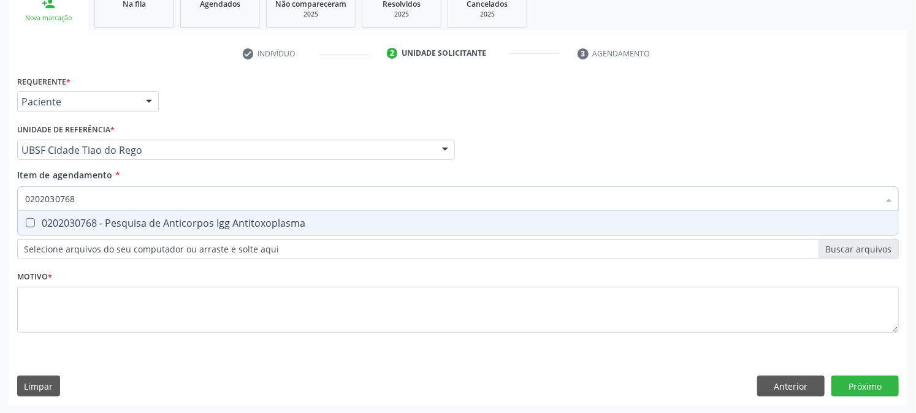
click at [25, 218] on div at bounding box center [22, 223] width 9 height 10
checkbox Antitoxoplasma "true"
drag, startPoint x: 121, startPoint y: 197, endPoint x: 4, endPoint y: 190, distance: 118.0
click at [4, 190] on div "Acompanhamento Acompanhe a situação das marcações correntes e finalizadas Relat…" at bounding box center [458, 144] width 916 height 540
checkbox Antitoxoplasma "false"
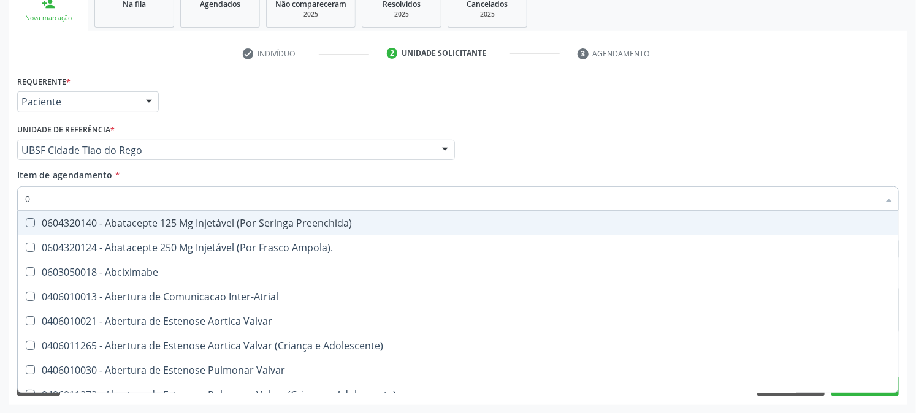
type input "02"
checkbox Psicossocial "true"
checkbox Urina "false"
checkbox Comprimido\) "true"
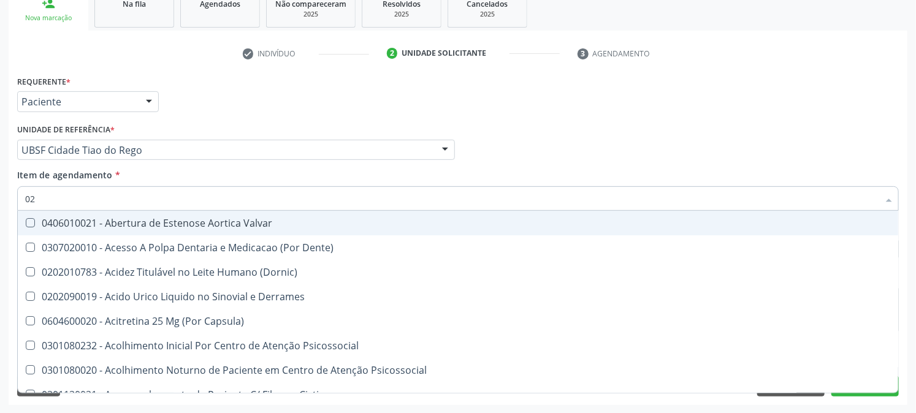
type input "020"
checkbox Frasco-Ampola\) "true"
checkbox Urina "false"
checkbox Osmolaridade "true"
checkbox Glicose "false"
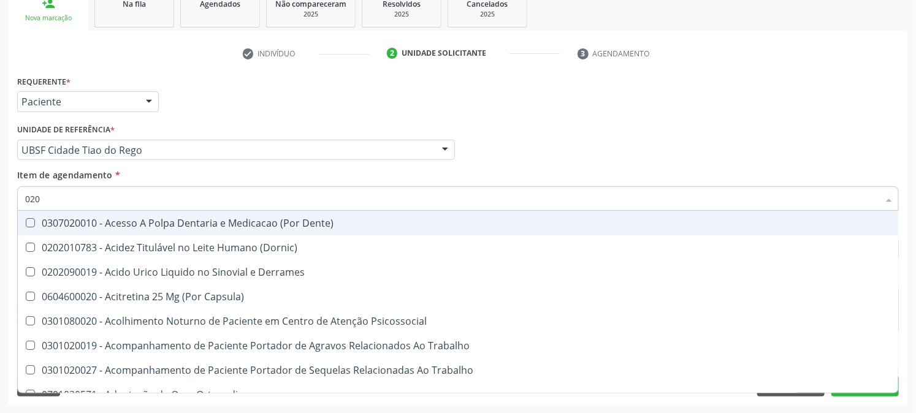
type input "0202"
checkbox Capsula\) "true"
checkbox Urina "false"
checkbox Cortante "true"
checkbox Bandas\) "true"
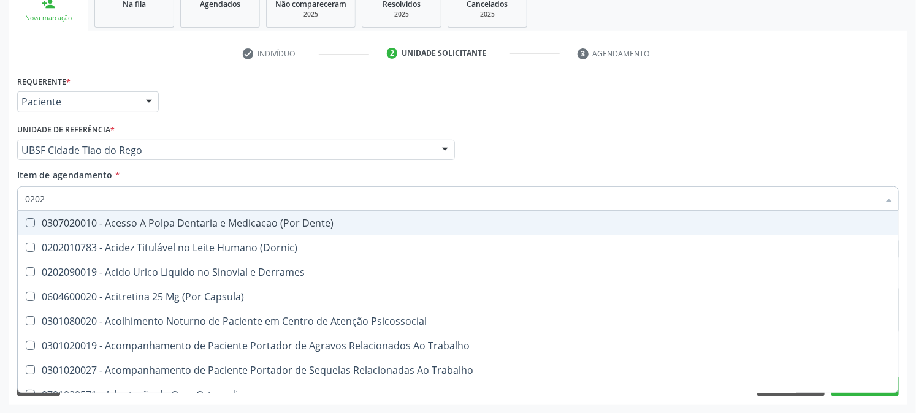
type input "02020"
checkbox Assistida "true"
checkbox Cortante "false"
checkbox Perfil "true"
checkbox Bandas\) "false"
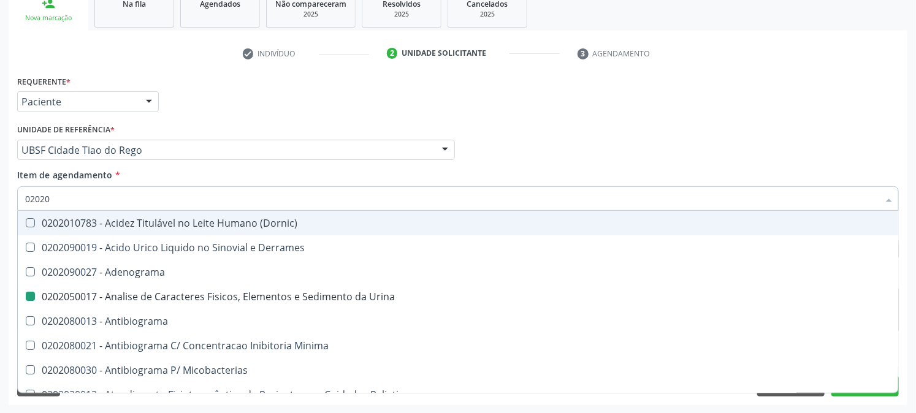
type input "020203"
checkbox Urina "false"
checkbox Aluminio "true"
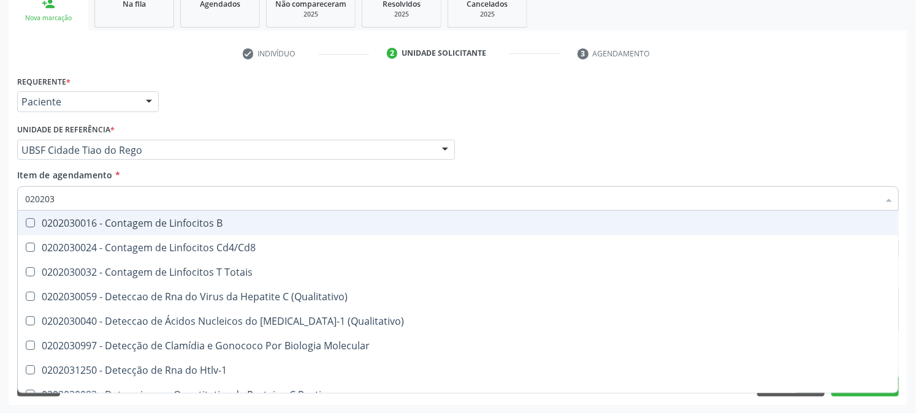
type input "0202030"
checkbox Liso "true"
checkbox Antitoxoplasma "false"
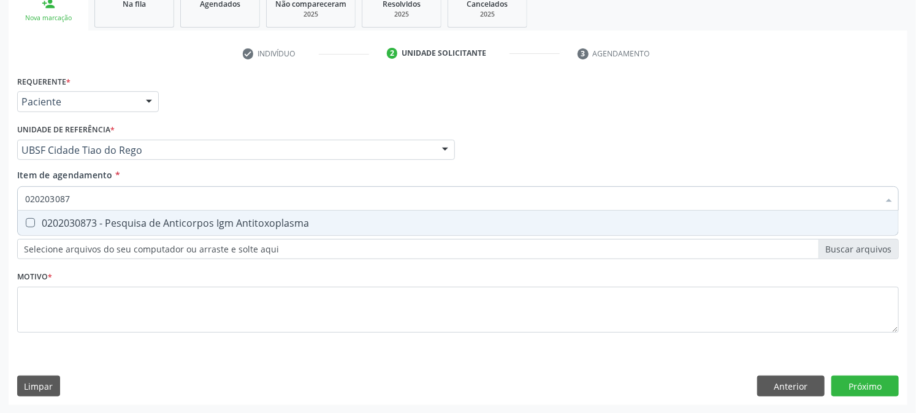
type input "0202030873"
click at [29, 212] on span "0202030873 - Pesquisa de Anticorpos Igm Antitoxoplasma" at bounding box center [458, 223] width 880 height 25
checkbox Antitoxoplasma "true"
drag, startPoint x: 95, startPoint y: 206, endPoint x: 0, endPoint y: 215, distance: 95.5
click at [0, 215] on div "Acompanhamento Acompanhe a situação das marcações correntes e finalizadas Relat…" at bounding box center [458, 144] width 916 height 540
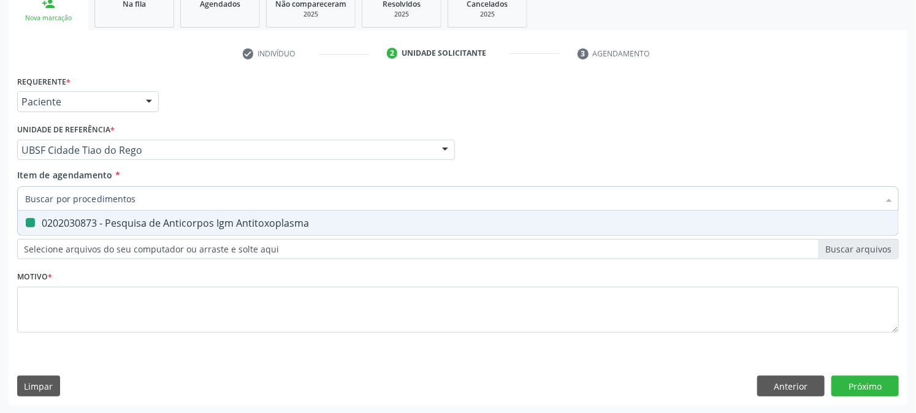
checkbox Antitoxoplasma "false"
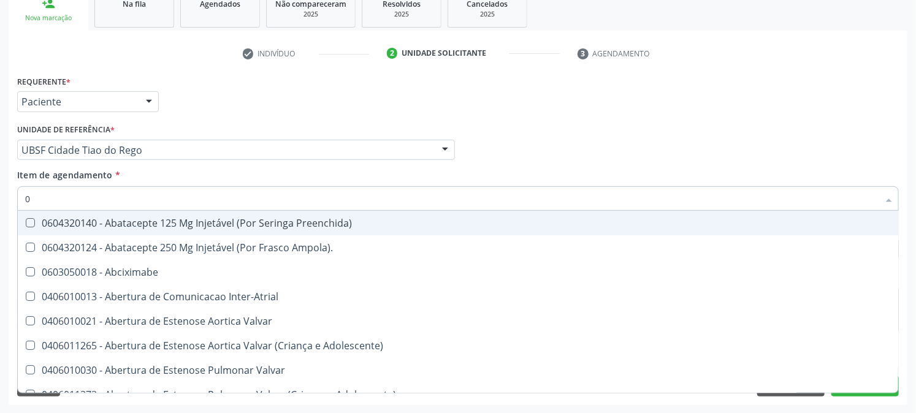
type input "02"
checkbox Psicossocial "true"
checkbox Urina "false"
checkbox Comprimido\) "true"
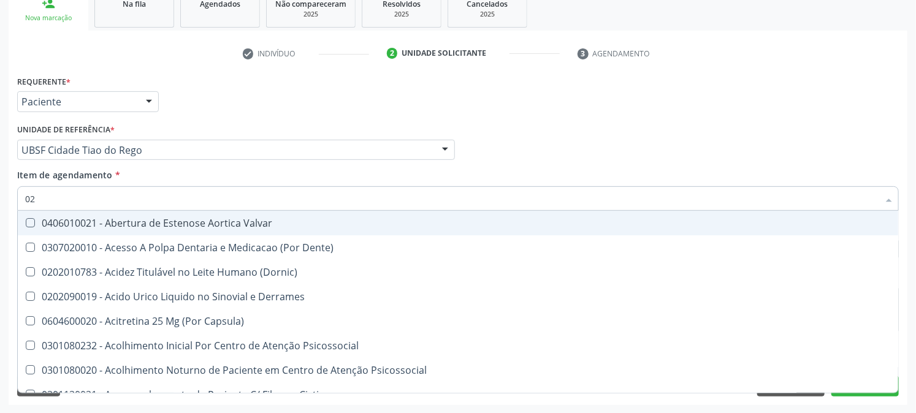
type input "020"
checkbox Frasco-Ampola\) "true"
checkbox Urina "false"
checkbox Osmolaridade "true"
checkbox Glicose "false"
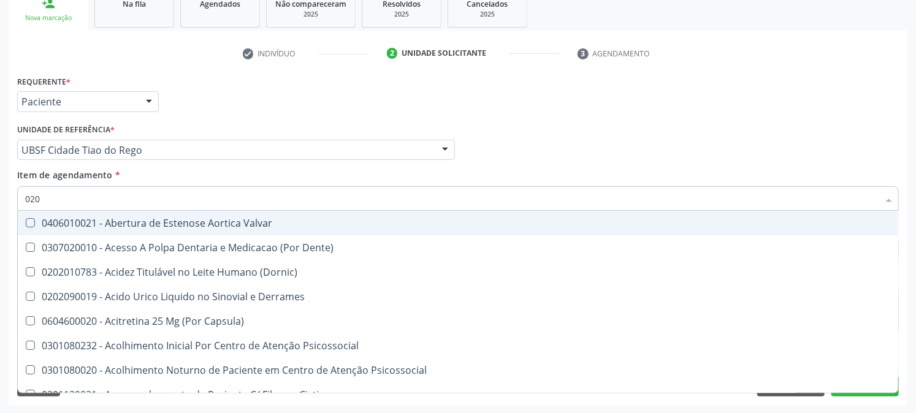
type input "0202"
checkbox Derrames "true"
checkbox Frasco-Ampola\) "false"
checkbox Epidemiológica "true"
checkbox Contraste "true"
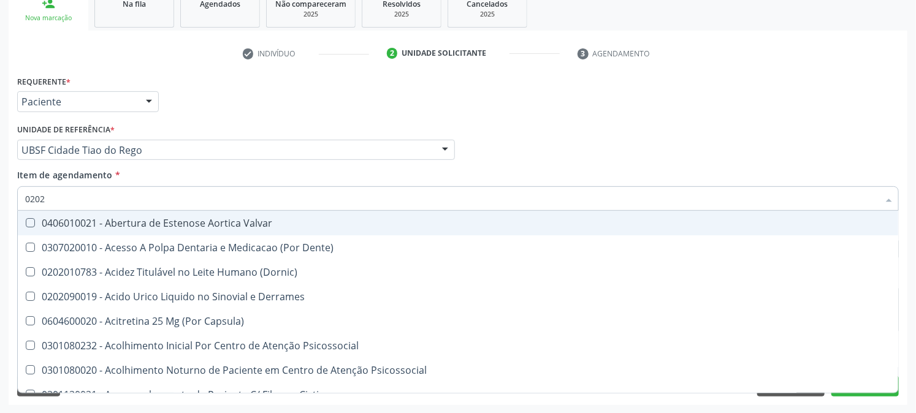
checkbox Colecistectomia "true"
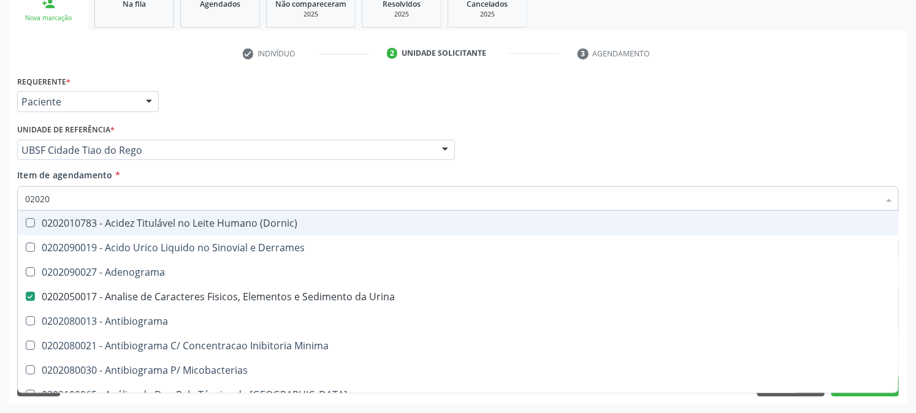
type input "020203"
checkbox Urina "false"
checkbox \(Serotonina\) "true"
checkbox Etilico "true"
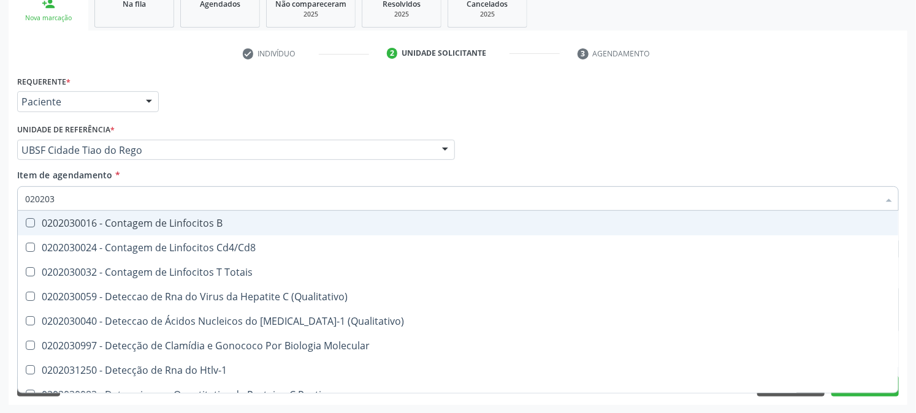
type input "0202030"
checkbox Liso "true"
checkbox \(Anti-Hdv\) "true"
checkbox Antitoxoplasma "false"
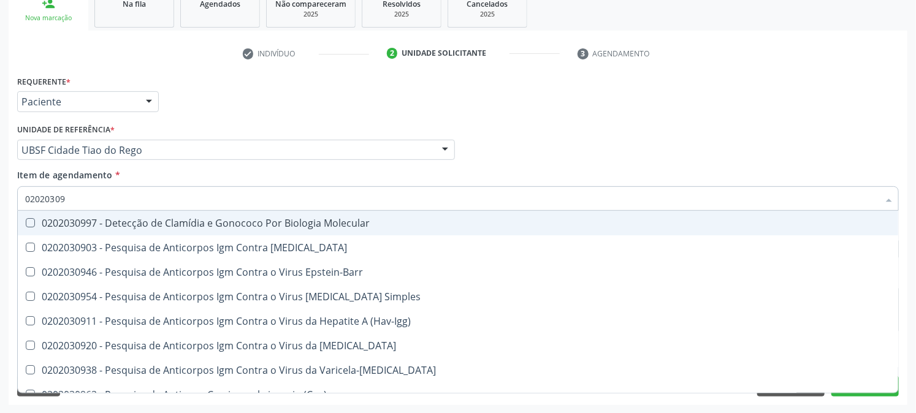
type input "020203097"
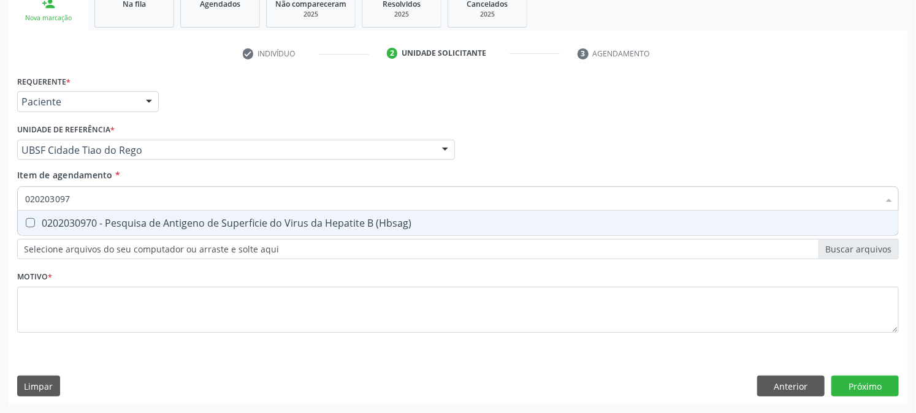
drag, startPoint x: 41, startPoint y: 221, endPoint x: 53, endPoint y: 216, distance: 13.2
click at [42, 221] on div "0202030970 - Pesquisa de Antigeno de Superficie do Virus da Hepatite B (Hbsag)" at bounding box center [458, 223] width 866 height 10
checkbox \(Hbsag\) "true"
drag, startPoint x: 123, startPoint y: 194, endPoint x: 0, endPoint y: 221, distance: 125.4
click at [0, 221] on div "Acompanhamento Acompanhe a situação das marcações correntes e finalizadas Relat…" at bounding box center [458, 144] width 916 height 540
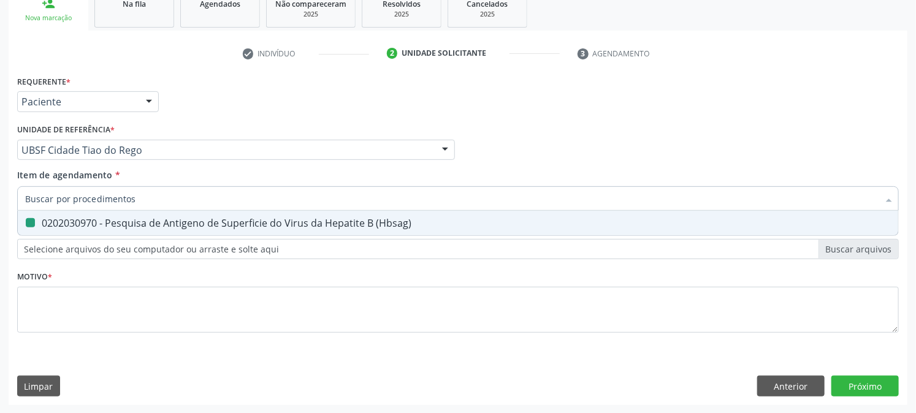
checkbox \(Hbsag\) "false"
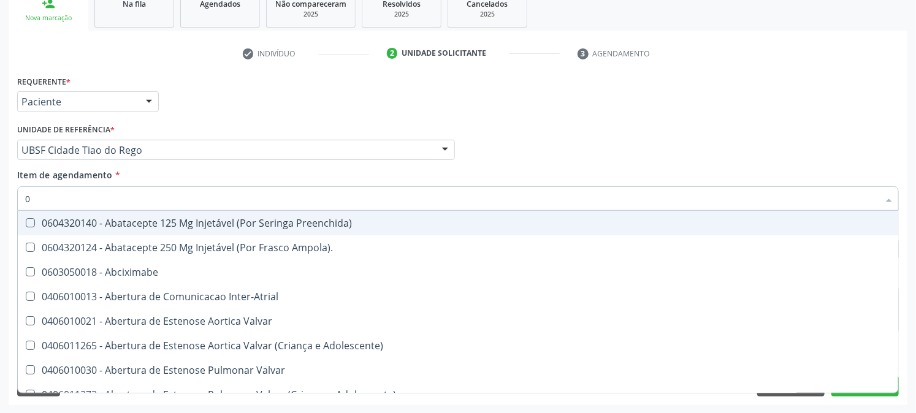
type input "02"
checkbox Psicossocial "true"
checkbox Urina "false"
checkbox Comprimido\) "true"
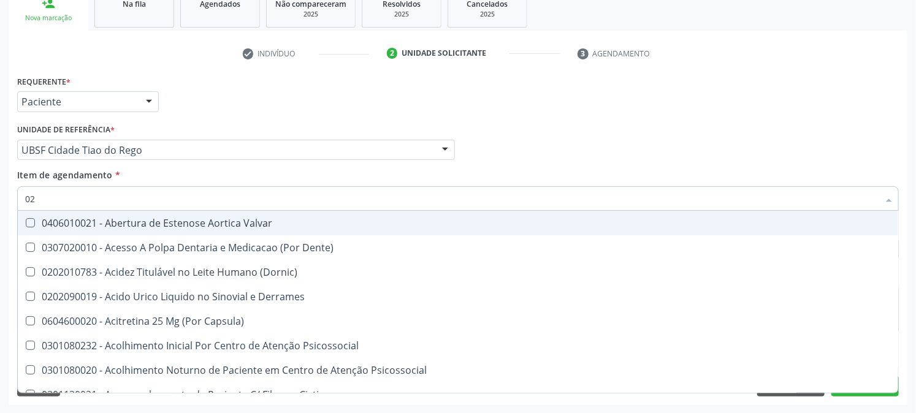
type input "020"
checkbox Frasco-Ampola\) "true"
checkbox Urina "false"
checkbox Osmolaridade "true"
checkbox Glicose "false"
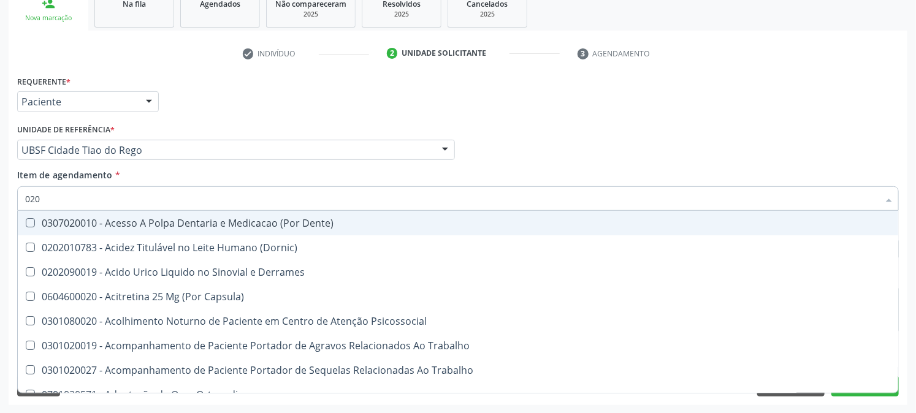
type input "0202"
checkbox Capsula\) "true"
checkbox Urina "false"
checkbox Cortante "true"
checkbox Bandas\) "true"
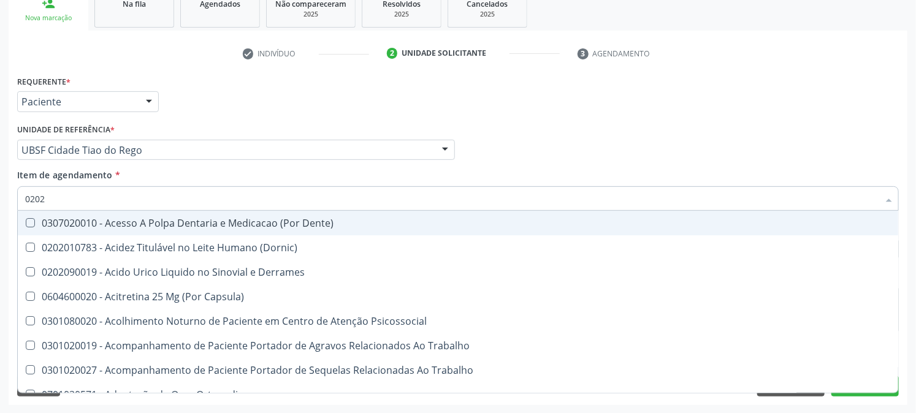
checkbox Glomerular "true"
checkbox Euglobulina "true"
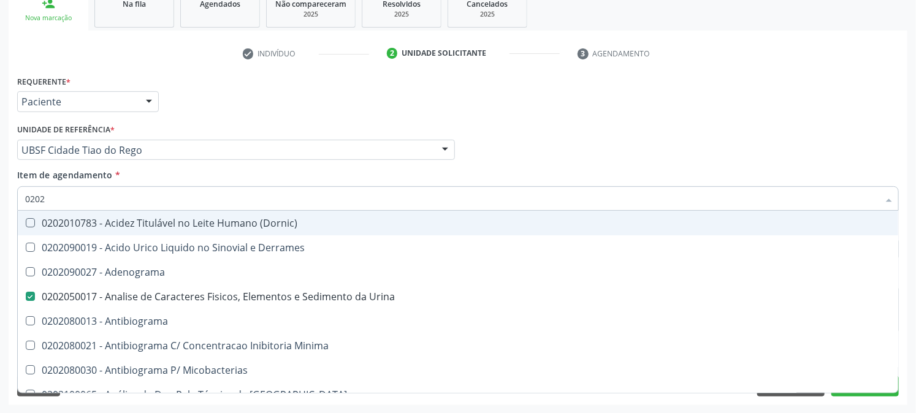
type input "02021"
checkbox Urina "false"
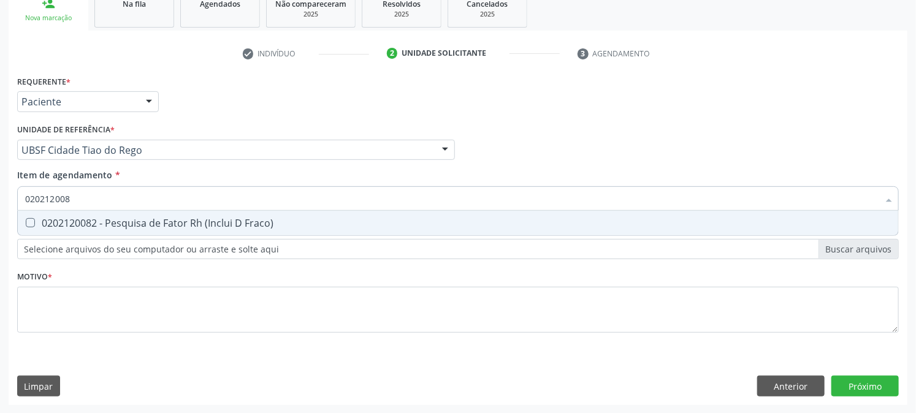
type input "0202120082"
click at [57, 225] on div "0202120082 - Pesquisa de Fator Rh (Inclui D Fraco)" at bounding box center [458, 223] width 866 height 10
checkbox Fraco\) "true"
drag, startPoint x: 26, startPoint y: 203, endPoint x: 0, endPoint y: 204, distance: 25.8
click at [0, 204] on div "Acompanhamento Acompanhe a situação das marcações correntes e finalizadas Relat…" at bounding box center [458, 144] width 916 height 540
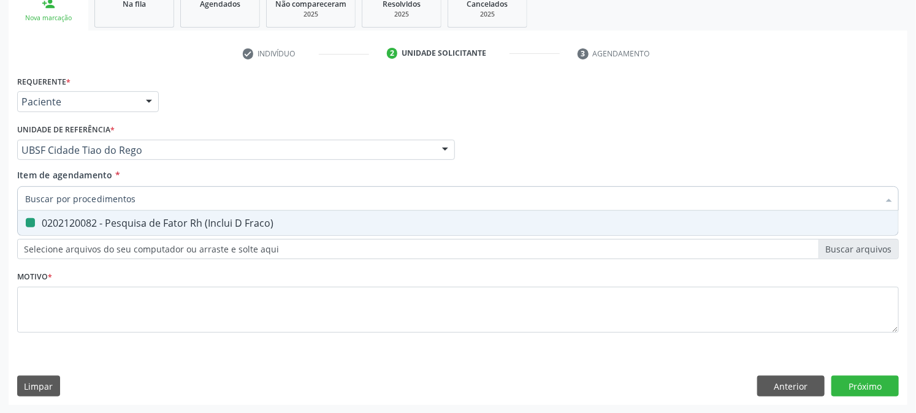
checkbox Fraco\) "false"
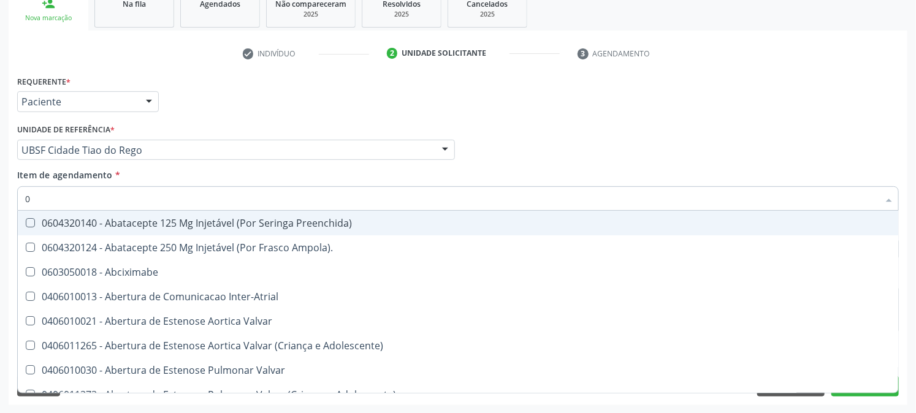
type input "02"
checkbox Psicossocial "true"
checkbox Urina "false"
checkbox Comprimido\) "true"
type input "020"
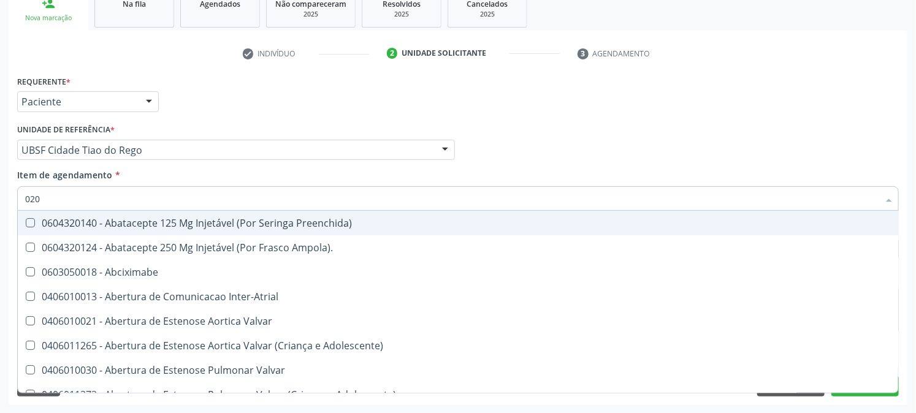
checkbox Rim "true"
checkbox Psicossocial "false"
checkbox Ampola\) "true"
checkbox Comprimido\) "false"
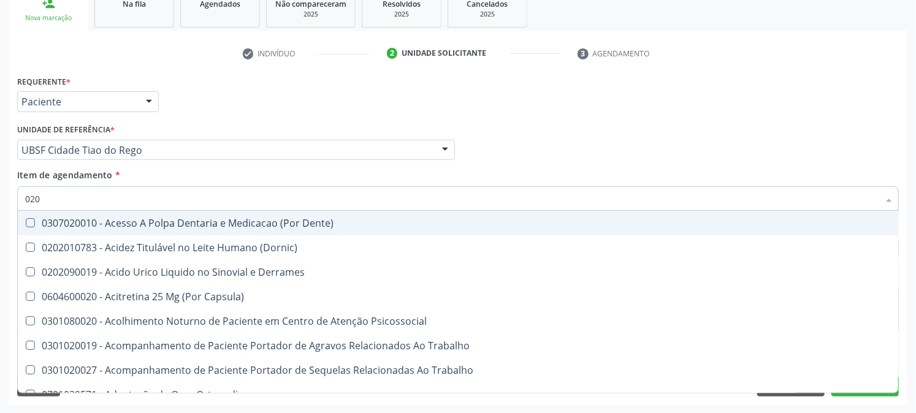
type input "0202"
checkbox Capsula\) "true"
checkbox Urina "false"
checkbox Cortante "true"
checkbox Bandas\) "true"
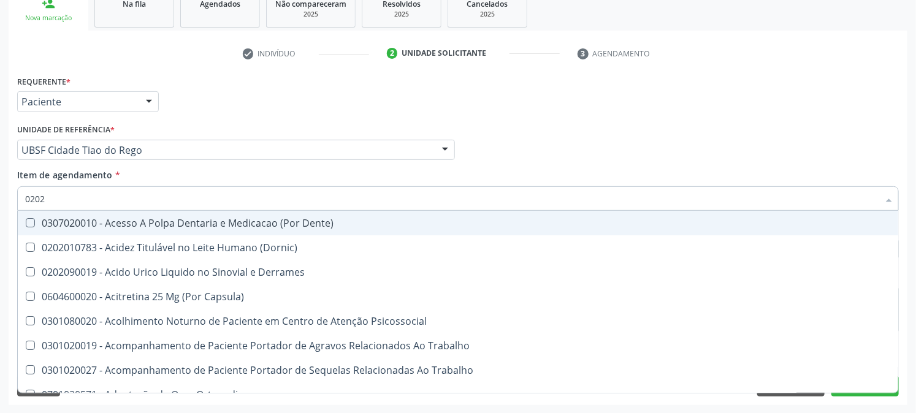
checkbox Glomerular "true"
checkbox Euglobulina "true"
checkbox I\) "true"
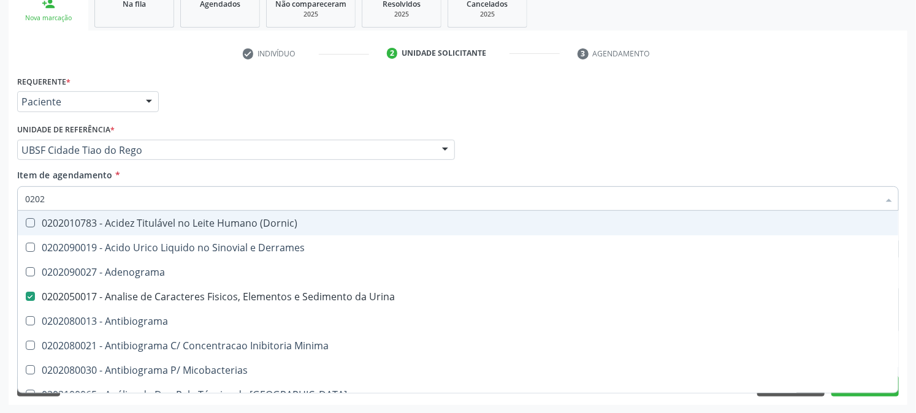
type input "02020"
checkbox Xiii "true"
checkbox Glicose "false"
checkbox Oncologia "true"
checkbox Anticardiolipina "true"
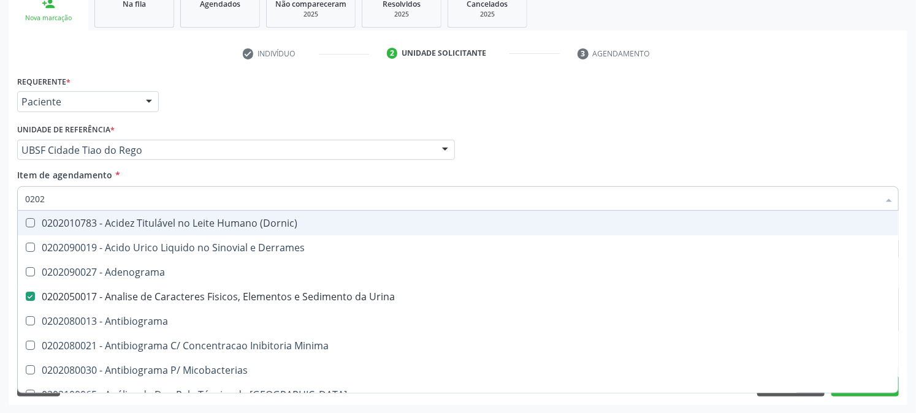
checkbox \(Ro\) "true"
checkbox Antitoxoplasma "false"
checkbox \(Hbsag\) "false"
checkbox Fraco\) "false"
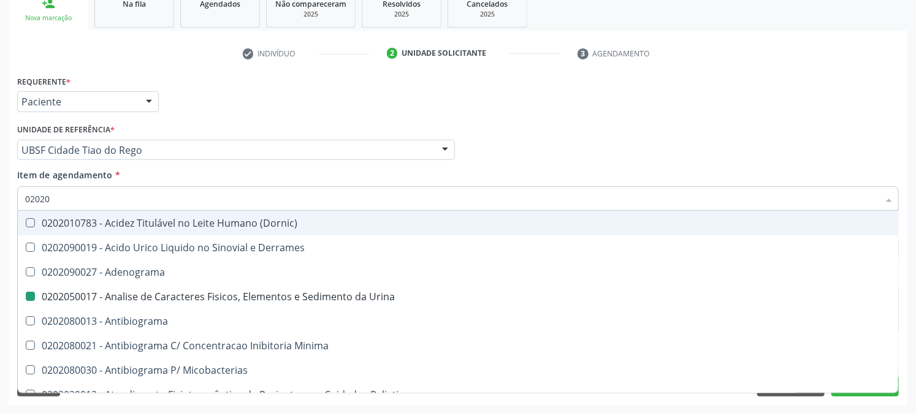
type input "020203"
checkbox Urina "false"
checkbox Aluminio "true"
checkbox III "true"
checkbox Carboxi-Hemoglobina "true"
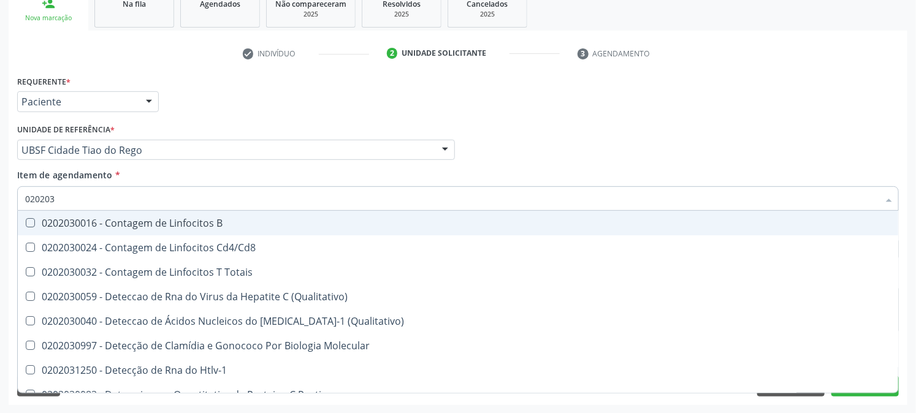
type input "0202030"
checkbox Liso "true"
checkbox \(Anti-Hdv\) "true"
checkbox Antitoxoplasma "false"
checkbox Epstein-Barr "true"
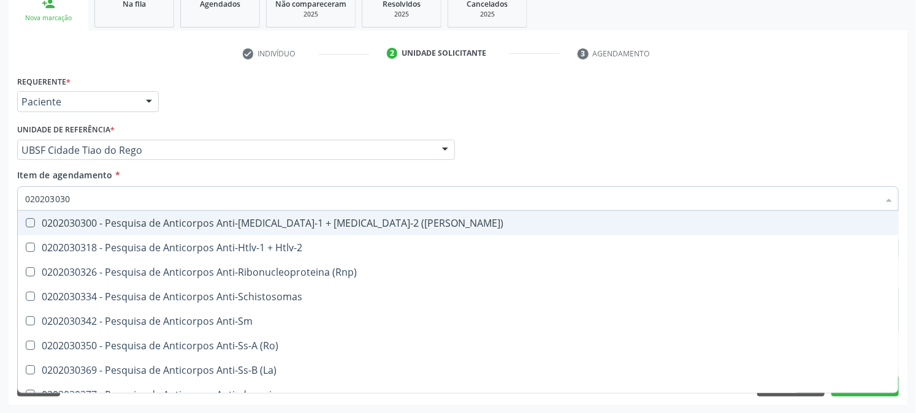
type input "0202030300"
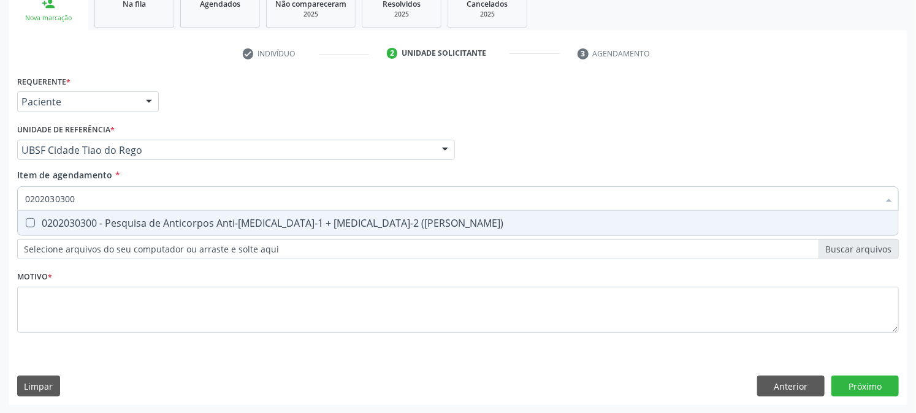
click at [71, 223] on div "0202030300 - Pesquisa de Anticorpos Anti-[MEDICAL_DATA]-1 + [MEDICAL_DATA]-2 ([…" at bounding box center [458, 223] width 866 height 10
checkbox \(Elisa\) "true"
drag, startPoint x: 87, startPoint y: 199, endPoint x: 29, endPoint y: 197, distance: 57.6
click at [29, 197] on input "0202030300" at bounding box center [452, 198] width 854 height 25
type input "0"
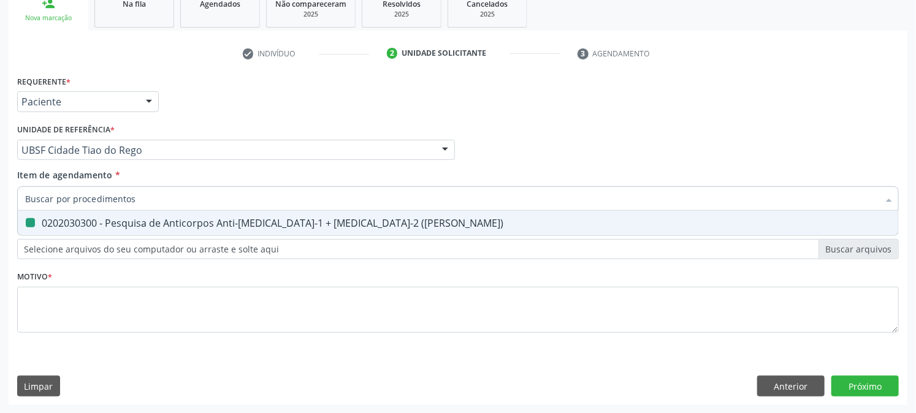
checkbox \(Elisa\) "false"
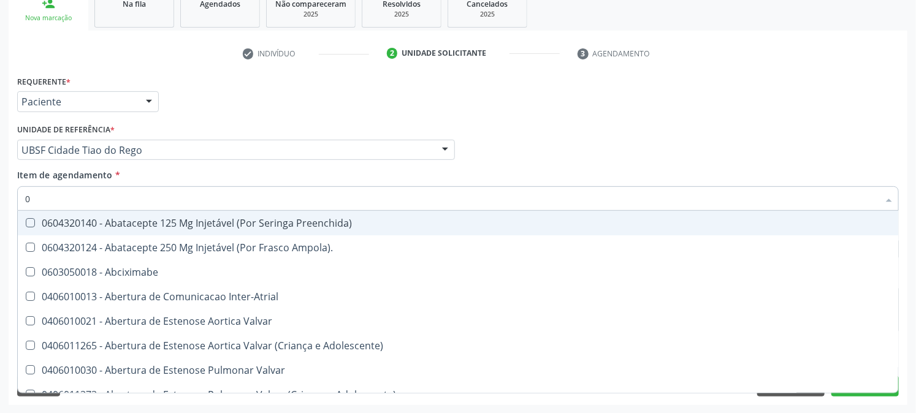
type input "02"
checkbox Psicossocial "true"
checkbox Urina "false"
checkbox Comprimido\) "true"
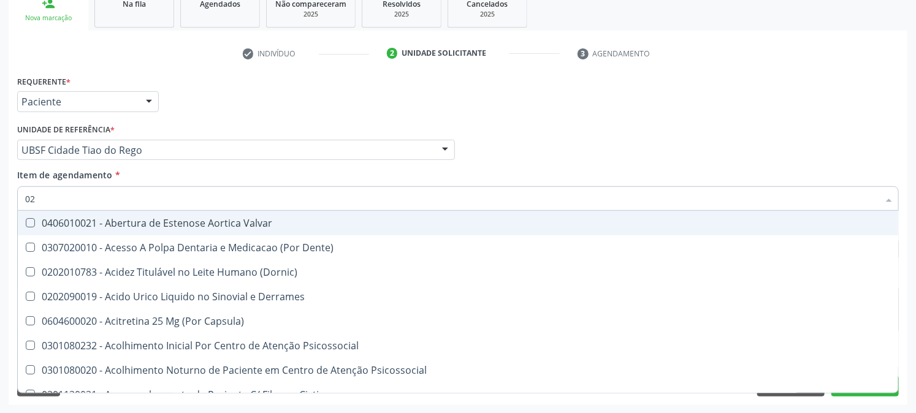
type input "020"
checkbox Frasco-Ampola\) "true"
checkbox Urina "false"
checkbox Osmolaridade "true"
checkbox Glicose "false"
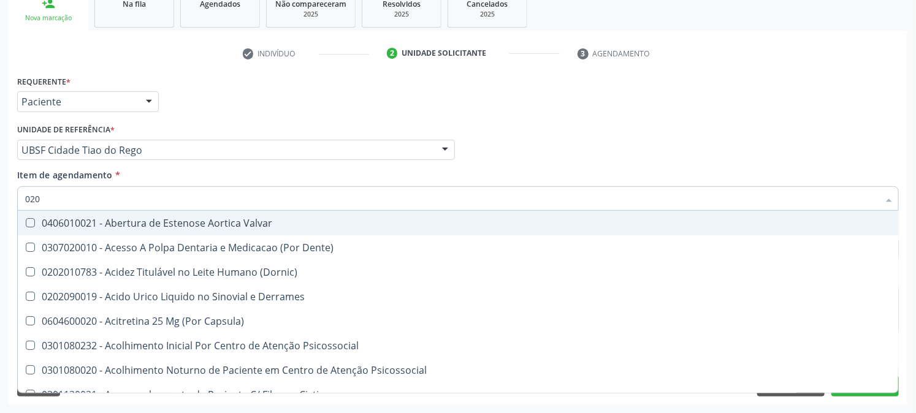
type input "0202"
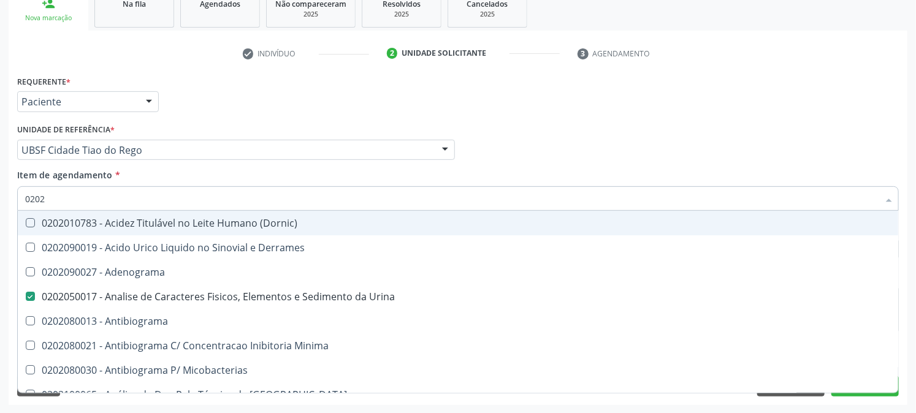
checkbox Urina "true"
checkbox Liquor "false"
checkbox Glicose "true"
checkbox \(Elisa\) "true"
checkbox Antitoxoplasma "true"
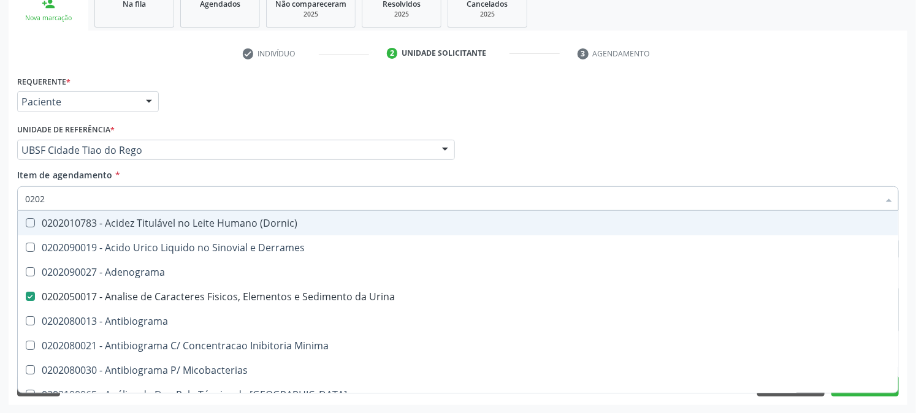
checkbox Antitoxoplasma "true"
checkbox \(Hbsag\) "true"
checkbox Fraco\) "true"
type input "02020"
checkbox Xiii "true"
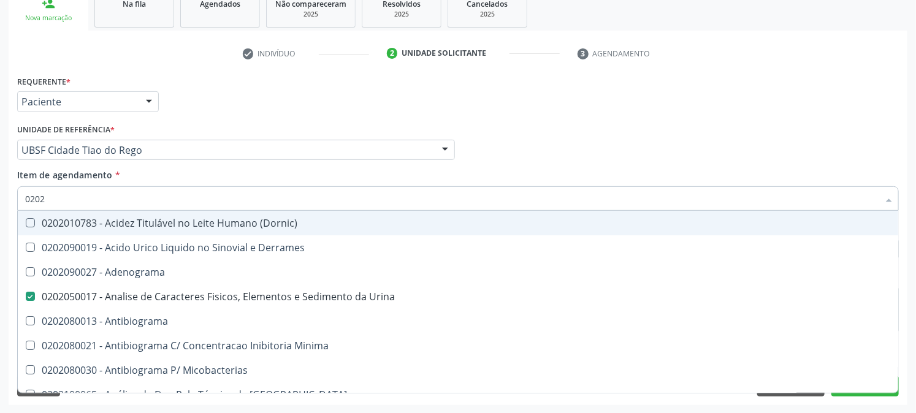
checkbox Glicose "false"
checkbox Reto "true"
checkbox Oncologia "true"
checkbox Anticardiolipina "true"
checkbox \(Elisa\) "false"
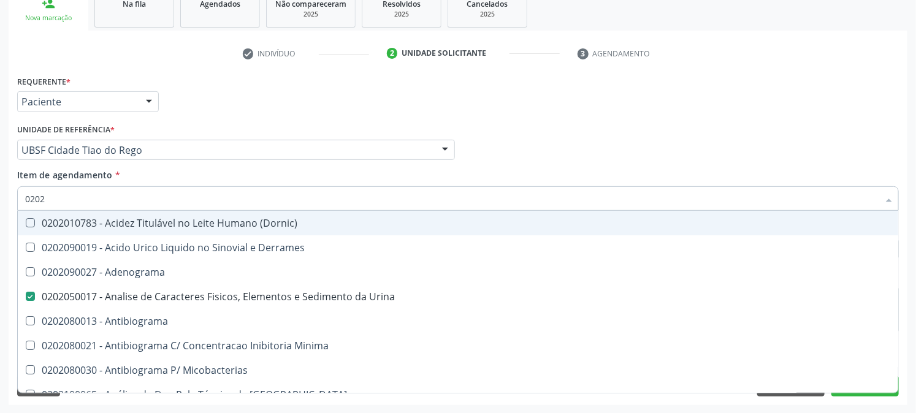
checkbox \(Ro\) "true"
checkbox Antitoxoplasma "false"
checkbox \(Hbsag\) "false"
checkbox Fraco\) "false"
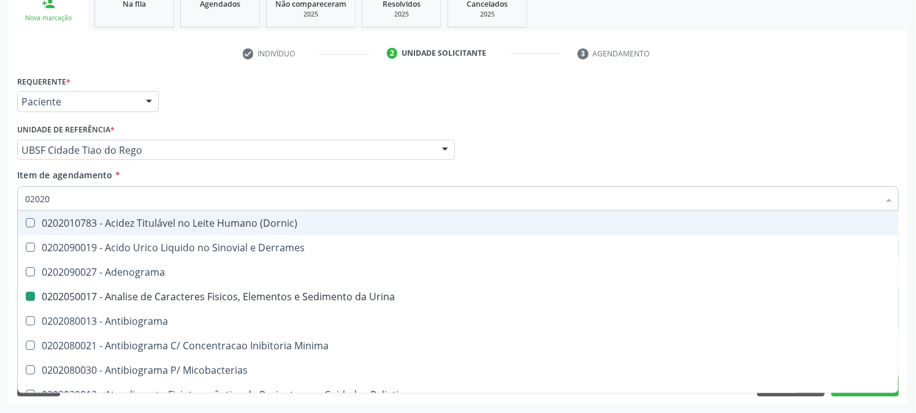
type input "020208"
checkbox Urina "false"
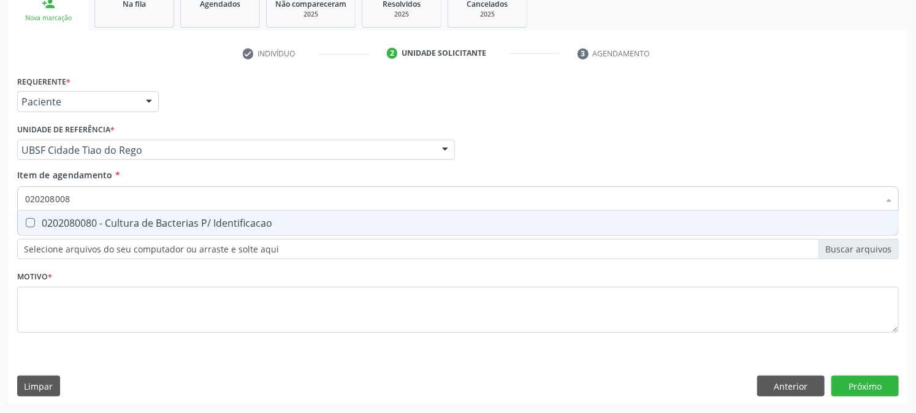
type input "0202080080"
click at [40, 224] on div "0202080080 - Cultura de Bacterias P/ Identificacao" at bounding box center [458, 223] width 866 height 10
checkbox Identificacao "true"
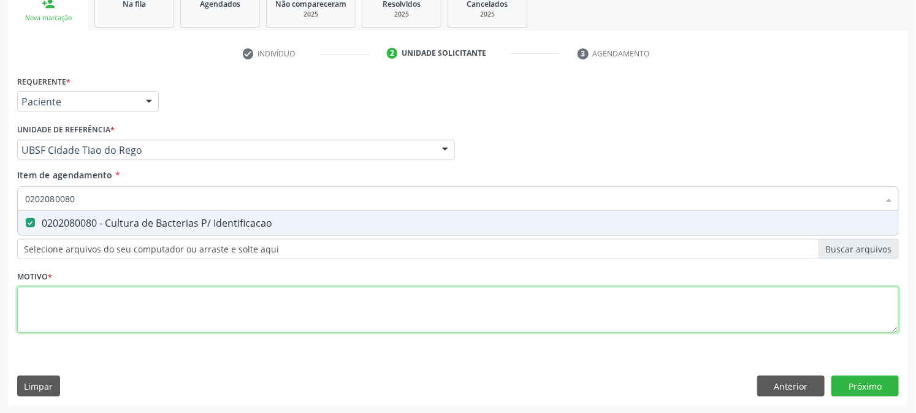
click at [40, 318] on div "Requerente * Paciente Profissional de Saúde Paciente Nenhum resultado encontrad…" at bounding box center [458, 211] width 882 height 278
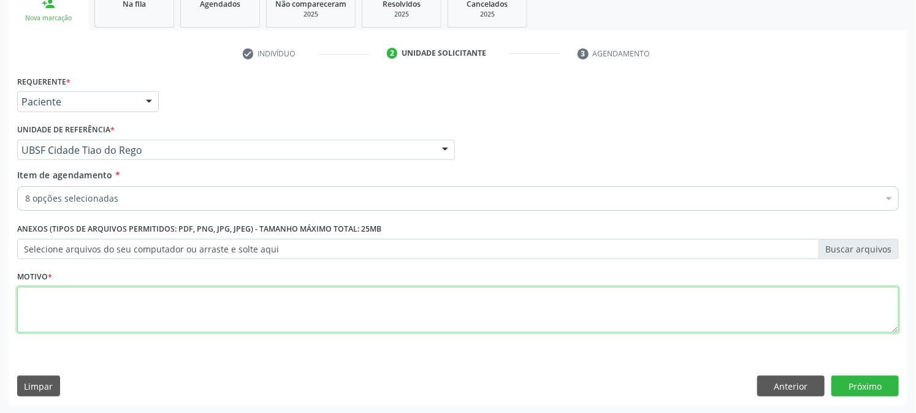
click at [161, 305] on textarea at bounding box center [458, 310] width 882 height 47
paste textarea "PRÉ NATAL"
type textarea "PRÉ NATAL"
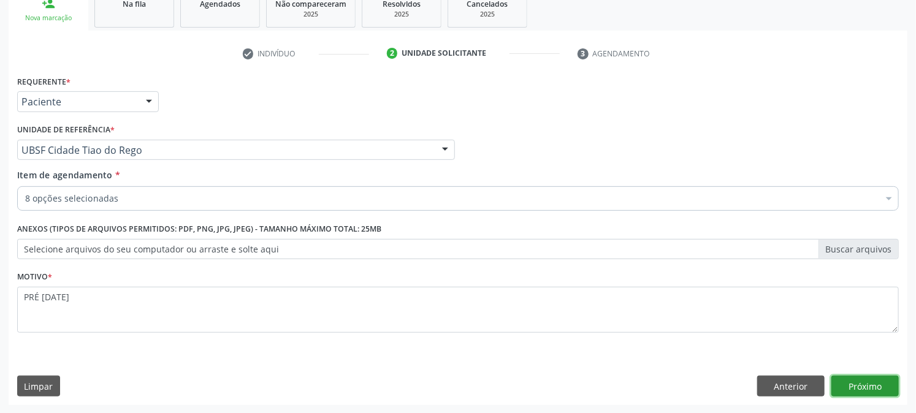
click at [866, 384] on button "Próximo" at bounding box center [864, 386] width 67 height 21
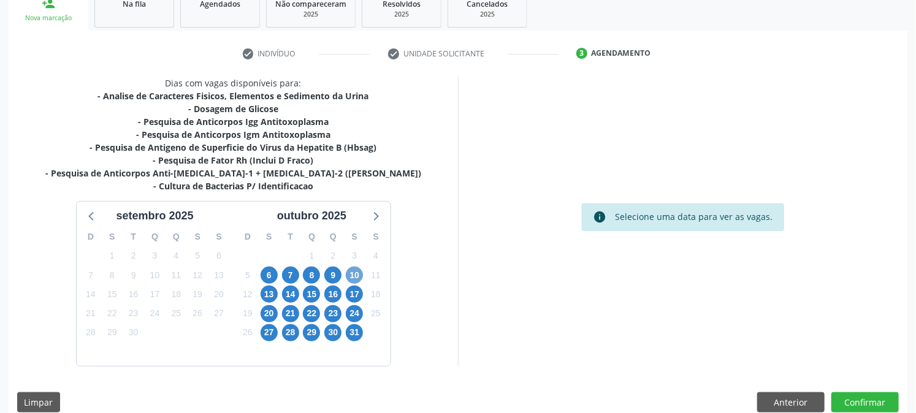
click at [353, 279] on span "10" at bounding box center [354, 275] width 17 height 17
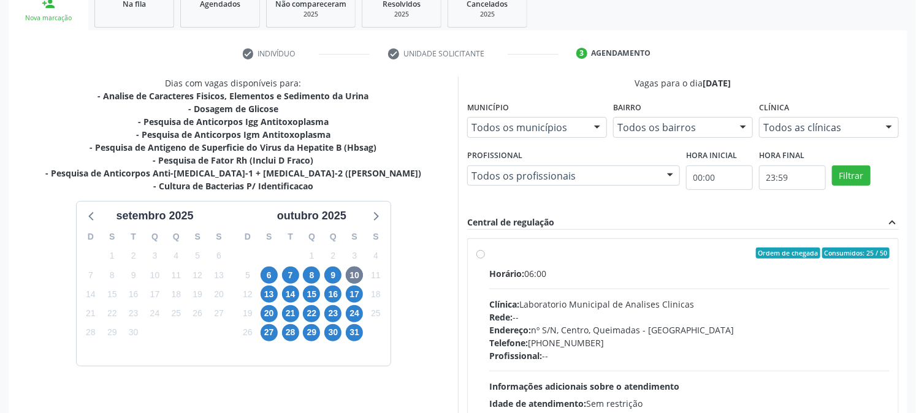
click at [504, 258] on label "Ordem de chegada Consumidos: 25 / 50 Horário: 06:00 Clínica: Laboratorio Munici…" at bounding box center [689, 342] width 400 height 188
click at [485, 258] on input "Ordem de chegada Consumidos: 25 / 50 Horário: 06:00 Clínica: Laboratorio Munici…" at bounding box center [480, 253] width 9 height 11
radio input "true"
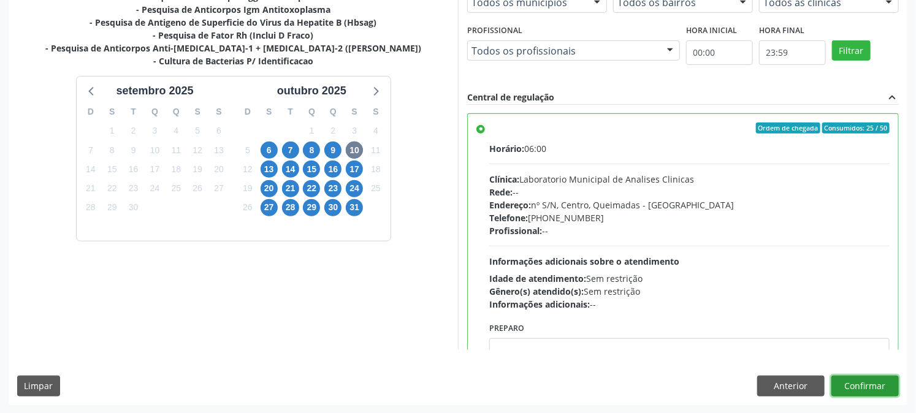
click at [865, 387] on button "Confirmar" at bounding box center [864, 386] width 67 height 21
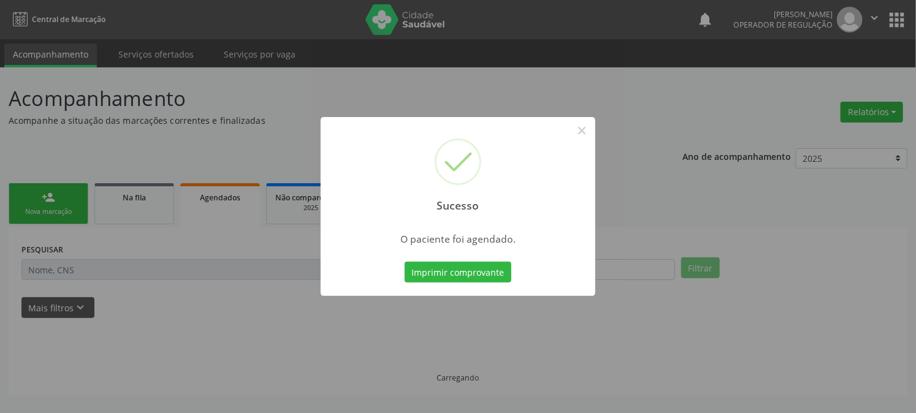
scroll to position [0, 0]
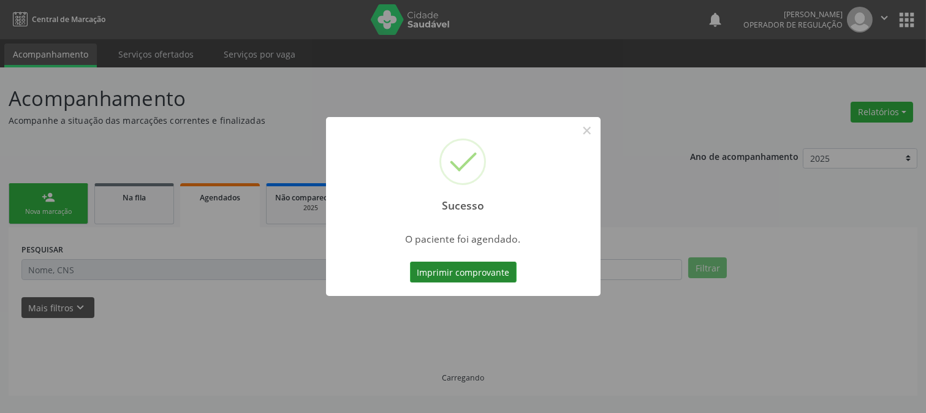
click at [442, 270] on button "Imprimir comprovante" at bounding box center [463, 272] width 107 height 21
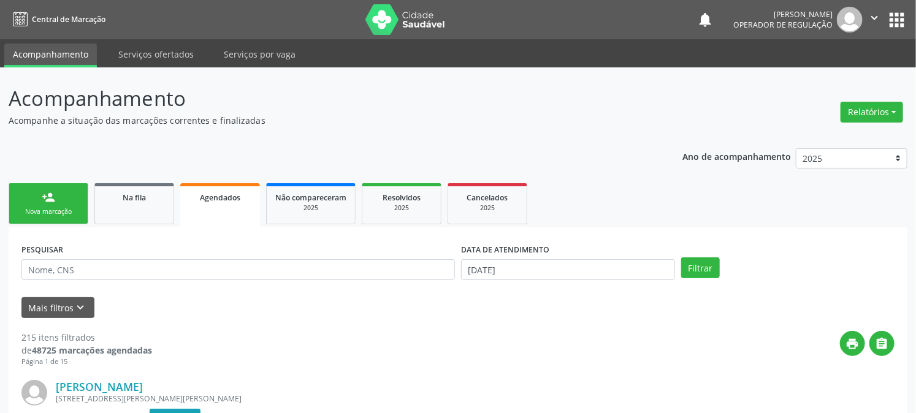
click at [52, 201] on div "person_add" at bounding box center [48, 197] width 13 height 13
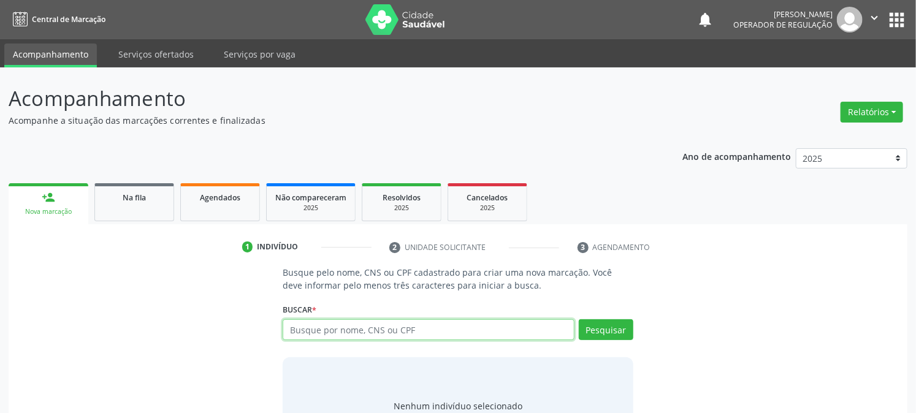
click at [325, 322] on input "text" at bounding box center [428, 329] width 291 height 21
type input "706403629799086"
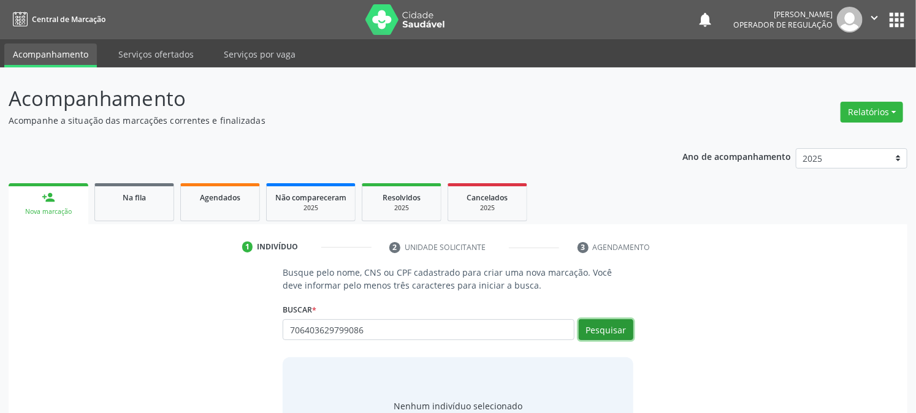
click at [608, 329] on button "Pesquisar" at bounding box center [606, 329] width 55 height 21
click at [136, 303] on div "Busque pelo nome, CNS ou CPF cadastrado para criar uma nova marcação. Você deve…" at bounding box center [458, 360] width 882 height 189
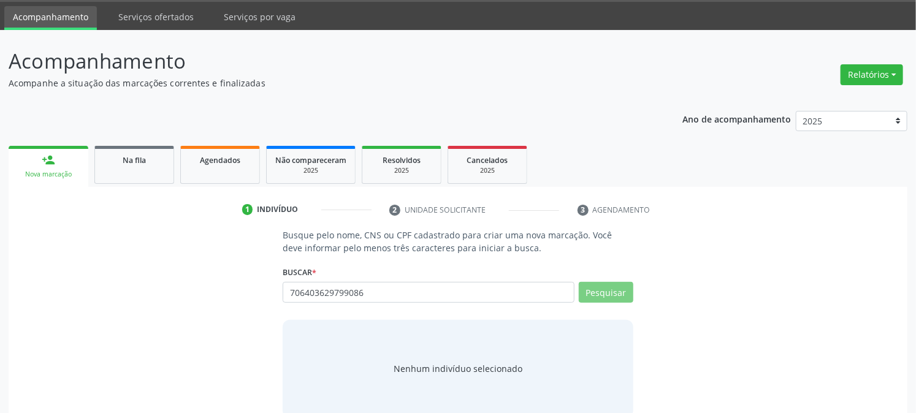
scroll to position [58, 0]
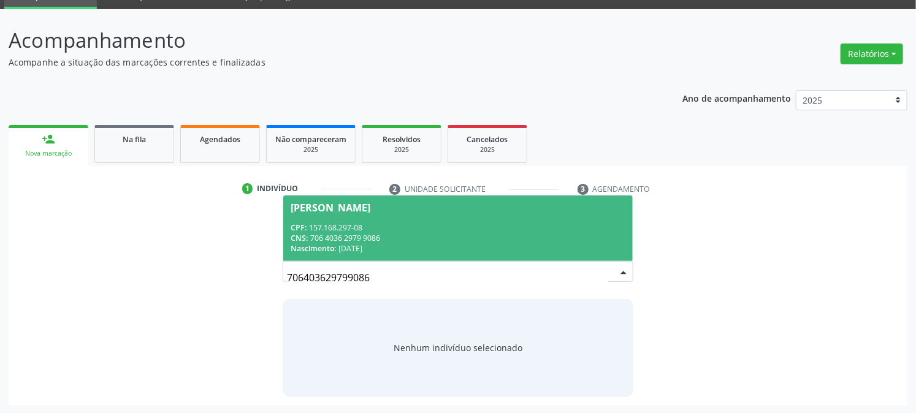
click at [388, 224] on div "CPF: 157.168.297-08" at bounding box center [458, 228] width 334 height 10
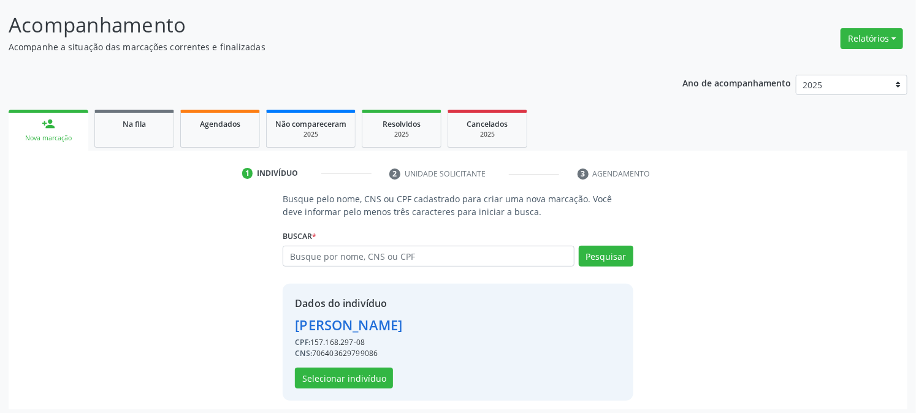
scroll to position [77, 0]
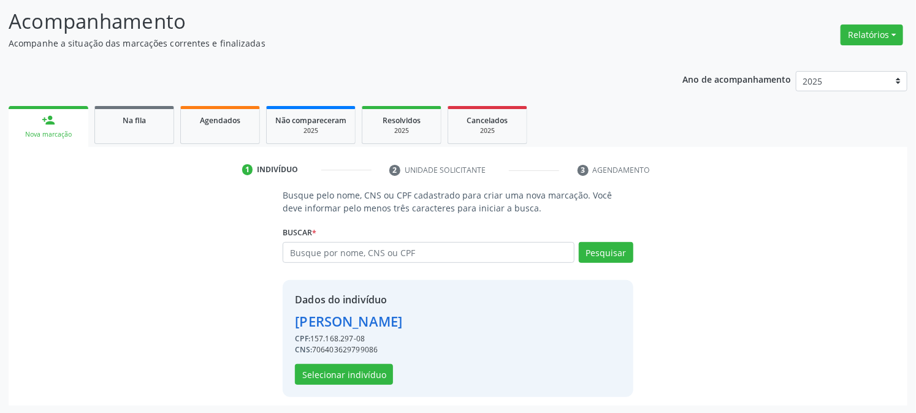
click at [344, 362] on div "Dados do indivíduo Suenia Guedes Rodrigues CPF: 157.168.297-08 CNS: 70640362979…" at bounding box center [348, 338] width 107 height 93
click at [346, 373] on button "Selecionar indivíduo" at bounding box center [344, 374] width 98 height 21
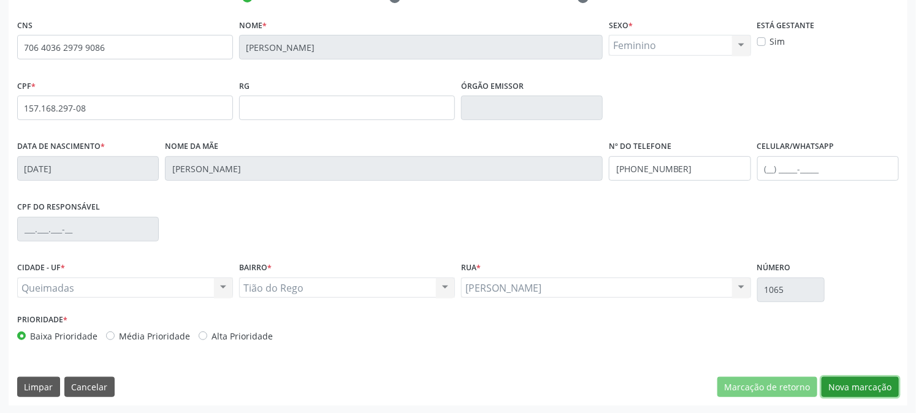
click at [849, 389] on button "Nova marcação" at bounding box center [860, 387] width 77 height 21
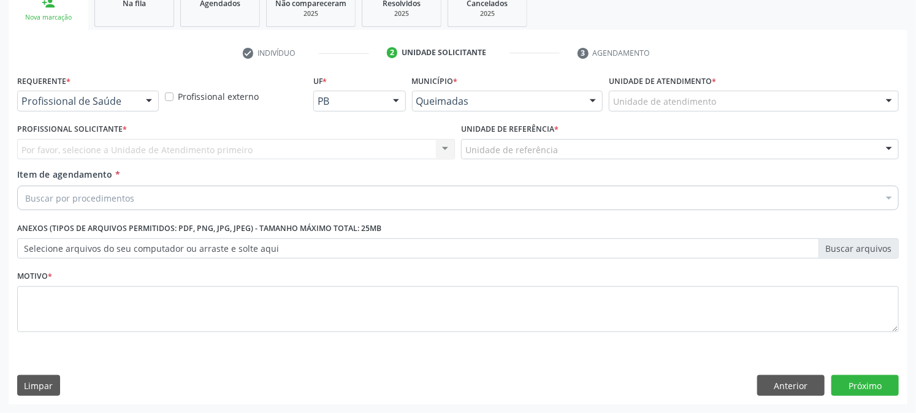
scroll to position [194, 0]
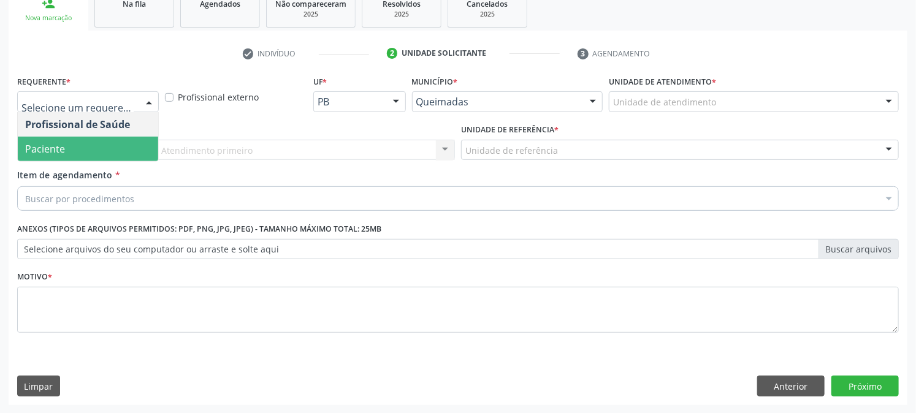
click at [50, 145] on span "Paciente" at bounding box center [45, 148] width 40 height 13
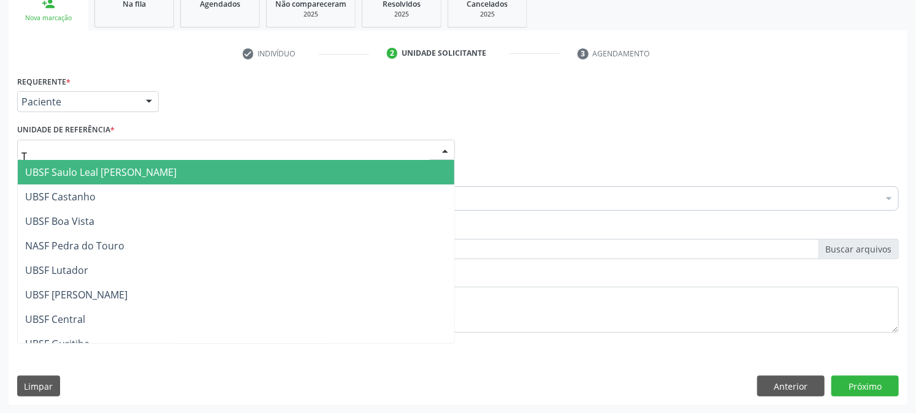
type input "TI"
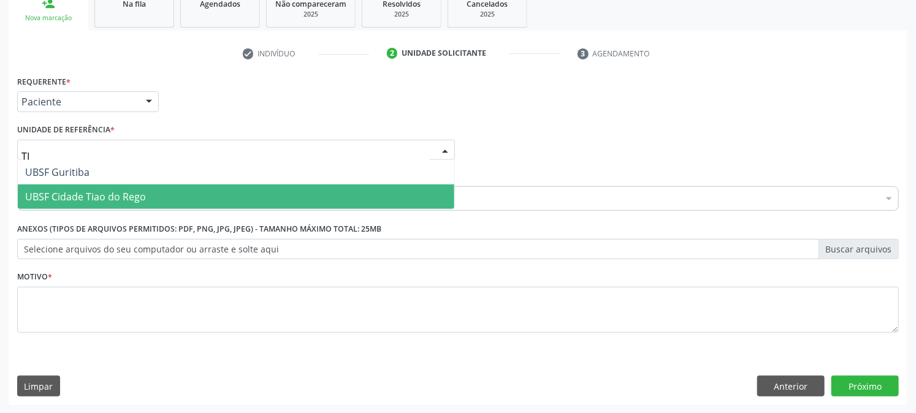
click at [66, 197] on span "UBSF Cidade Tiao do Rego" at bounding box center [85, 196] width 121 height 13
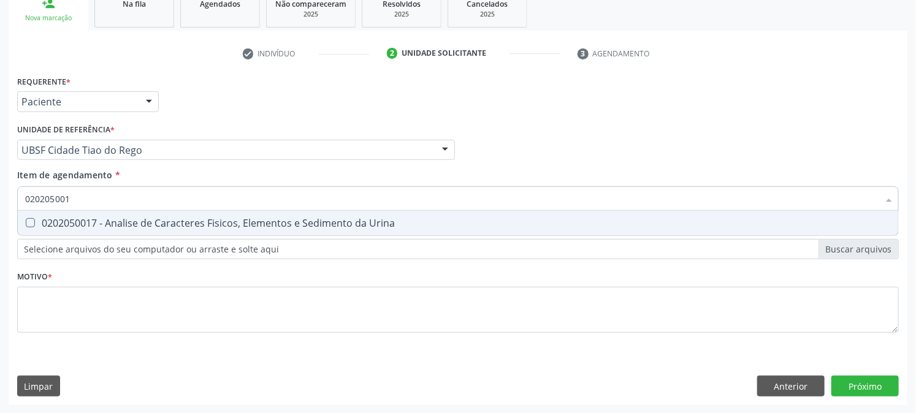
type input "0202050017"
click at [34, 216] on span "0202050017 - Analise de Caracteres Fisicos, Elementos e Sedimento da Urina" at bounding box center [458, 223] width 880 height 25
checkbox Urina "true"
drag, startPoint x: 85, startPoint y: 203, endPoint x: 0, endPoint y: 217, distance: 85.8
click at [0, 217] on div "Acompanhamento Acompanhe a situação das marcações correntes e finalizadas Relat…" at bounding box center [458, 144] width 916 height 540
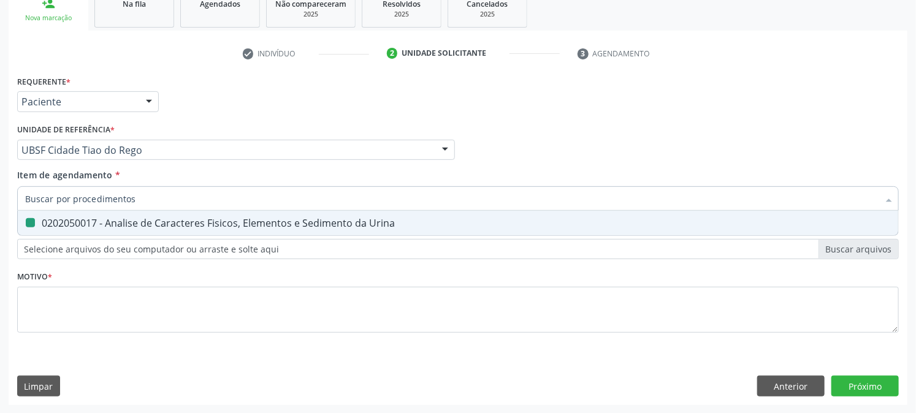
checkbox Urina "false"
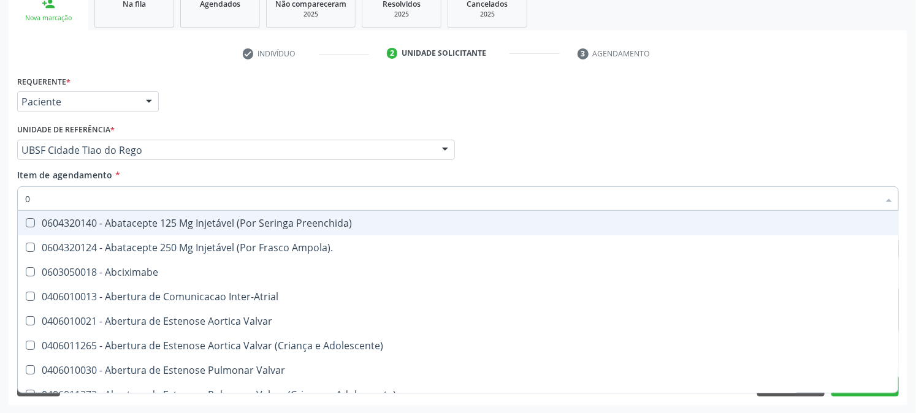
type input "02"
checkbox Psicossocial "true"
checkbox Urina "false"
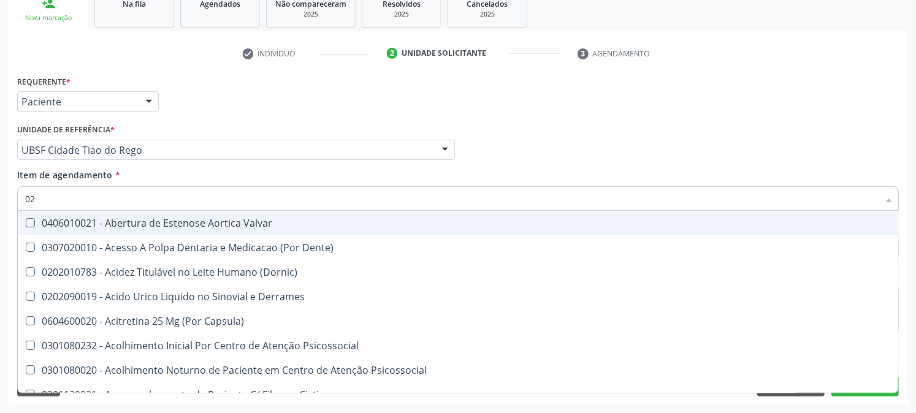
type input "020"
checkbox Frasco-Ampola\) "true"
checkbox Urina "false"
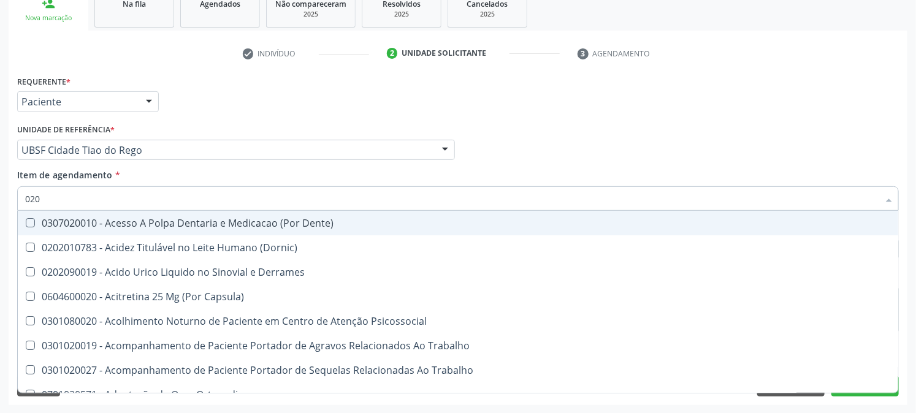
type input "0202"
checkbox Capsula\) "true"
checkbox Urina "false"
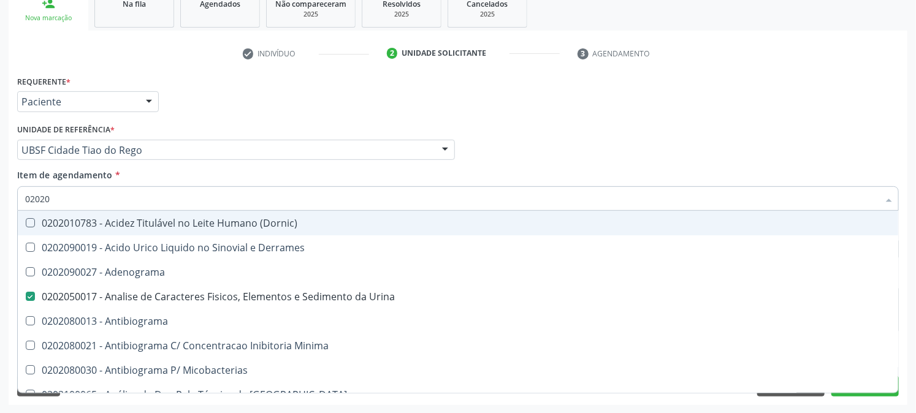
type input "020201"
checkbox Urina "false"
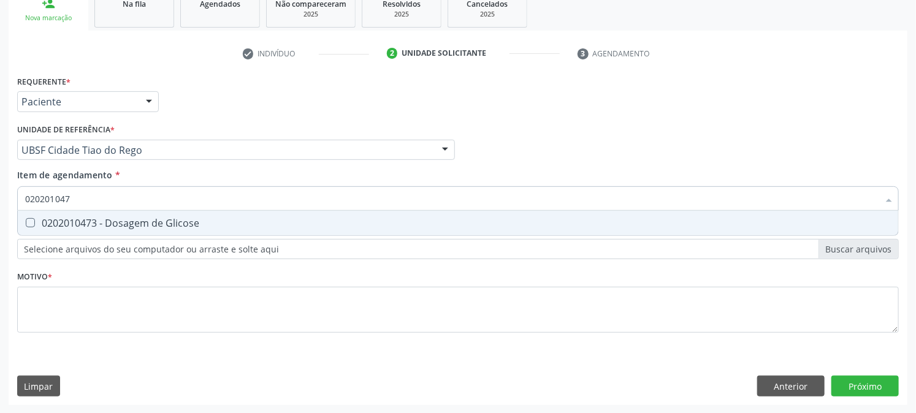
type input "0202010473"
click at [47, 218] on div "0202010473 - Dosagem de Glicose" at bounding box center [458, 223] width 866 height 10
checkbox Glicose "true"
drag, startPoint x: 94, startPoint y: 198, endPoint x: 0, endPoint y: 205, distance: 94.1
click at [0, 204] on div "Acompanhamento Acompanhe a situação das marcações correntes e finalizadas Relat…" at bounding box center [458, 144] width 916 height 540
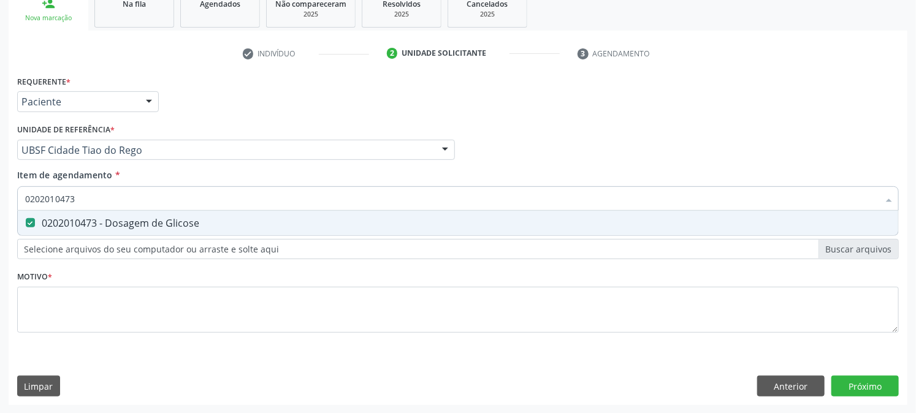
click at [0, 206] on div "Acompanhamento Acompanhe a situação das marcações correntes e finalizadas Relat…" at bounding box center [458, 144] width 916 height 540
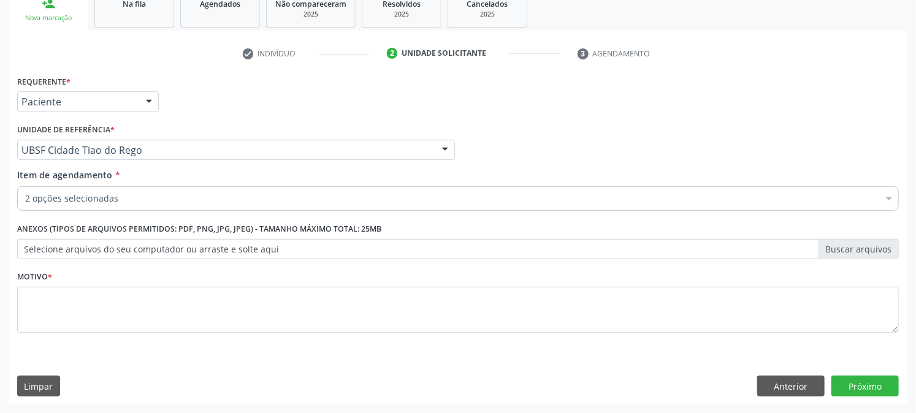
click at [64, 185] on div "Item de agendamento * 2 opções selecionadas Desfazer seleção Selecionados 02020…" at bounding box center [458, 188] width 882 height 39
click at [66, 191] on div "2 opções selecionadas" at bounding box center [458, 198] width 882 height 25
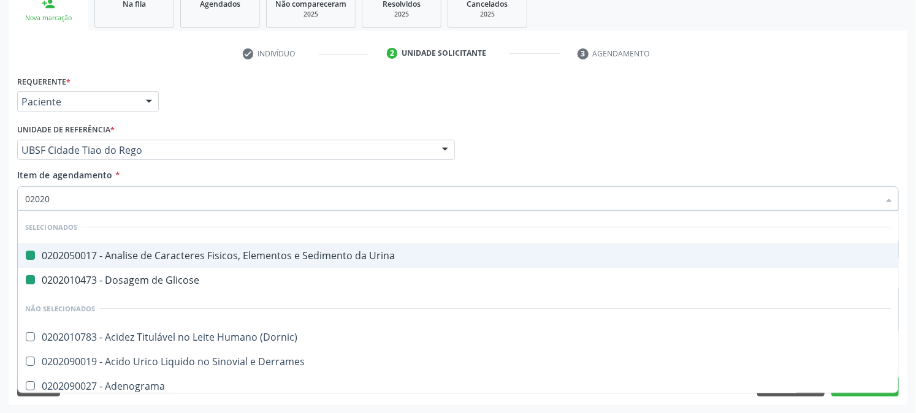
type input "020203"
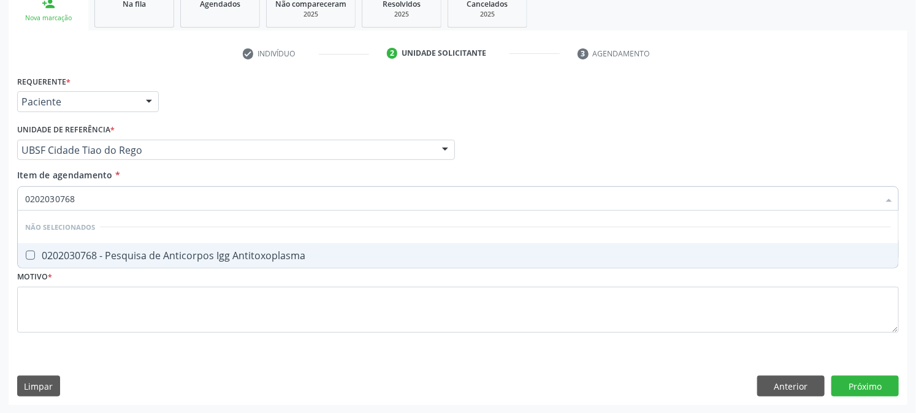
click at [41, 254] on div "0202030768 - Pesquisa de Anticorpos Igg Antitoxoplasma" at bounding box center [458, 256] width 866 height 10
drag, startPoint x: 87, startPoint y: 199, endPoint x: 0, endPoint y: 212, distance: 87.9
click at [0, 210] on div "Acompanhamento Acompanhe a situação das marcações correntes e finalizadas Relat…" at bounding box center [458, 144] width 916 height 540
click at [41, 255] on div "0202030873 - Pesquisa de Anticorpos Igm Antitoxoplasma" at bounding box center [458, 256] width 866 height 10
drag, startPoint x: 93, startPoint y: 197, endPoint x: 0, endPoint y: 199, distance: 92.6
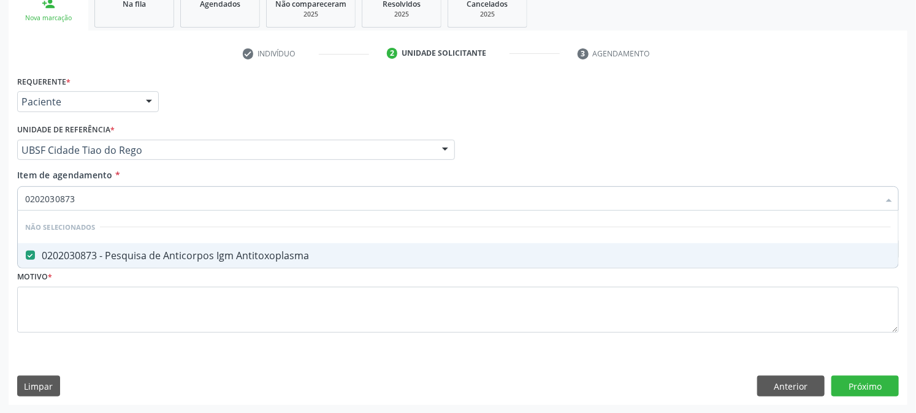
click at [0, 199] on div "Acompanhamento Acompanhe a situação das marcações correntes e finalizadas Relat…" at bounding box center [458, 144] width 916 height 540
click at [44, 252] on div "0202030970 - Pesquisa de Antigeno de Superficie do Virus da Hepatite B (Hbsag)" at bounding box center [458, 256] width 866 height 10
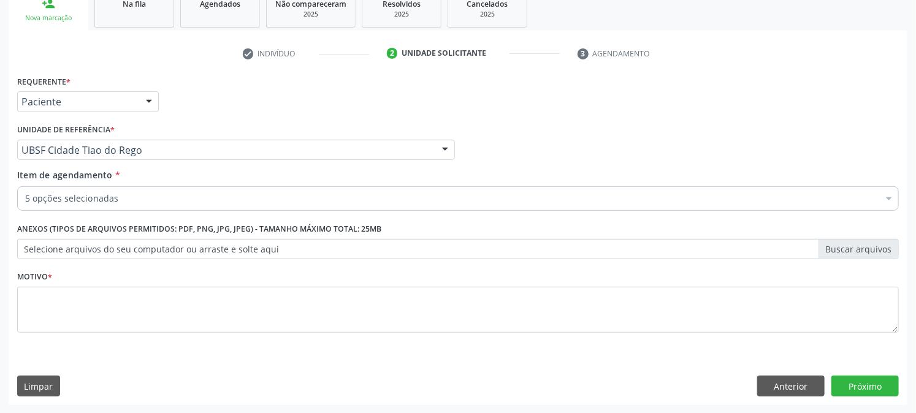
scroll to position [194, 0]
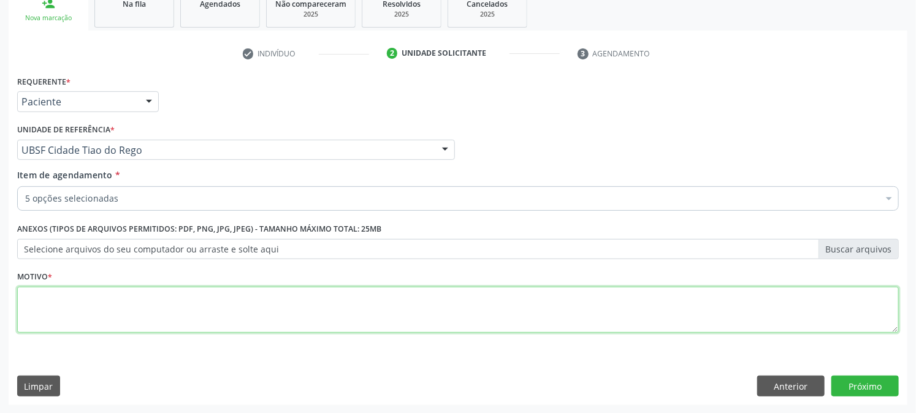
click at [82, 318] on textarea at bounding box center [458, 310] width 882 height 47
paste textarea "PRÉ [DATE]"
type textarea "PRÉ [DATE]"
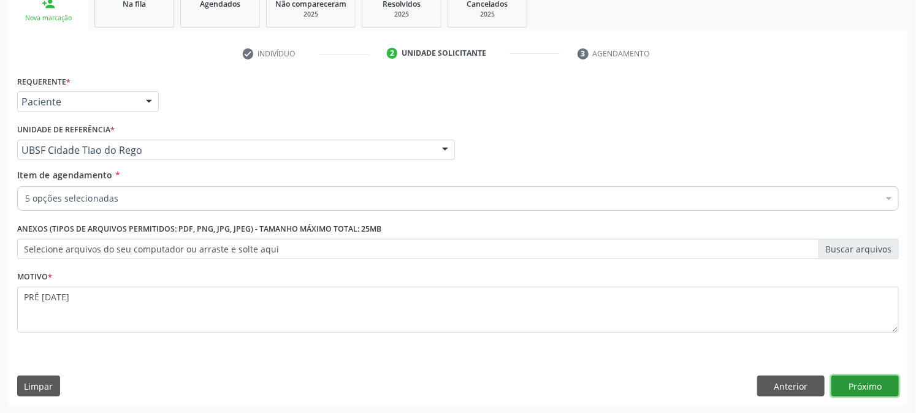
click at [889, 390] on button "Próximo" at bounding box center [864, 386] width 67 height 21
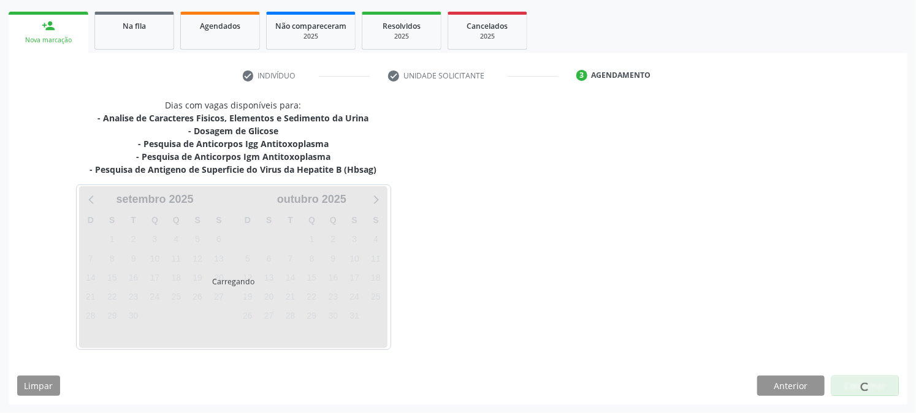
scroll to position [170, 0]
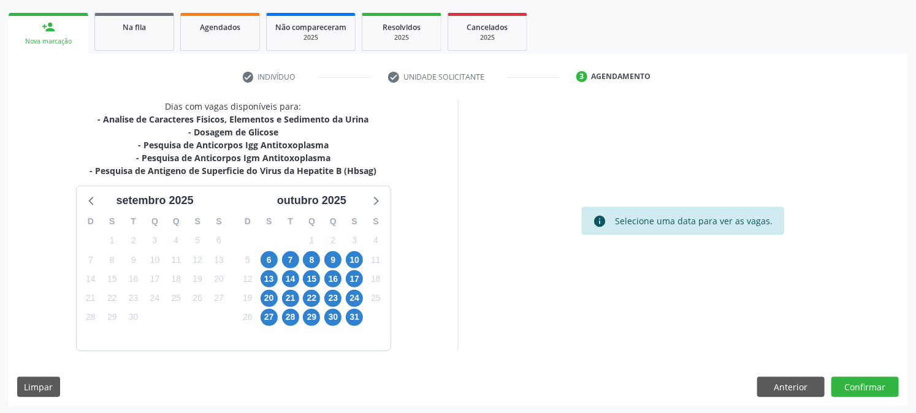
click at [364, 258] on div "10" at bounding box center [354, 260] width 21 height 19
drag, startPoint x: 352, startPoint y: 258, endPoint x: 310, endPoint y: 293, distance: 54.8
click at [351, 258] on span "10" at bounding box center [354, 259] width 17 height 17
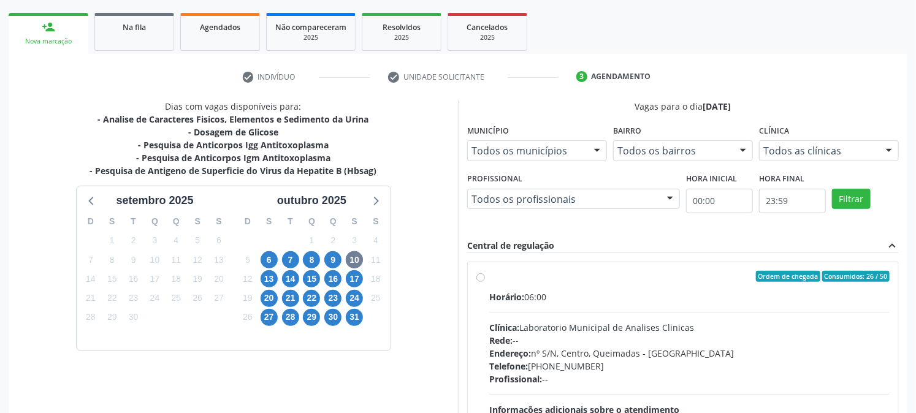
click at [558, 276] on div "Ordem de chegada Consumidos: 26 / 50" at bounding box center [689, 276] width 400 height 11
click at [485, 276] on input "Ordem de chegada Consumidos: 26 / 50 Horário: 06:00 Clínica: Laboratorio Munici…" at bounding box center [480, 276] width 9 height 11
radio input "true"
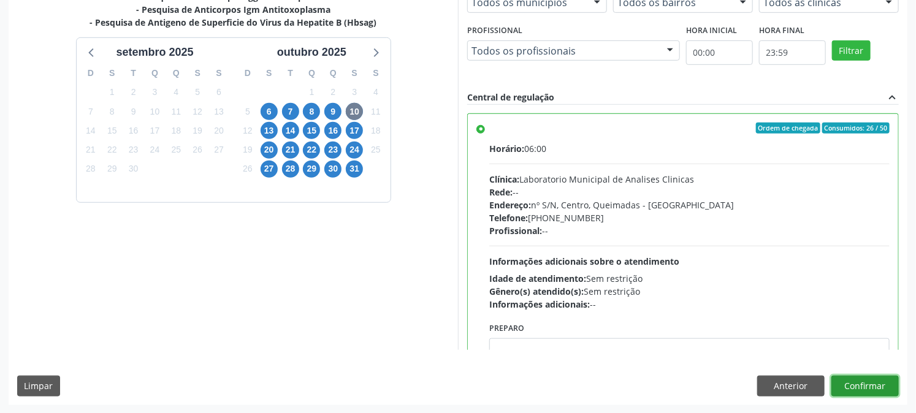
click at [858, 376] on button "Confirmar" at bounding box center [864, 386] width 67 height 21
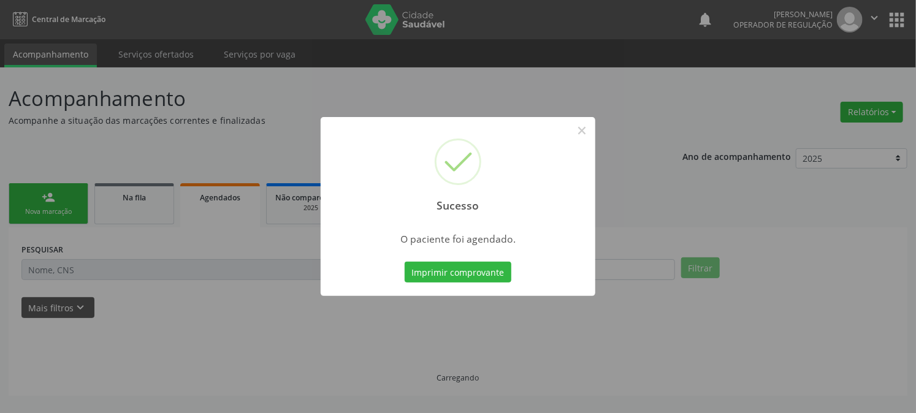
scroll to position [0, 0]
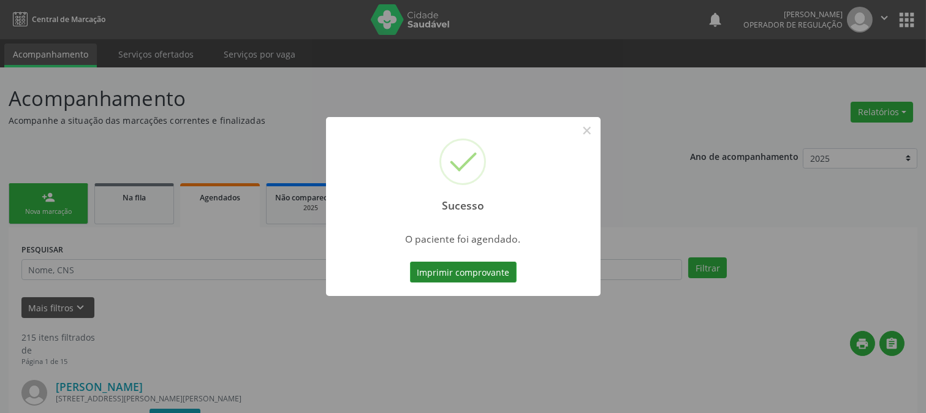
click at [443, 277] on button "Imprimir comprovante" at bounding box center [463, 272] width 107 height 21
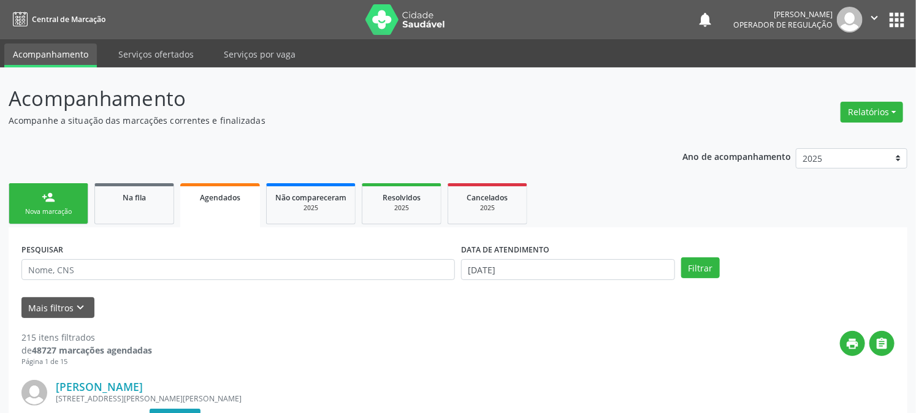
click at [37, 188] on link "person_add Nova marcação" at bounding box center [49, 203] width 80 height 41
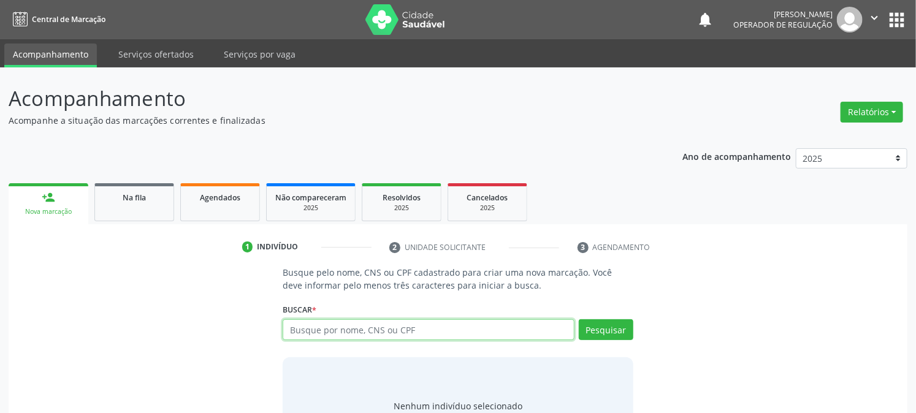
click at [329, 335] on input "text" at bounding box center [428, 329] width 291 height 21
type input "702509310304037"
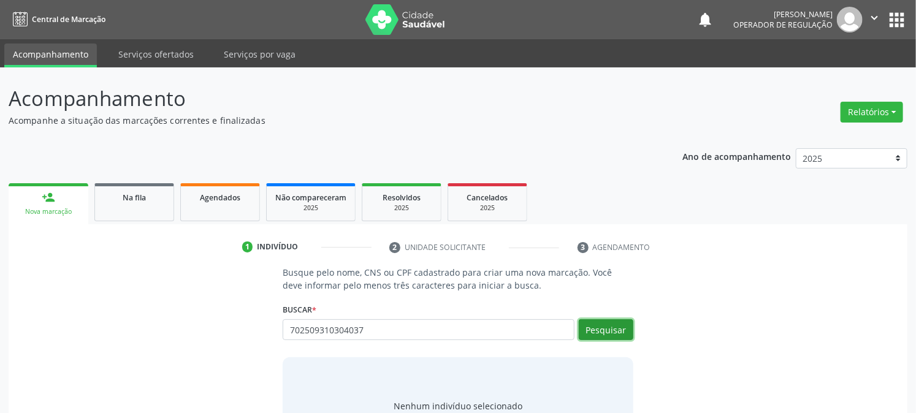
click at [617, 335] on button "Pesquisar" at bounding box center [606, 329] width 55 height 21
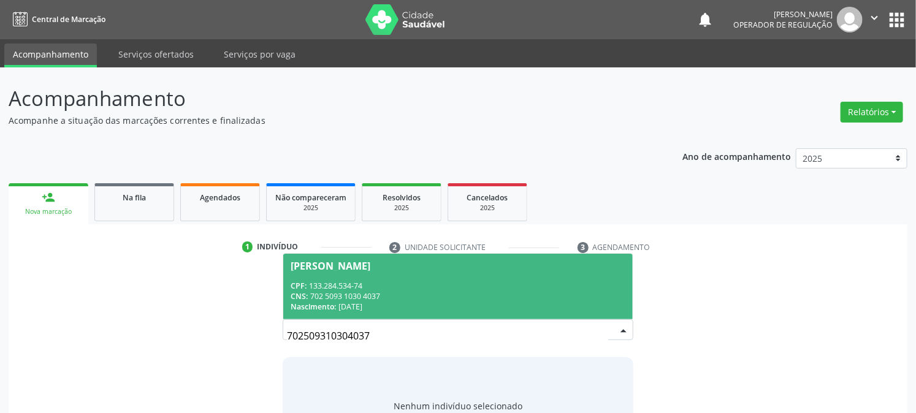
click at [345, 291] on div "CNS: 702 5093 1030 4037" at bounding box center [458, 296] width 334 height 10
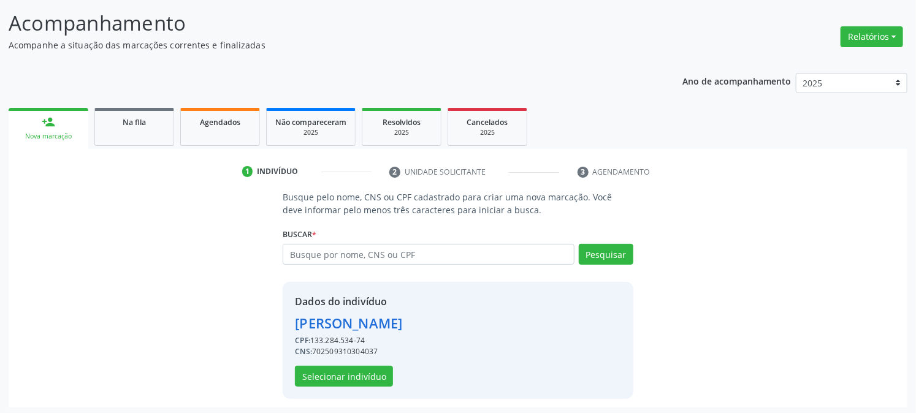
scroll to position [77, 0]
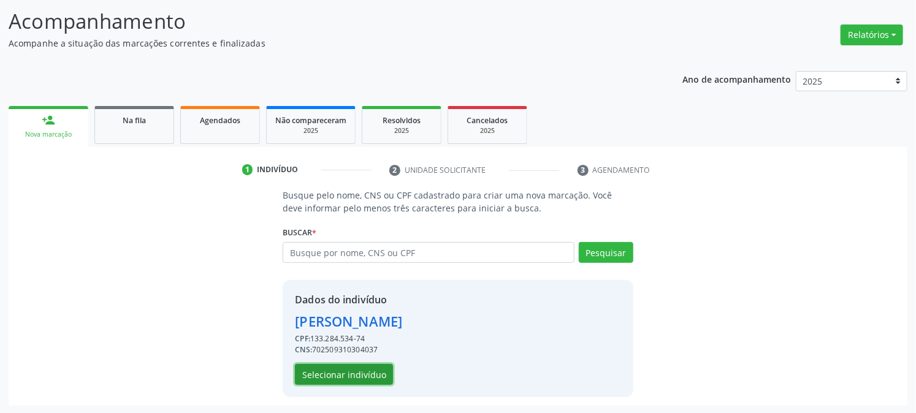
click at [324, 378] on button "Selecionar indivíduo" at bounding box center [344, 374] width 98 height 21
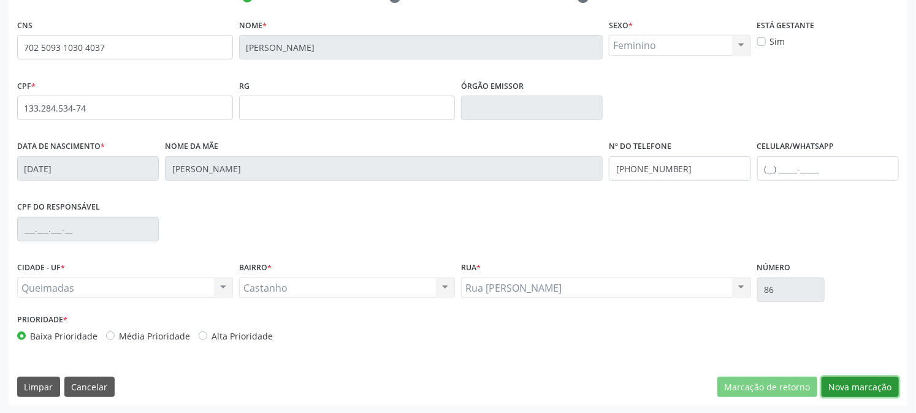
click at [861, 384] on button "Nova marcação" at bounding box center [860, 387] width 77 height 21
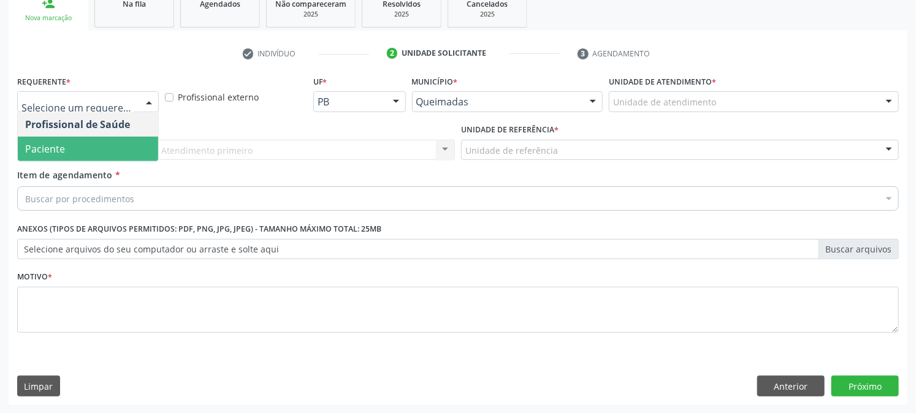
click at [83, 150] on span "Paciente" at bounding box center [88, 149] width 140 height 25
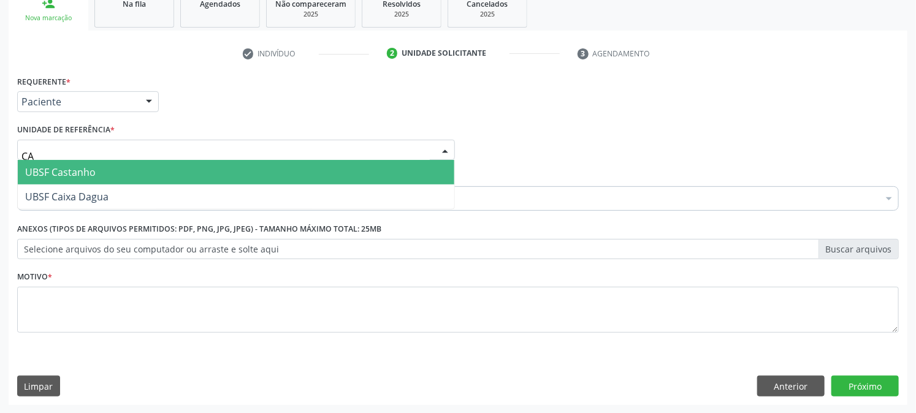
type input "CAS"
click at [83, 169] on span "UBSF Castanho" at bounding box center [60, 172] width 71 height 13
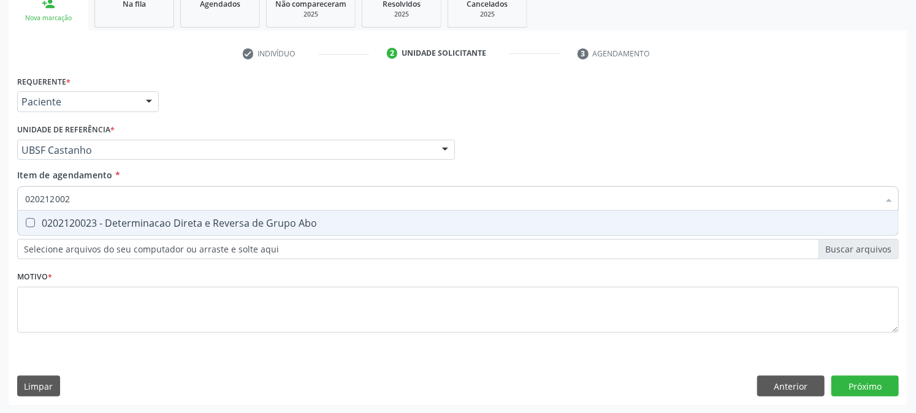
type input "0202120023"
drag, startPoint x: 78, startPoint y: 231, endPoint x: 65, endPoint y: 229, distance: 12.9
click at [77, 231] on span "0202120023 - Determinacao Direta e Reversa de Grupo Abo" at bounding box center [458, 223] width 880 height 25
checkbox Abo "true"
drag, startPoint x: 84, startPoint y: 194, endPoint x: 0, endPoint y: 216, distance: 86.9
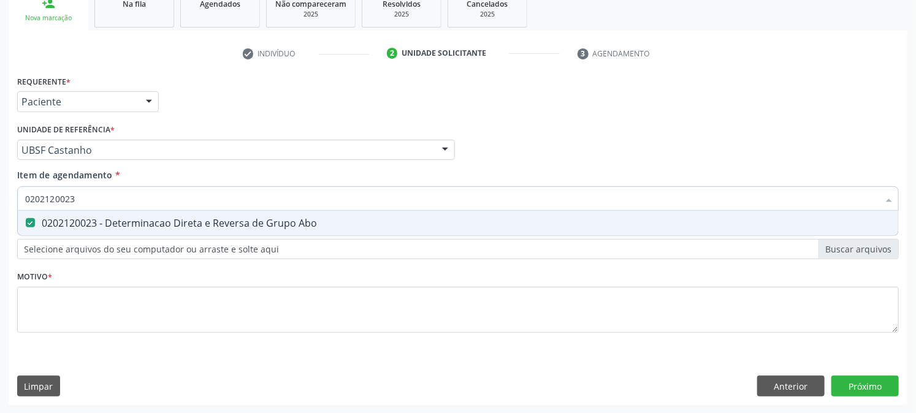
click at [35, 197] on input "0202120023" at bounding box center [452, 198] width 854 height 25
type input "0202120023"
click at [0, 210] on div "Acompanhamento Acompanhe a situação das marcações correntes e finalizadas Relat…" at bounding box center [458, 144] width 916 height 540
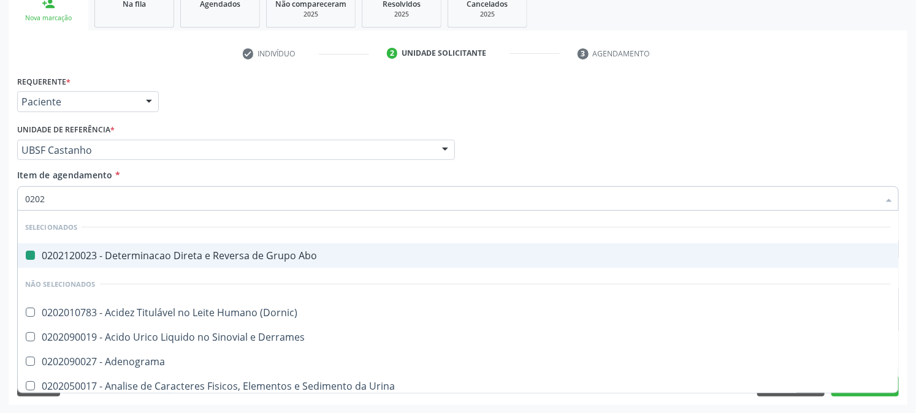
type input "02020"
checkbox Abo "false"
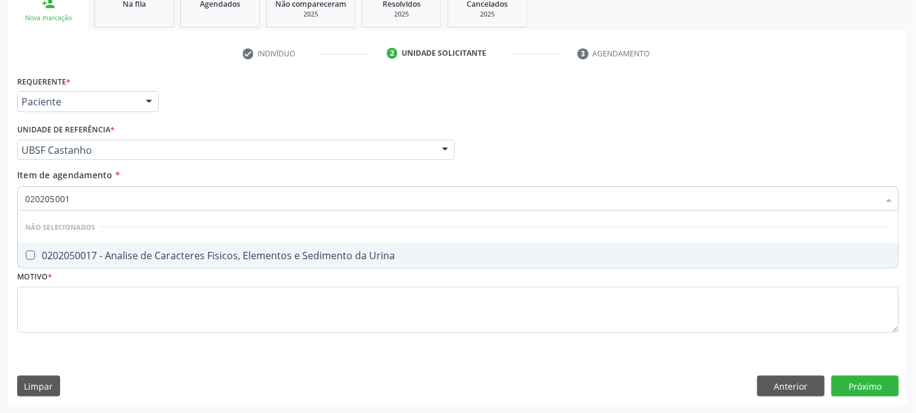
type input "0202050017"
click at [28, 254] on Urina at bounding box center [30, 255] width 9 height 9
click at [26, 254] on Urina "checkbox" at bounding box center [22, 255] width 8 height 8
checkbox Urina "true"
drag, startPoint x: 90, startPoint y: 203, endPoint x: 0, endPoint y: 225, distance: 92.8
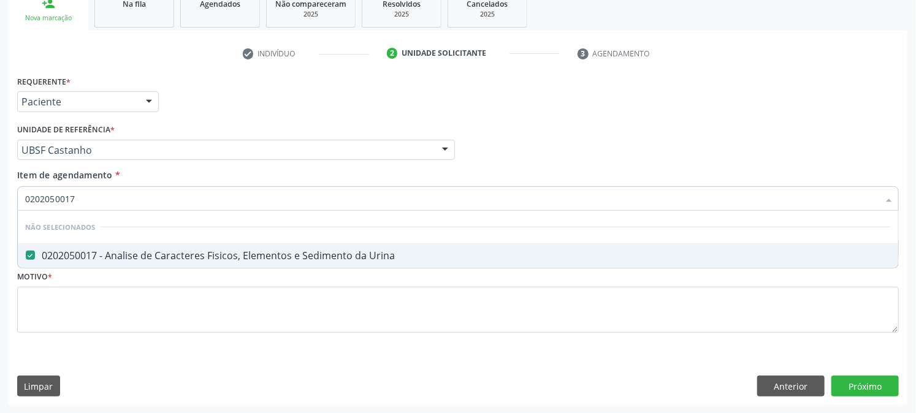
click at [0, 224] on div "Acompanhamento Acompanhe a situação das marcações correntes e finalizadas Relat…" at bounding box center [458, 144] width 916 height 540
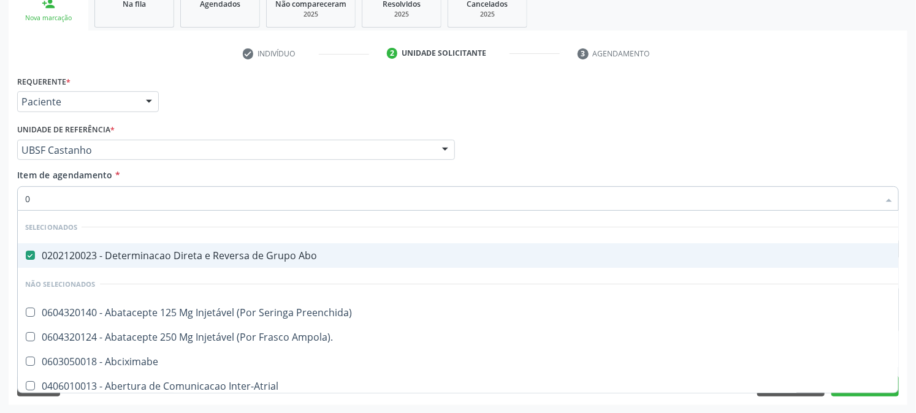
type input "02"
checkbox Psicossocial "true"
checkbox Urina "false"
type input "020"
checkbox Frasco-Ampola\) "true"
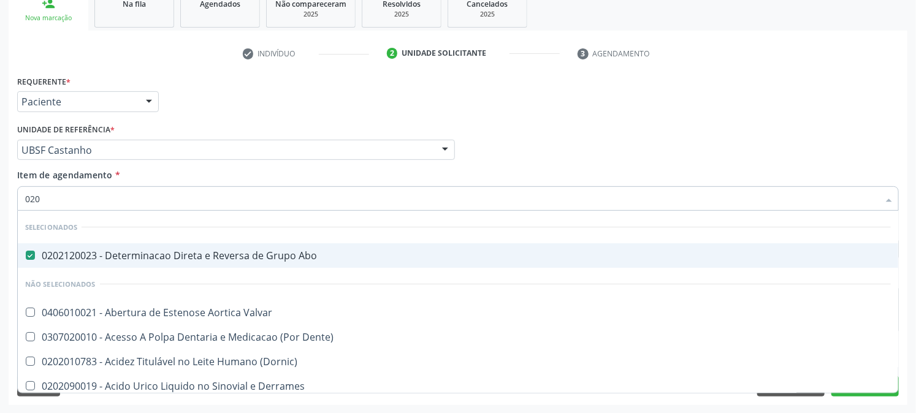
checkbox Urina "false"
type input "0202"
checkbox Capsula\) "true"
checkbox Urina "false"
type input "02020"
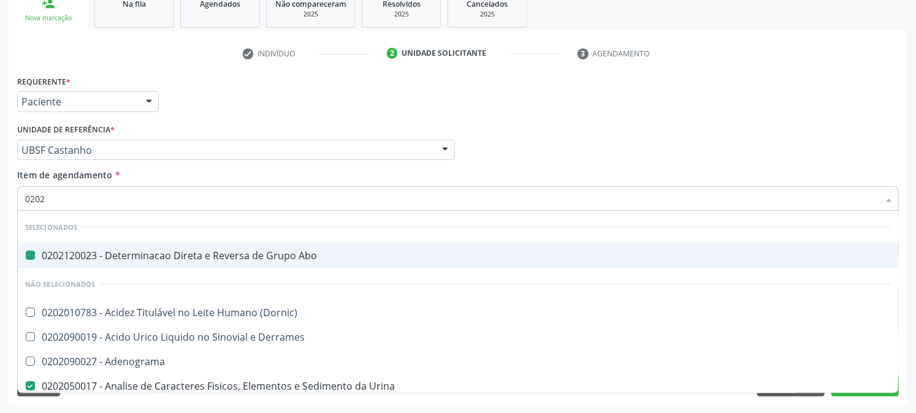
checkbox Abo "false"
checkbox Derrames "true"
checkbox Urina "false"
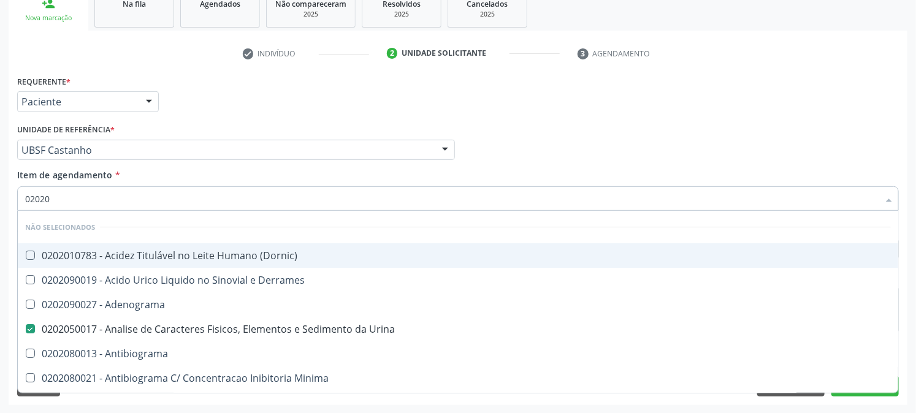
type input "020201"
checkbox Urina "false"
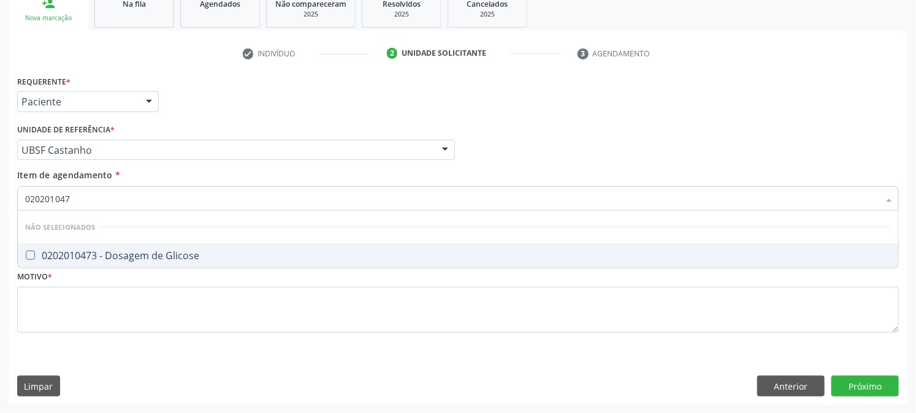
type input "0202010473"
click at [35, 254] on div "0202010473 - Dosagem de Glicose" at bounding box center [458, 256] width 866 height 10
checkbox Glicose "true"
drag, startPoint x: 99, startPoint y: 198, endPoint x: 0, endPoint y: 229, distance: 103.6
click at [0, 229] on div "Acompanhamento Acompanhe a situação das marcações correntes e finalizadas Relat…" at bounding box center [458, 144] width 916 height 540
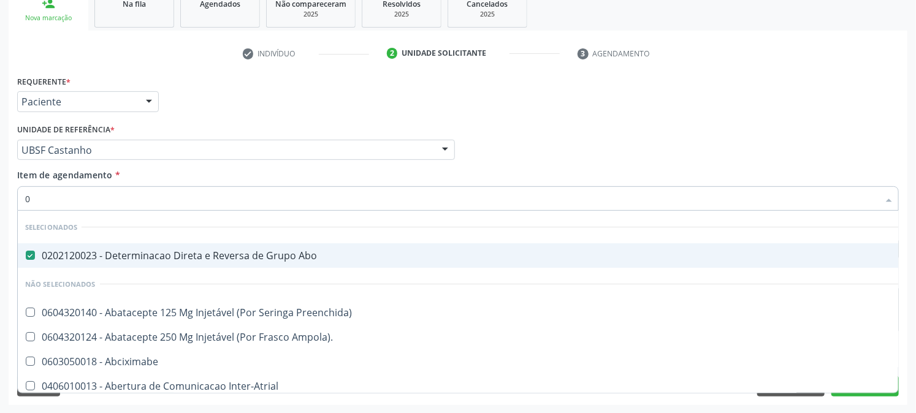
type input "02"
checkbox Psicossocial "true"
checkbox Urina "false"
checkbox Comprimido\) "true"
type input "020"
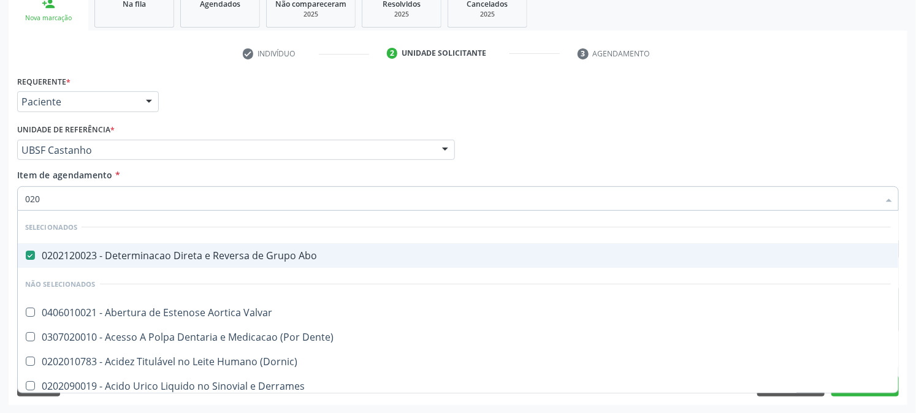
checkbox Frasco-Ampola\) "true"
checkbox Urina "false"
checkbox Osmolaridade "true"
checkbox Glicose "false"
type input "0202"
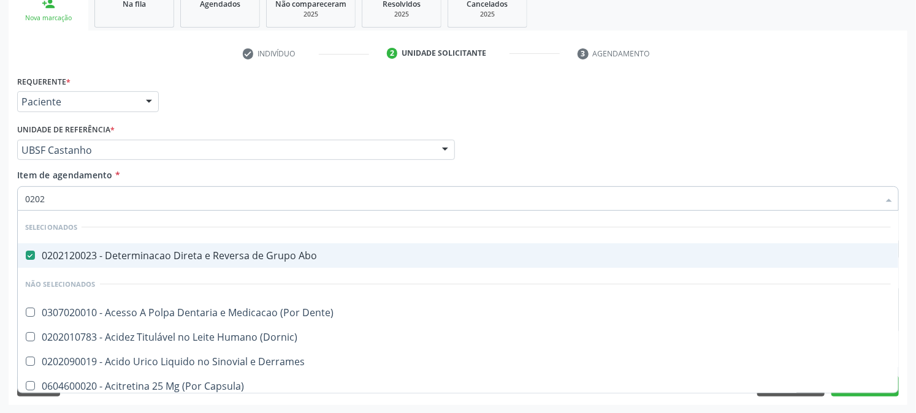
checkbox Capsula\) "true"
checkbox Urina "false"
checkbox Linear "true"
type input "02020"
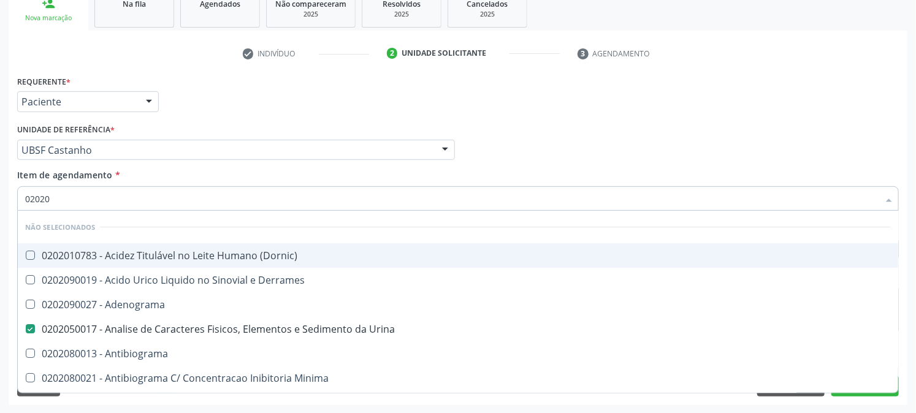
checkbox \(Dornic\) "false"
checkbox Urina "true"
checkbox Minima "false"
checkbox Glicose "true"
checkbox Isomerase-Fosfohexose "false"
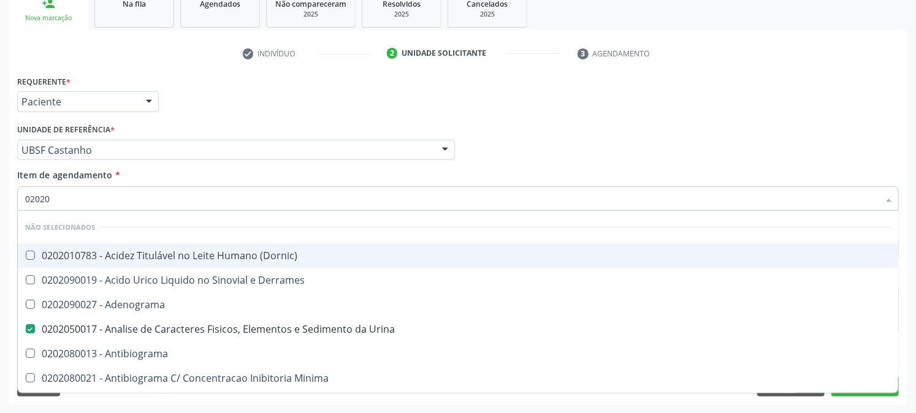
type input "020203"
checkbox Urina "false"
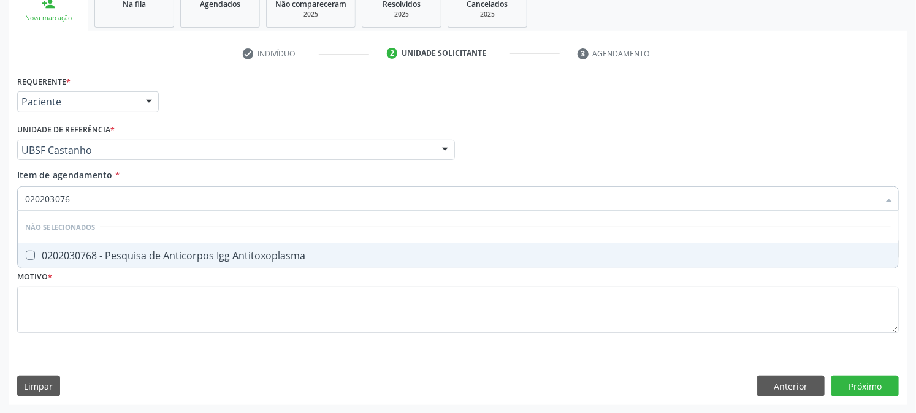
type input "0202030768"
click at [34, 258] on Antitoxoplasma at bounding box center [30, 255] width 9 height 9
click at [26, 258] on Antitoxoplasma "checkbox" at bounding box center [22, 255] width 8 height 8
checkbox Antitoxoplasma "true"
drag, startPoint x: 84, startPoint y: 203, endPoint x: 20, endPoint y: 204, distance: 63.8
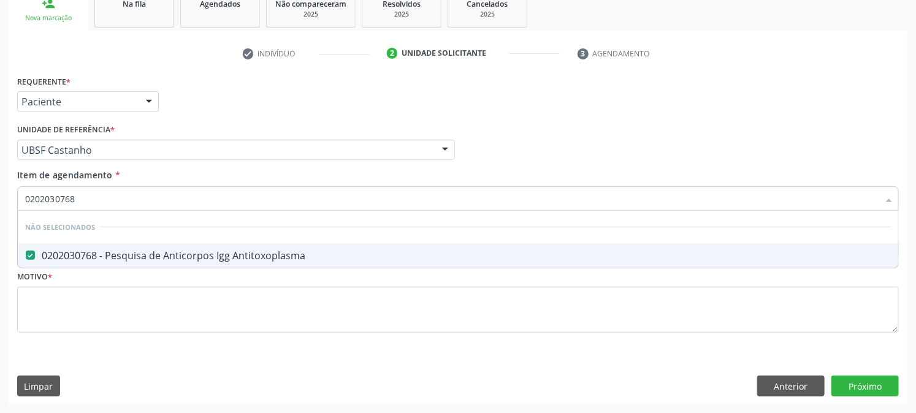
click at [23, 204] on div "0202030768" at bounding box center [458, 198] width 882 height 25
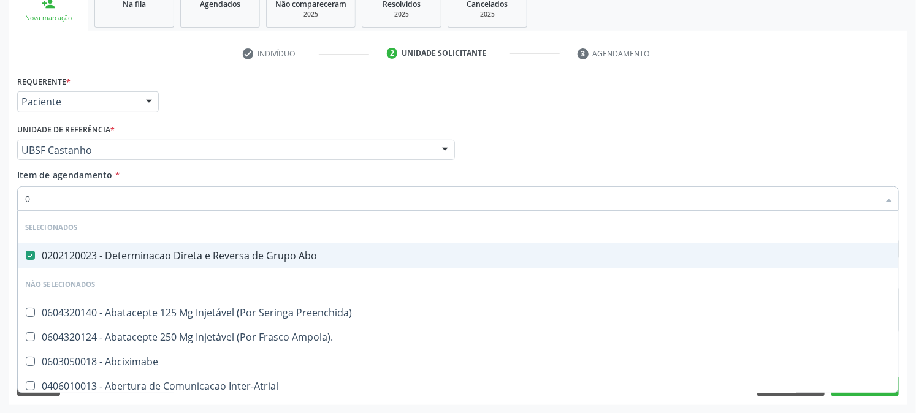
type input "02"
checkbox Psicossocial "true"
checkbox Urina "false"
checkbox Comprimido\) "true"
type input "020"
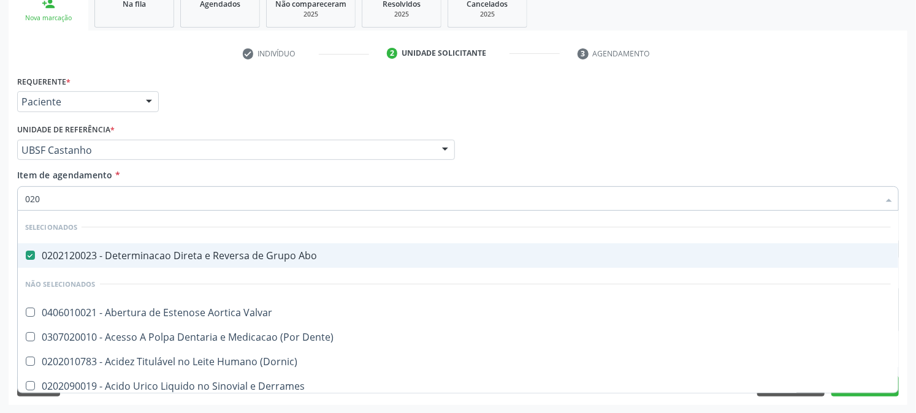
checkbox Frasco-Ampola\) "true"
checkbox Urina "false"
checkbox Osmolaridade "true"
checkbox Glicose "false"
type input "0202"
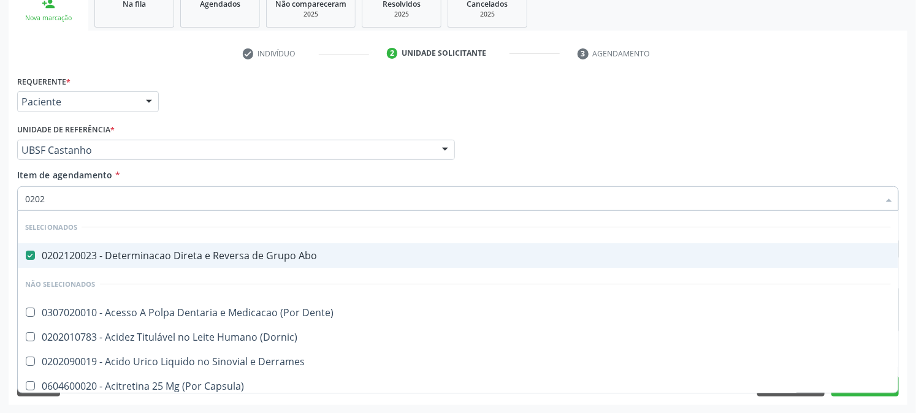
checkbox Capsula\) "true"
checkbox Urina "false"
checkbox Linear "true"
checkbox Bandas\) "true"
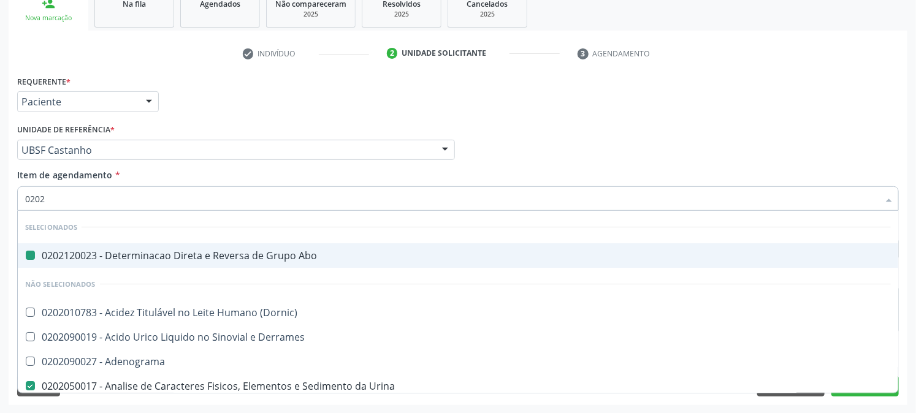
type input "02020"
checkbox Abo "false"
checkbox Derrames "true"
checkbox Urina "false"
checkbox Xii "true"
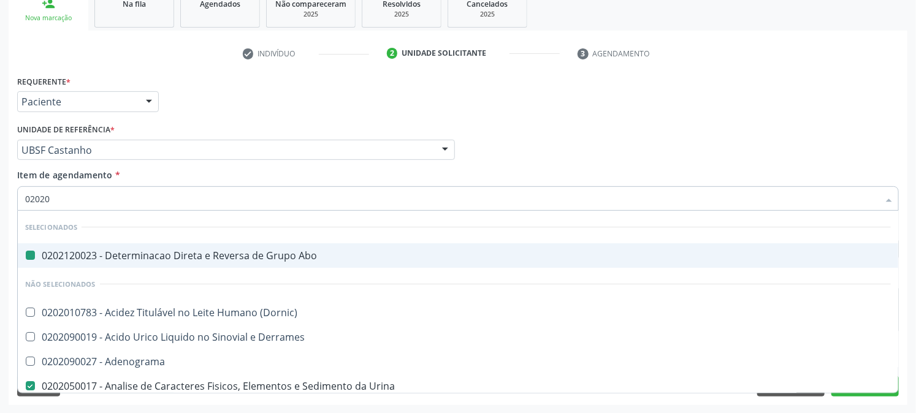
checkbox Glicose "false"
checkbox Superficial "true"
checkbox Antitoxoplasma "false"
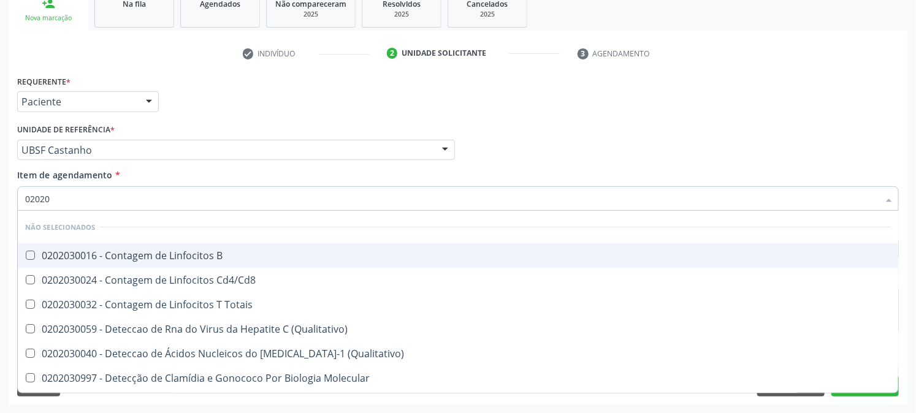
type input "020203"
checkbox \(Qualitativo\) "false"
checkbox Antitoxoplasma "true"
type input "0202030"
checkbox Liso "true"
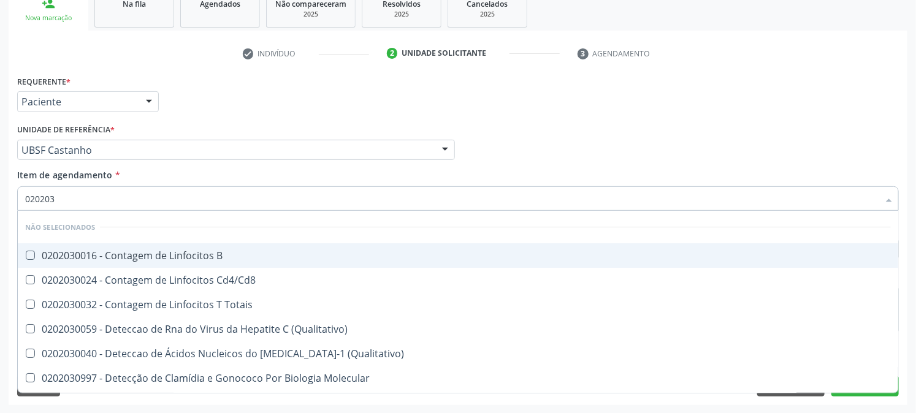
checkbox Antitoxoplasma "false"
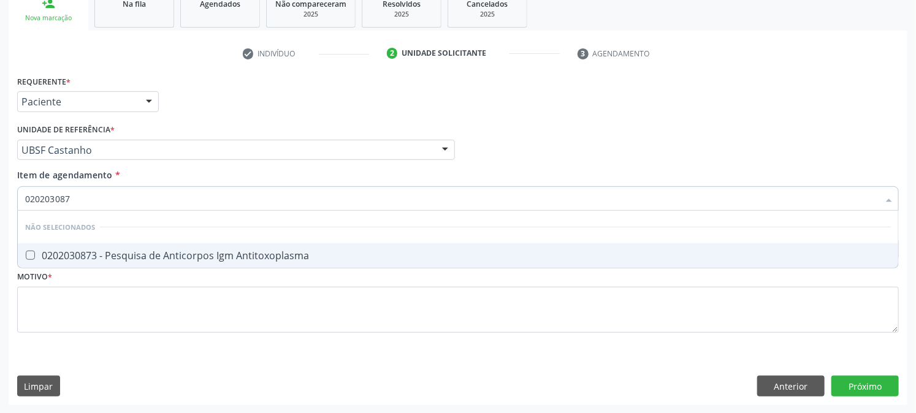
type input "0202030873"
click at [50, 256] on div "0202030873 - Pesquisa de Anticorpos Igm Antitoxoplasma" at bounding box center [458, 256] width 866 height 10
checkbox Antitoxoplasma "true"
click at [37, 204] on input "0202030873" at bounding box center [452, 198] width 854 height 25
type input "0"
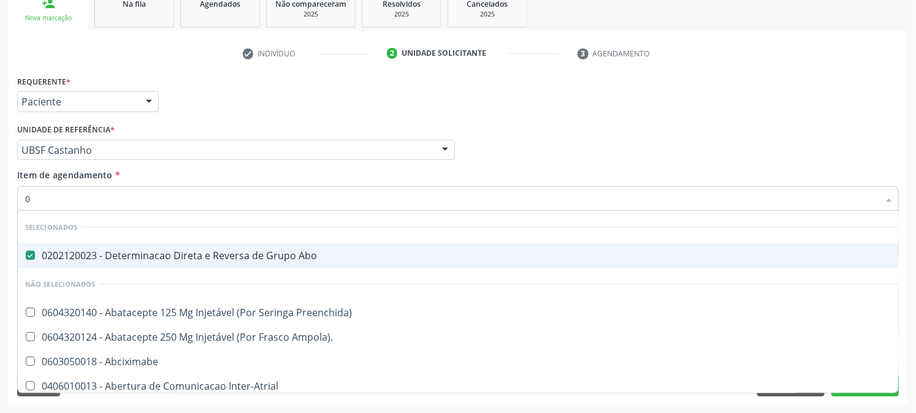
type input "02"
checkbox Psicossocial "true"
checkbox Urina "false"
checkbox Comprimido\) "true"
type input "020"
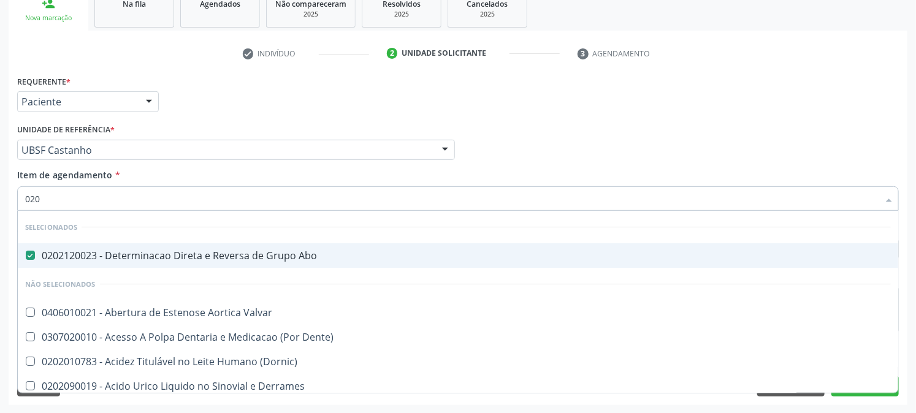
checkbox Frasco-Ampola\) "true"
checkbox Urina "false"
checkbox Osmolaridade "true"
checkbox Glicose "false"
type input "0202"
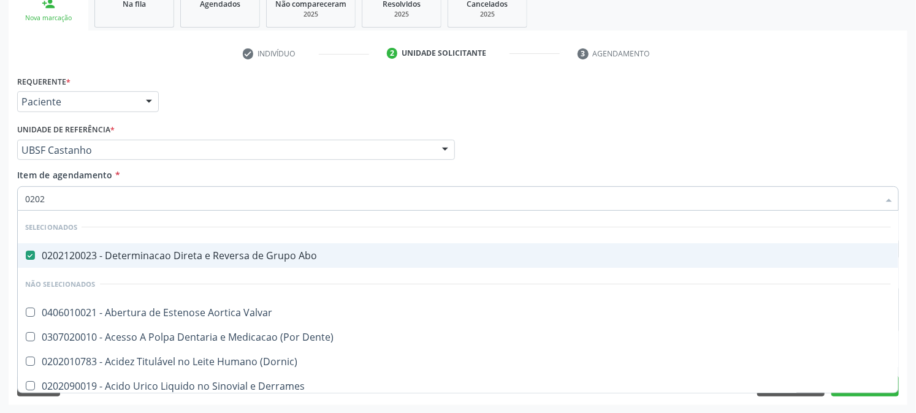
checkbox Derrames "true"
checkbox Frasco-Ampola\) "false"
checkbox Supervisionada "true"
checkbox Neurocirurgia "true"
checkbox Endoscopica\) "true"
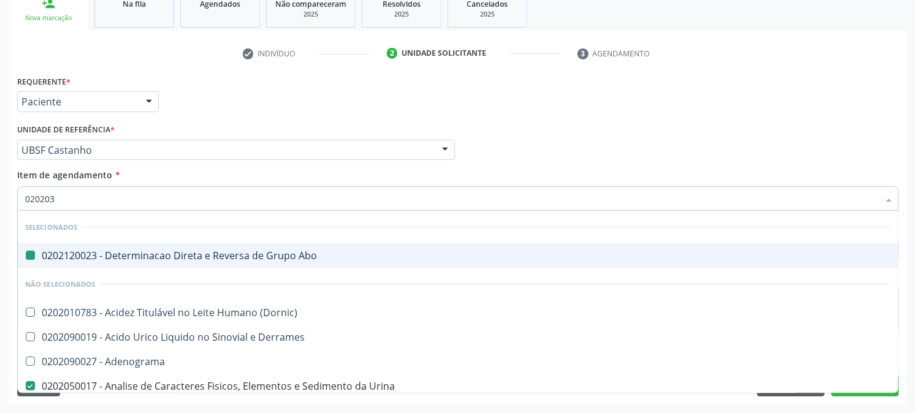
type input "0202030"
checkbox Abo "false"
checkbox Derrames "false"
checkbox Urina "false"
checkbox Trombina "true"
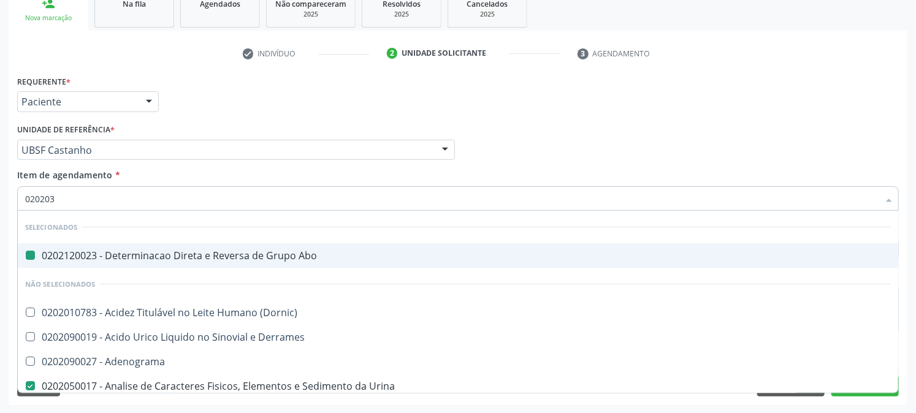
checkbox Complemento "true"
checkbox Acetona "false"
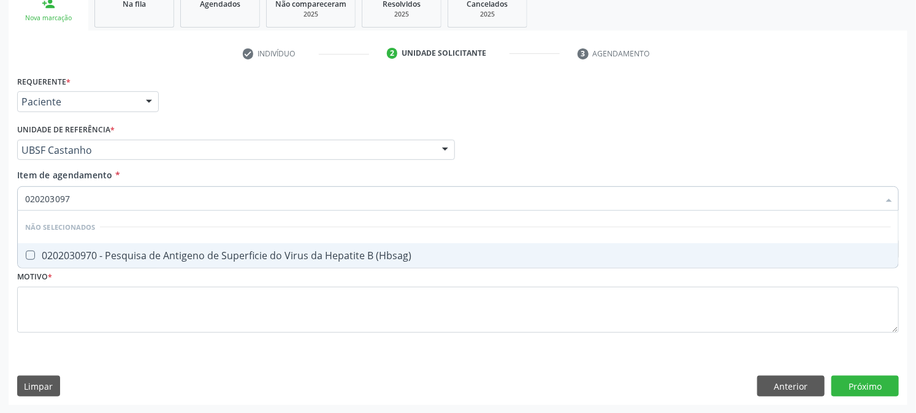
type input "0202030970"
click at [33, 256] on \(Hbsag\) at bounding box center [30, 255] width 9 height 9
click at [26, 256] on \(Hbsag\) "checkbox" at bounding box center [22, 255] width 8 height 8
checkbox \(Hbsag\) "true"
drag, startPoint x: 78, startPoint y: 202, endPoint x: 0, endPoint y: 213, distance: 78.6
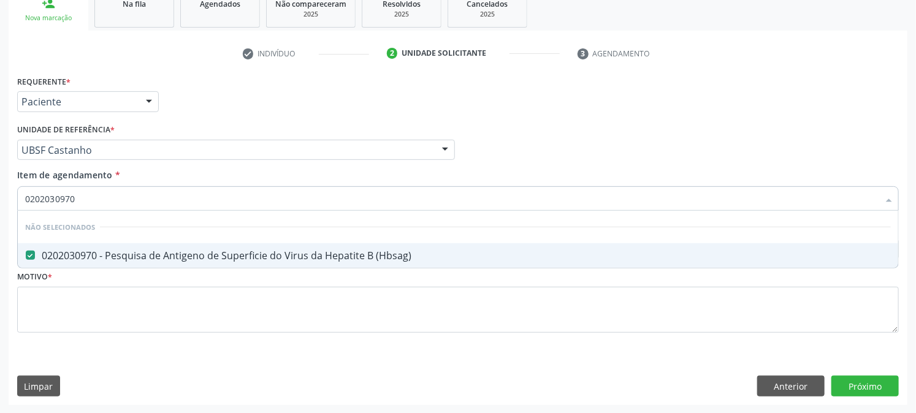
click at [0, 213] on div "Acompanhamento Acompanhe a situação das marcações correntes e finalizadas Relat…" at bounding box center [458, 144] width 916 height 540
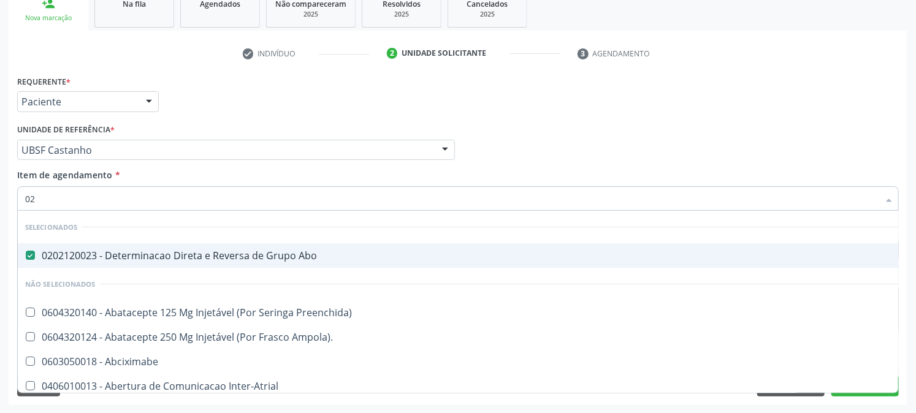
type input "020"
checkbox Rim "true"
checkbox Psicossocial "false"
checkbox Urina "false"
checkbox G\) "true"
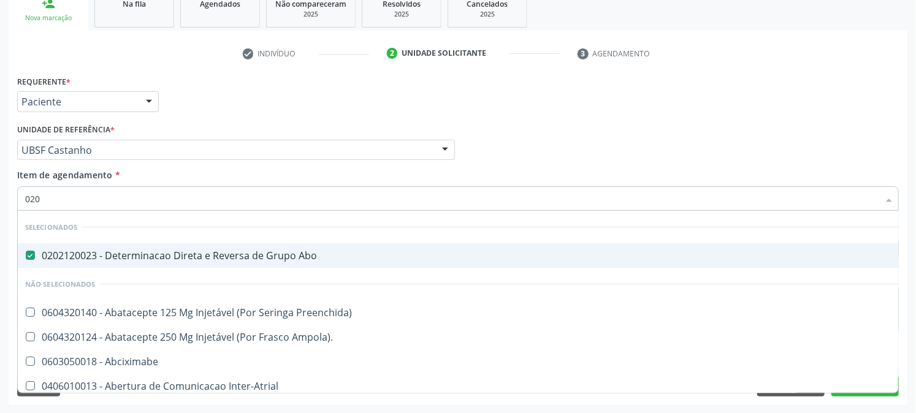
checkbox Comprimido\) "false"
type input "0202"
checkbox Capsula\) "true"
checkbox Urina "false"
checkbox Linear "true"
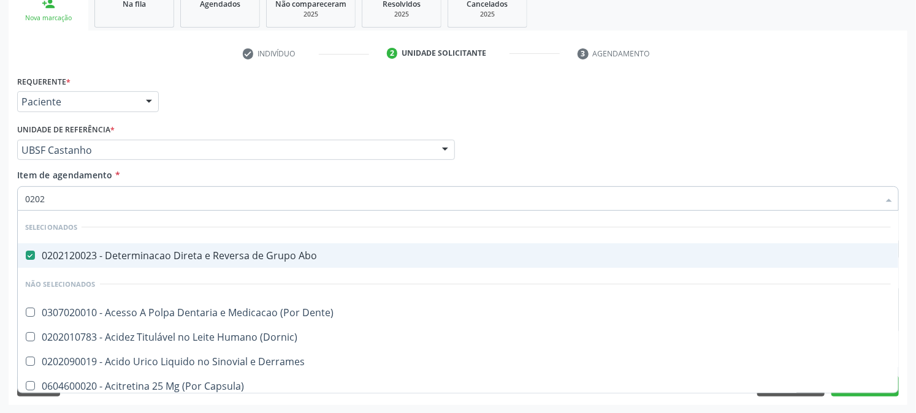
checkbox Bandas\) "true"
checkbox Glomerular "true"
checkbox Euglobulina "true"
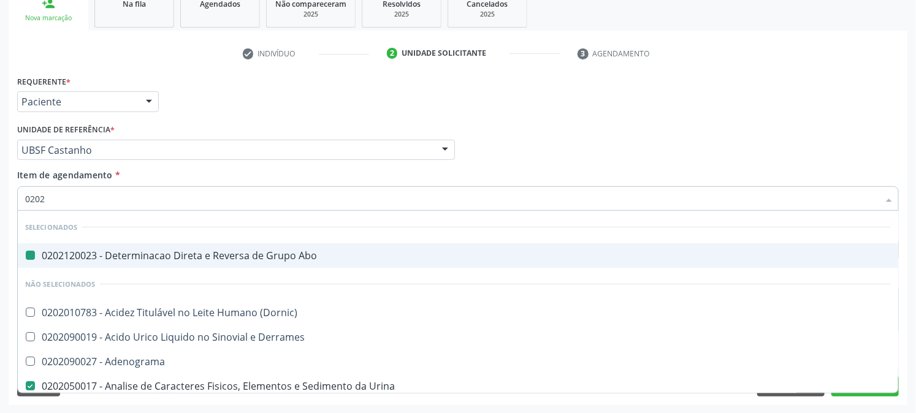
type input "02020"
checkbox Abo "false"
checkbox Derrames "true"
checkbox Urina "false"
checkbox Xii "true"
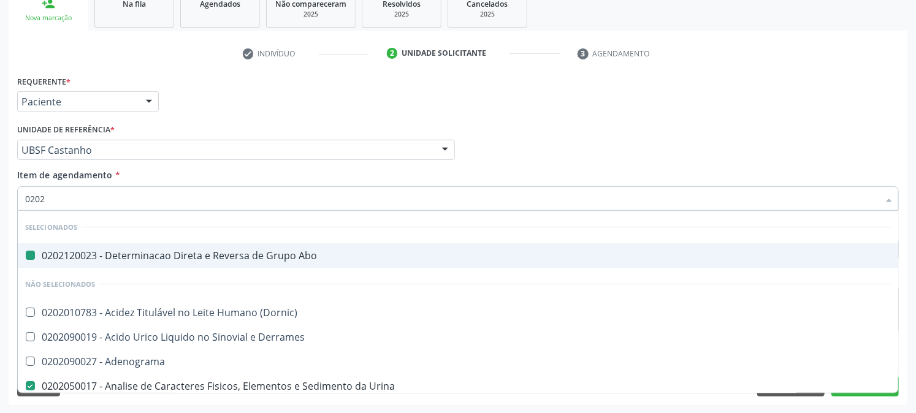
checkbox Glicose "false"
checkbox Superficial "true"
checkbox Urina "true"
checkbox Anti-Sm "true"
checkbox Antitoxoplasma "false"
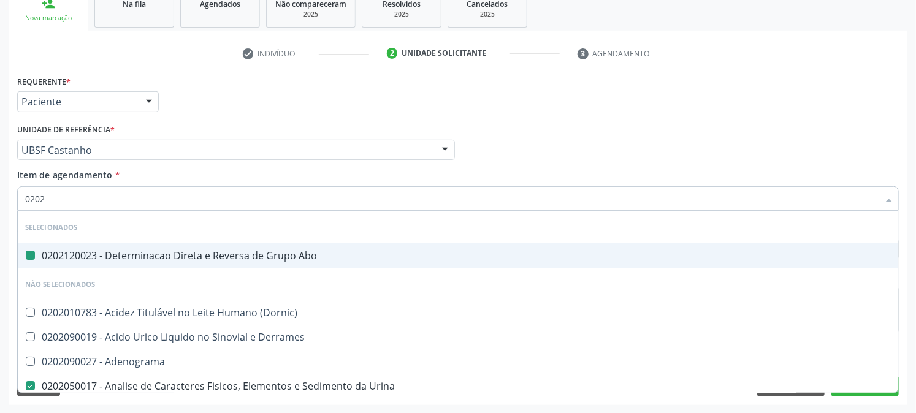
checkbox Antitoxoplasma "false"
checkbox \(Hbsag\) "false"
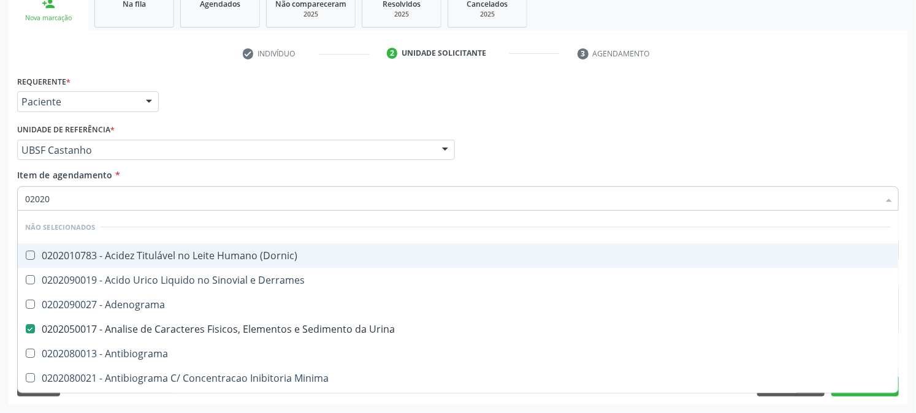
type input "020203"
checkbox Urina "false"
checkbox Aluminio "true"
checkbox III "true"
checkbox Carboxi-Hemoglobina "true"
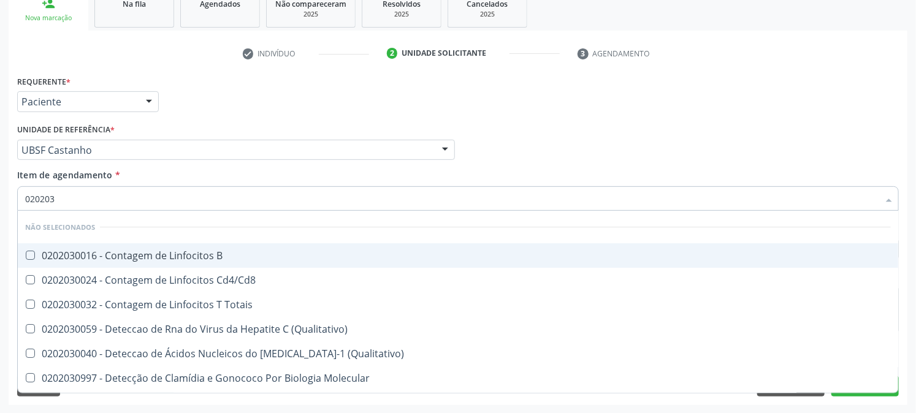
type input "0202030"
checkbox Liso "true"
checkbox \(Anti-Hdv\) "true"
checkbox Antitoxoplasma "false"
checkbox Epstein-Barr "true"
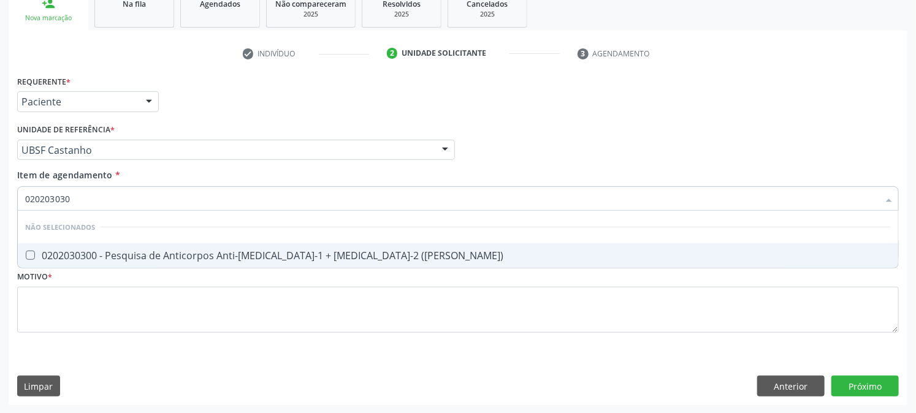
type input "0202030300"
click at [55, 261] on span "0202030300 - Pesquisa de Anticorpos Anti-Hiv-1 + Hiv-2 (Elisa)" at bounding box center [458, 255] width 880 height 25
checkbox \(Elisa\) "true"
drag, startPoint x: 97, startPoint y: 198, endPoint x: 0, endPoint y: 209, distance: 97.5
click at [0, 208] on div "Acompanhamento Acompanhe a situação das marcações correntes e finalizadas Relat…" at bounding box center [458, 144] width 916 height 540
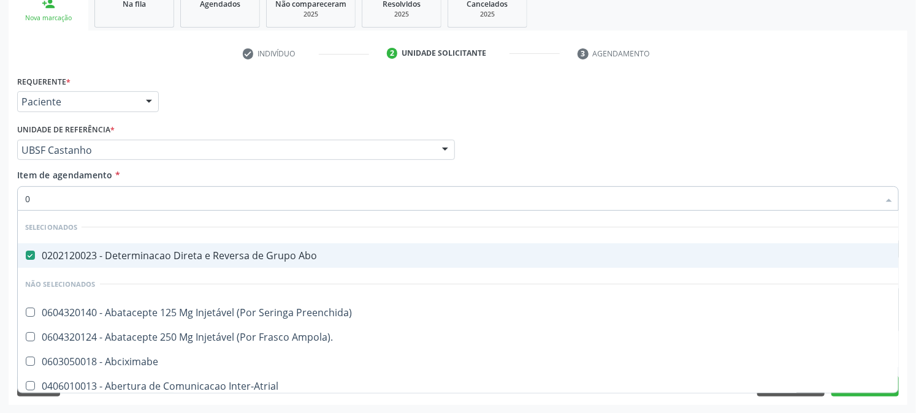
type input "02"
checkbox Psicossocial "true"
checkbox Urina "false"
checkbox Comprimido\) "true"
type input "020"
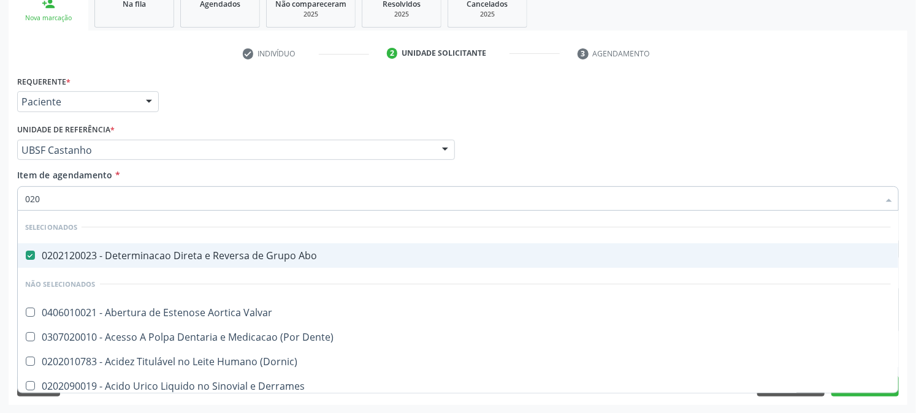
checkbox Frasco-Ampola\) "true"
checkbox Urina "false"
checkbox Osmolaridade "true"
checkbox Glicose "false"
type input "0202031"
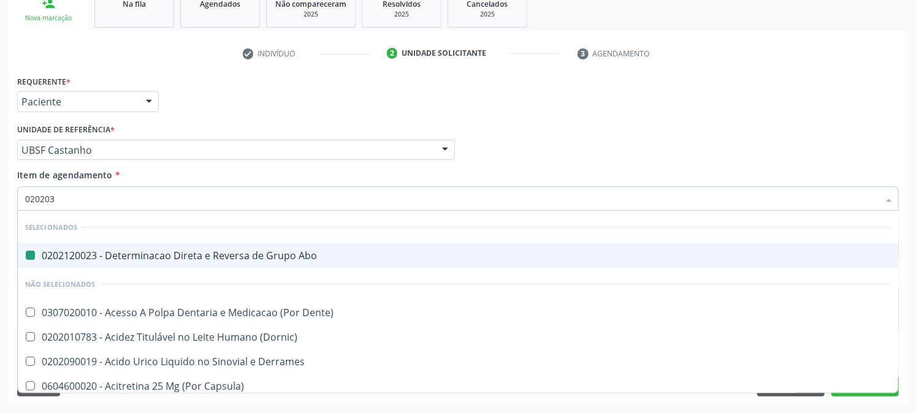
checkbox Abo "false"
checkbox \(Dornic\) "false"
checkbox Capsula\) "false"
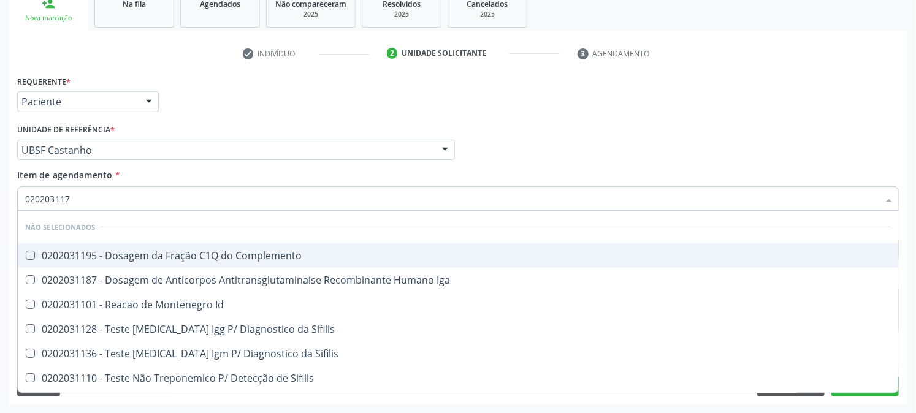
type input "0202031179"
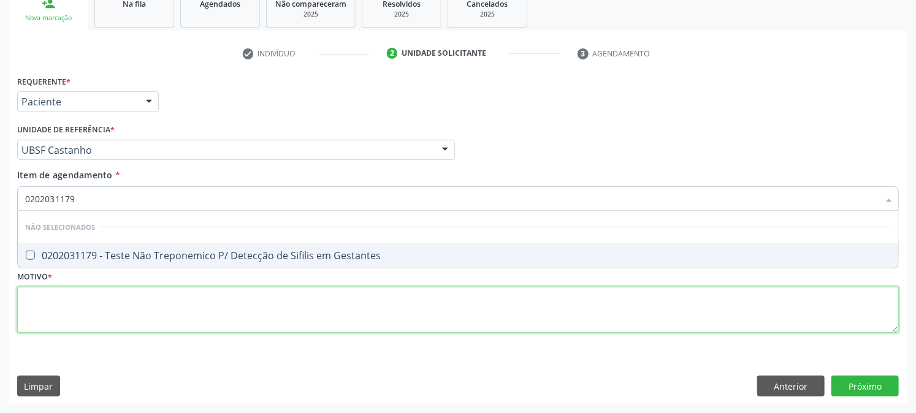
click at [78, 302] on div "Requerente * Paciente Profissional de Saúde Paciente Nenhum resultado encontrad…" at bounding box center [458, 211] width 882 height 278
checkbox Gestantes "true"
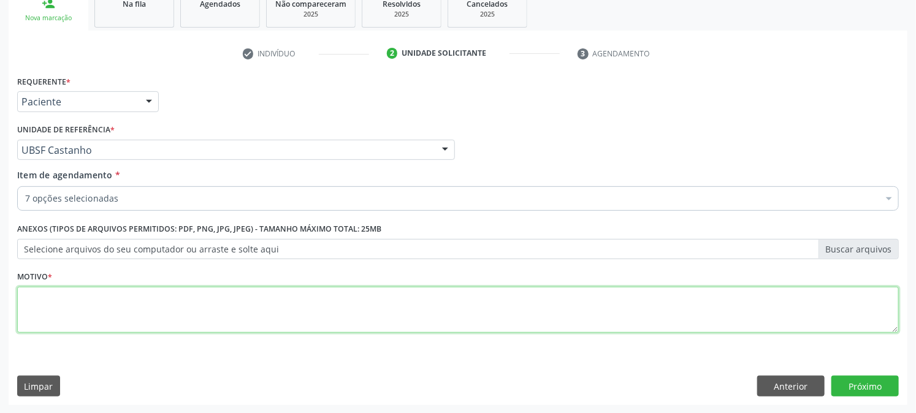
paste textarea "PRÉ NATAL"
type textarea "PRÉ NATAL"
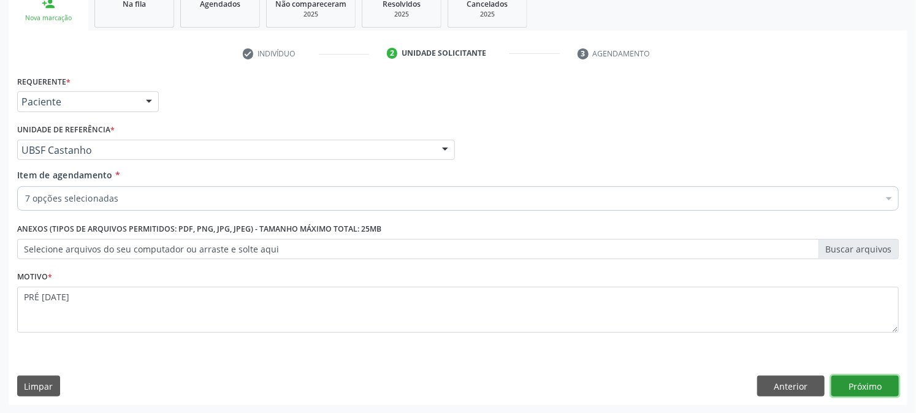
click at [880, 392] on button "Próximo" at bounding box center [864, 386] width 67 height 21
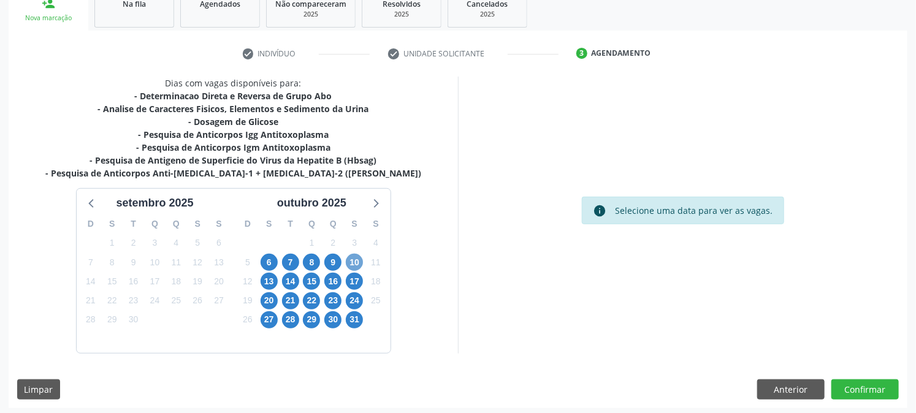
click at [357, 262] on span "10" at bounding box center [354, 262] width 17 height 17
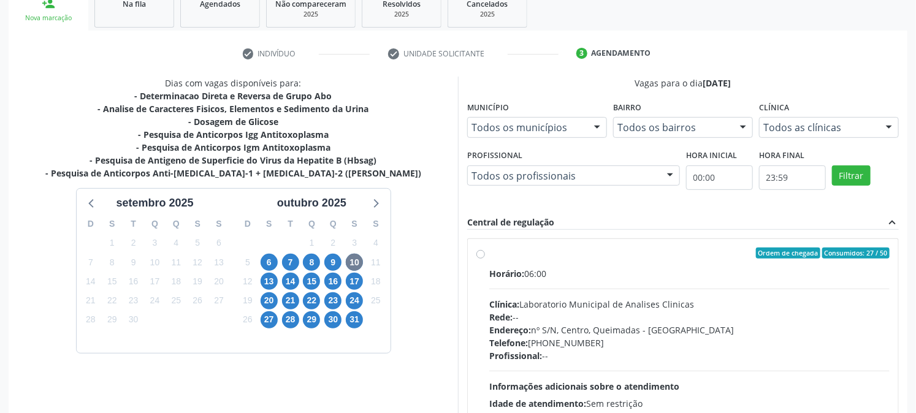
click at [577, 292] on div "Horário: 06:00 Clínica: Laboratorio Municipal de Analises Clinicas Rede: -- End…" at bounding box center [689, 351] width 400 height 169
click at [485, 259] on input "Ordem de chegada Consumidos: 27 / 50 Horário: 06:00 Clínica: Laboratorio Munici…" at bounding box center [480, 253] width 9 height 11
radio input "true"
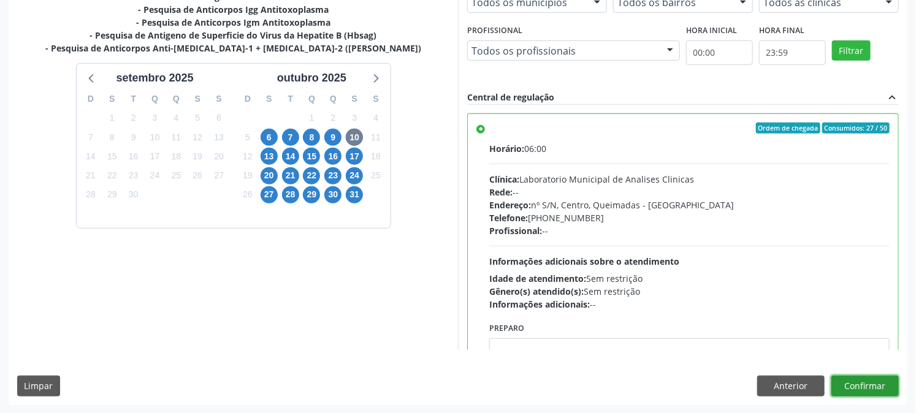
click at [893, 381] on button "Confirmar" at bounding box center [864, 386] width 67 height 21
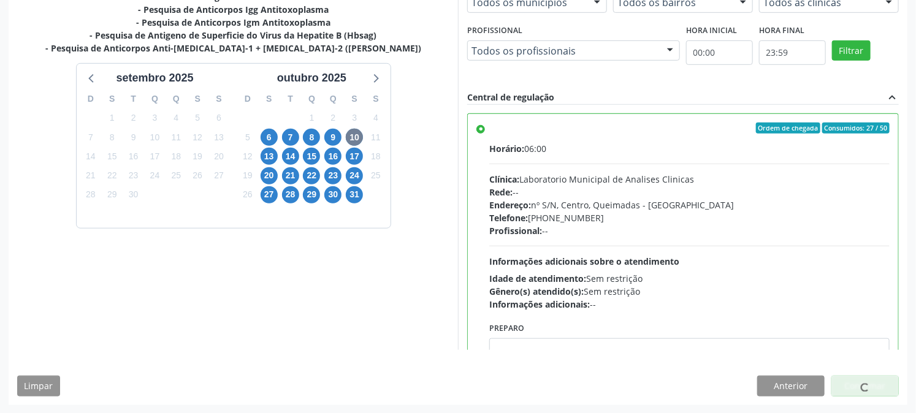
click at [873, 381] on div at bounding box center [864, 386] width 67 height 21
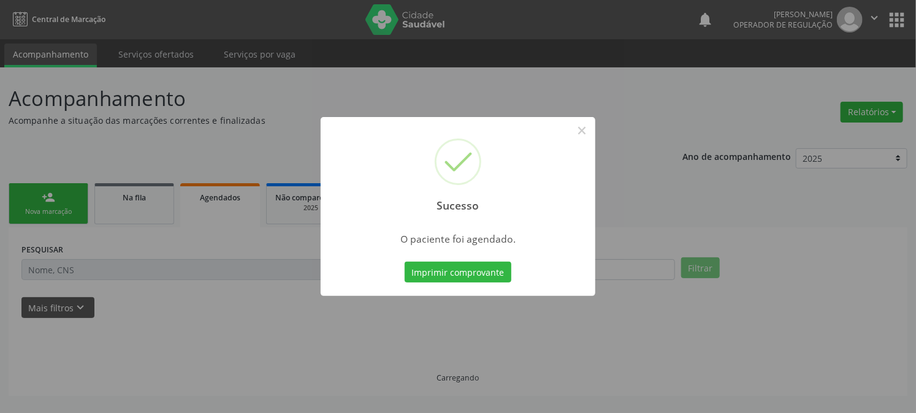
scroll to position [0, 0]
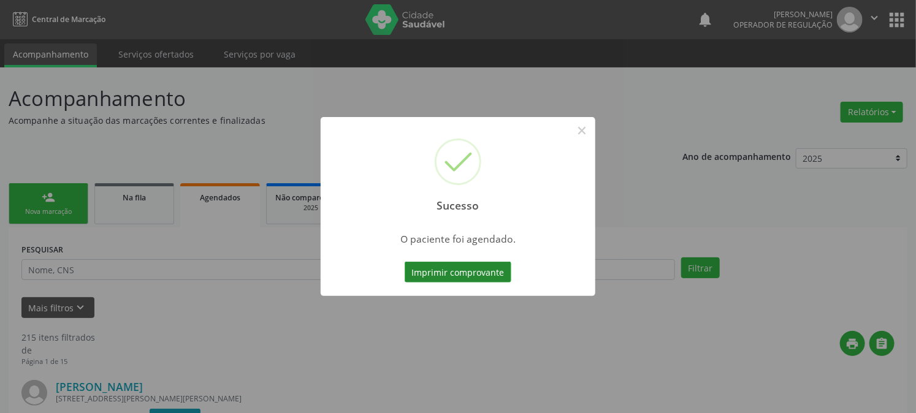
click at [483, 270] on button "Imprimir comprovante" at bounding box center [458, 272] width 107 height 21
